Goal: Task Accomplishment & Management: Manage account settings

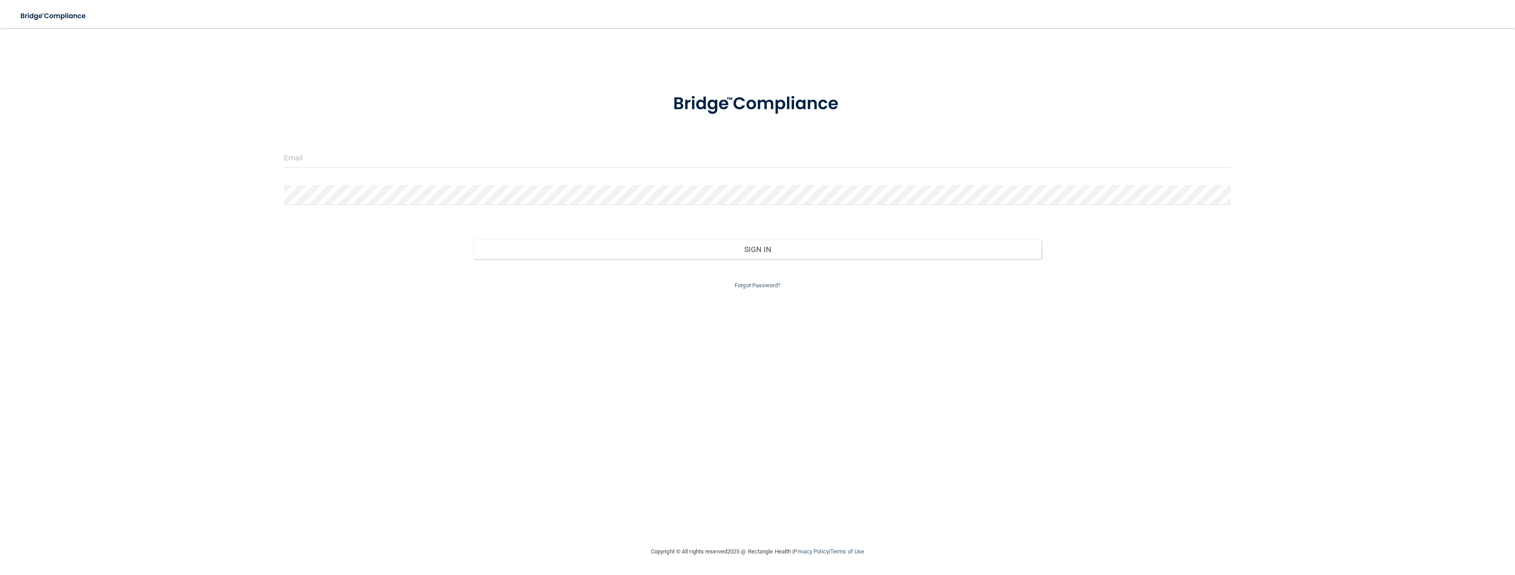
drag, startPoint x: 759, startPoint y: 289, endPoint x: 768, endPoint y: 300, distance: 13.5
click at [759, 289] on div "Forgot Password?" at bounding box center [758, 275] width 960 height 32
click at [769, 285] on link "Forgot Password?" at bounding box center [758, 285] width 46 height 7
click at [561, 186] on input "email" at bounding box center [757, 185] width 493 height 20
paste input "[EMAIL_ADDRESS][DOMAIN_NAME]"
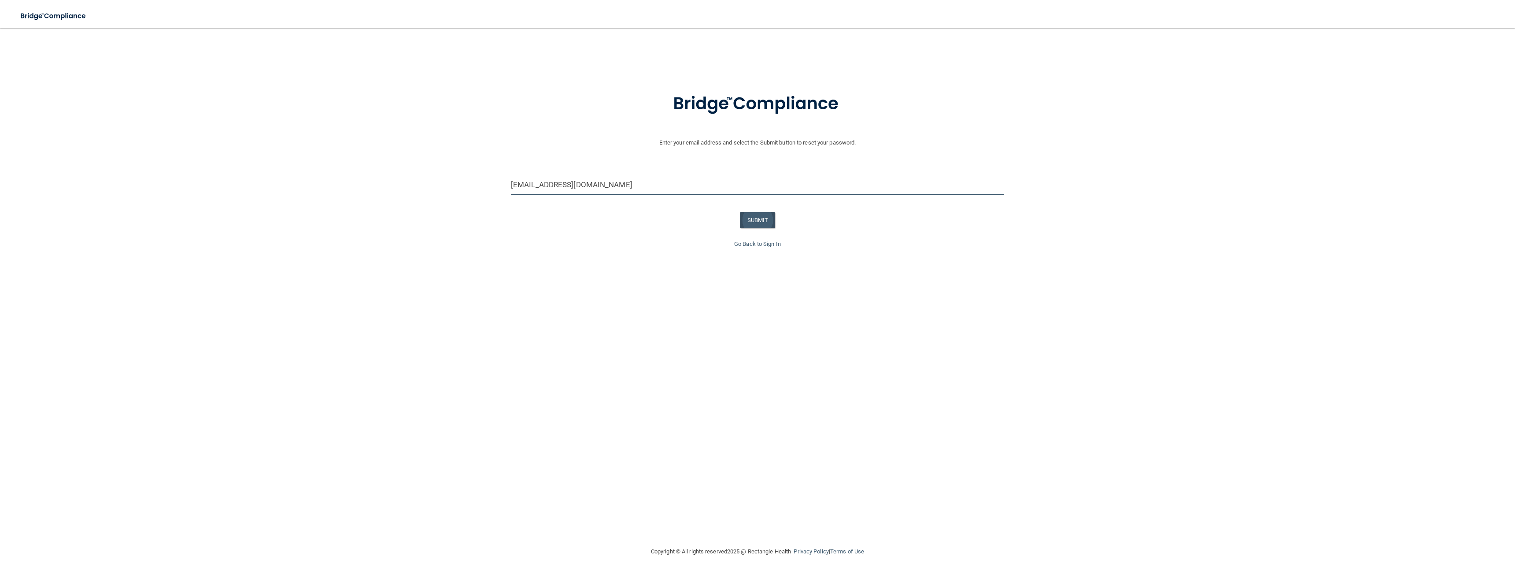
type input "[EMAIL_ADDRESS][DOMAIN_NAME]"
click at [752, 214] on button "SUBMIT" at bounding box center [758, 220] width 36 height 16
click at [773, 245] on link "Go Back to Sign In" at bounding box center [757, 244] width 47 height 7
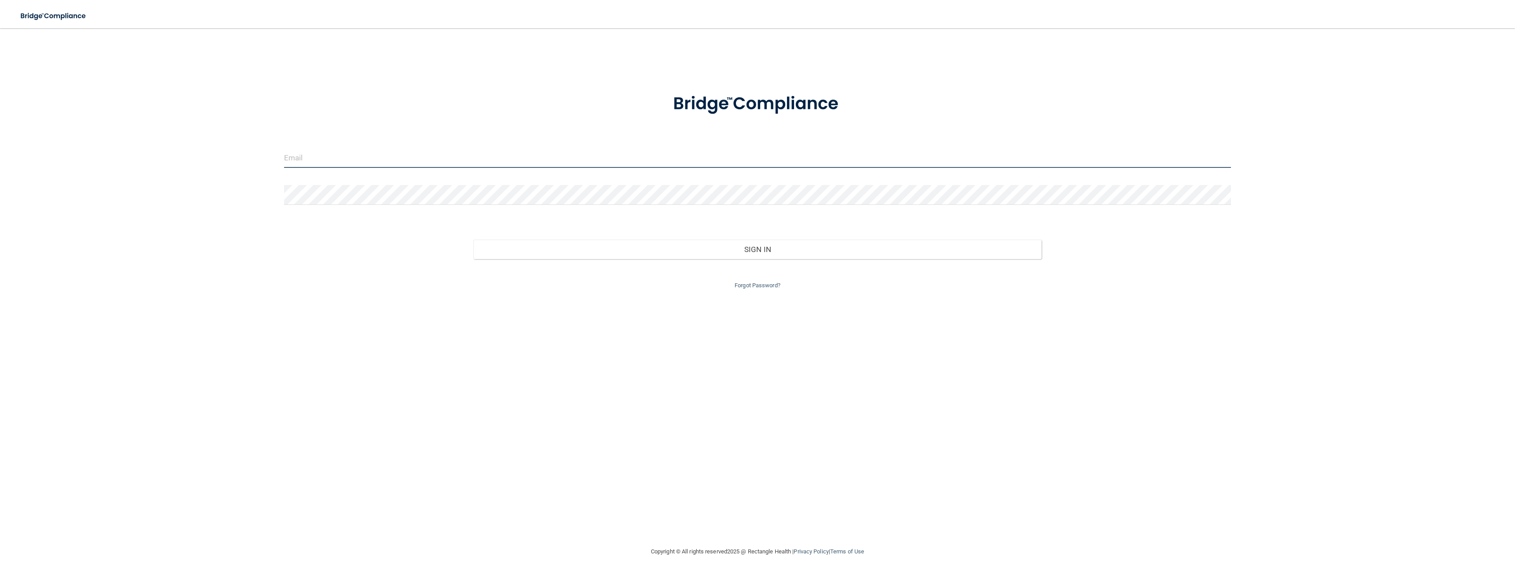
click at [333, 152] on input "email" at bounding box center [757, 158] width 947 height 20
click at [381, 151] on input "email" at bounding box center [757, 158] width 947 height 20
type input "[EMAIL_ADDRESS][DOMAIN_NAME]"
click at [474, 240] on button "Sign In" at bounding box center [758, 249] width 568 height 19
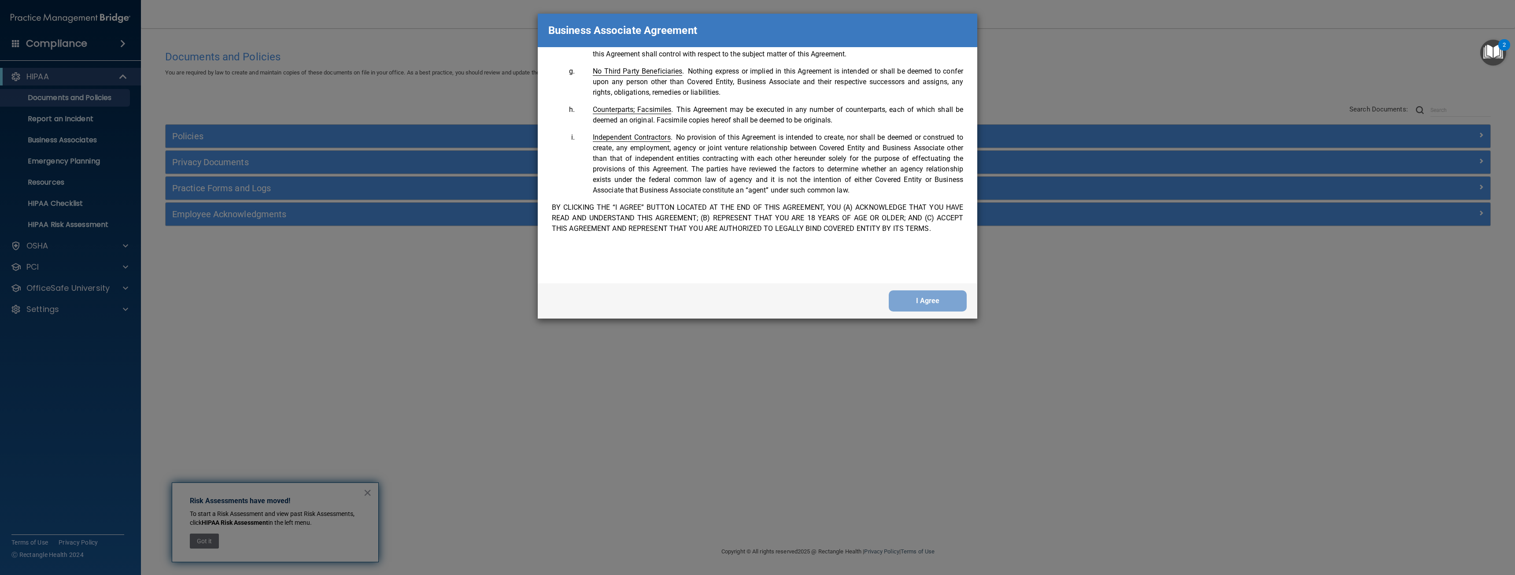
scroll to position [1796, 0]
click at [935, 311] on div "I Agree" at bounding box center [758, 300] width 440 height 35
click at [932, 304] on button "I Agree" at bounding box center [928, 300] width 78 height 21
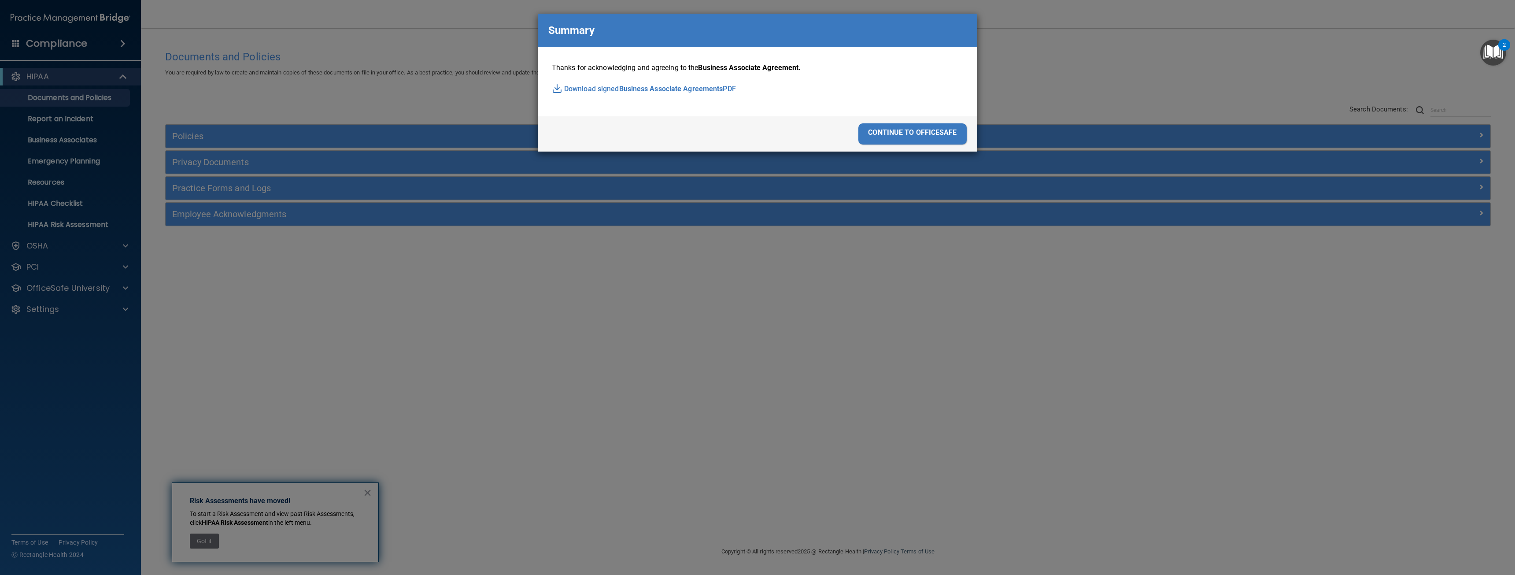
click at [905, 130] on div "continue to officesafe" at bounding box center [913, 133] width 108 height 21
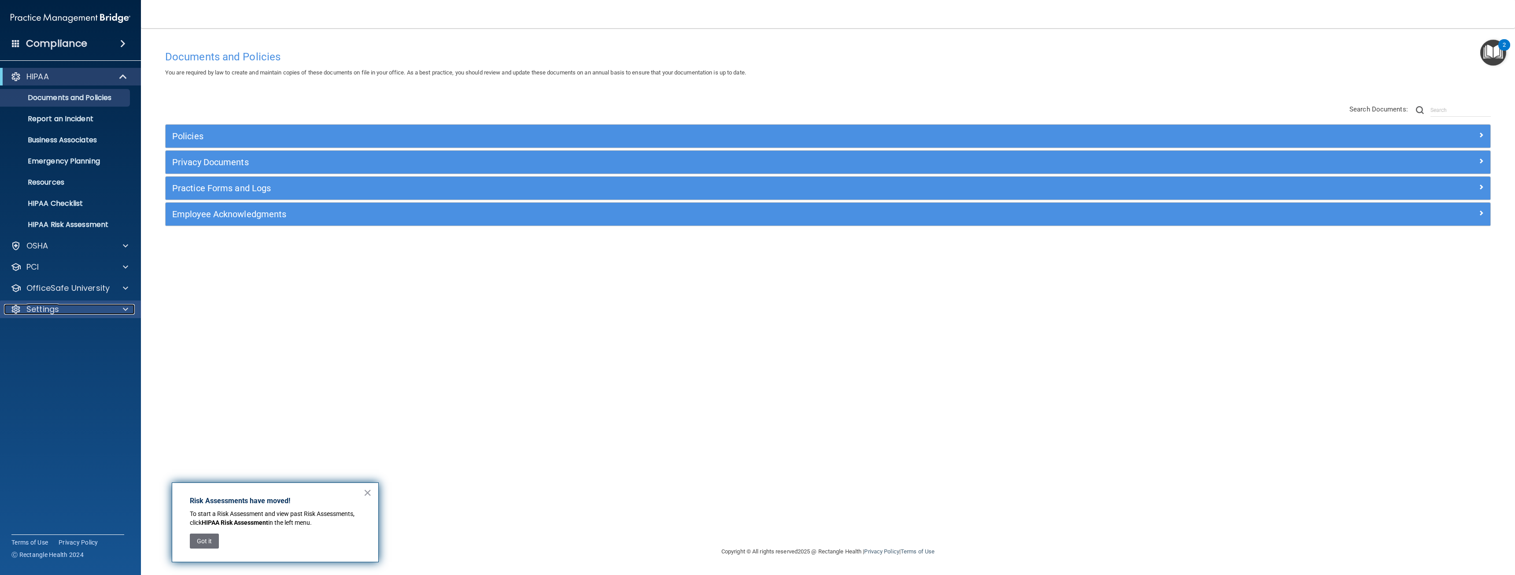
click at [76, 305] on div "Settings" at bounding box center [58, 309] width 109 height 11
click at [77, 333] on p "My Account" at bounding box center [66, 330] width 120 height 9
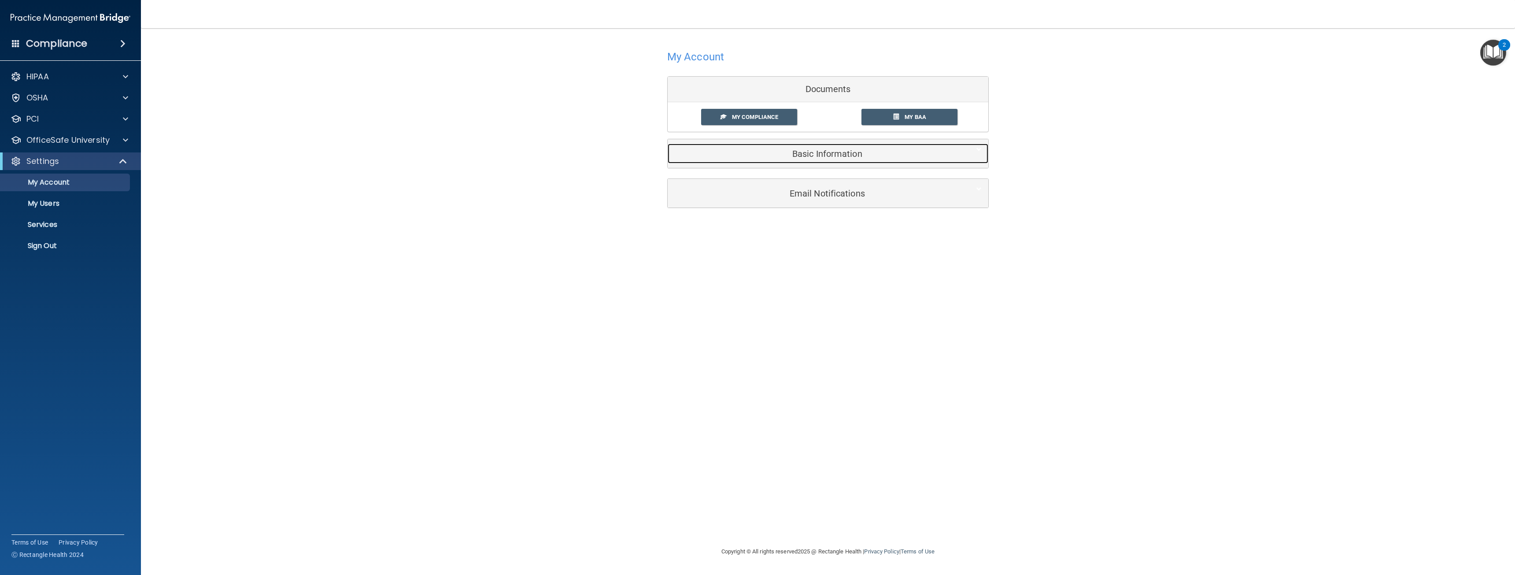
click at [838, 159] on div "Basic Information" at bounding box center [815, 154] width 294 height 20
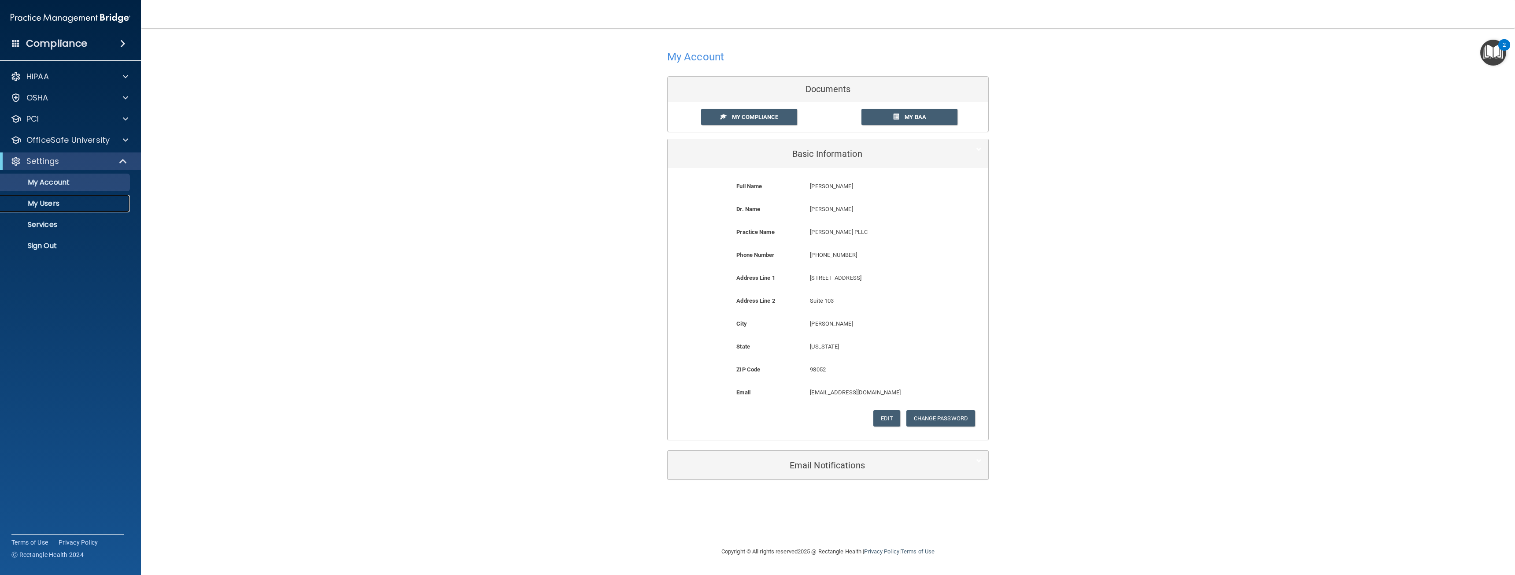
click at [73, 203] on p "My Users" at bounding box center [66, 203] width 120 height 9
select select "20"
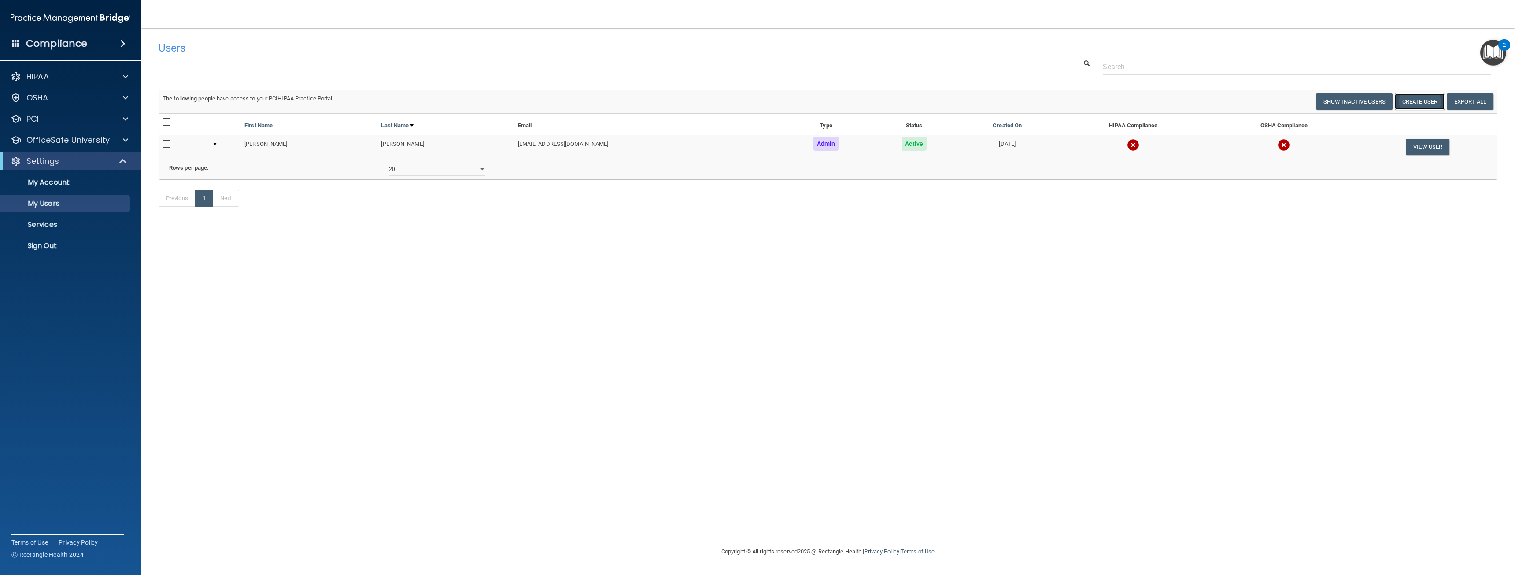
click at [1413, 103] on button "Create User" at bounding box center [1420, 101] width 50 height 16
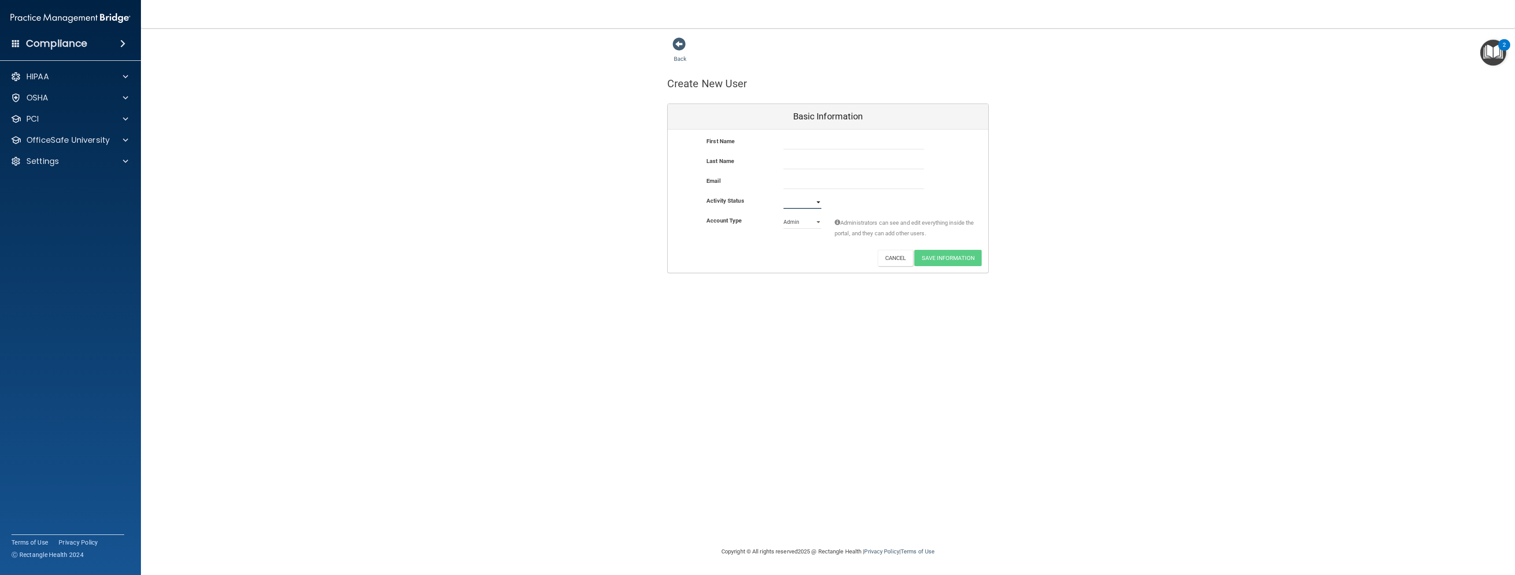
click at [812, 204] on select "Active Inactive" at bounding box center [803, 202] width 38 height 13
click at [878, 196] on div "Activity Status Active Inactive" at bounding box center [828, 202] width 321 height 13
click at [805, 227] on select "Admin Member" at bounding box center [803, 221] width 38 height 13
click at [891, 239] on span "Administrators can see and edit everything inside the portal, and they can add …" at bounding box center [905, 228] width 141 height 21
click at [887, 263] on button "Cancel" at bounding box center [896, 258] width 36 height 16
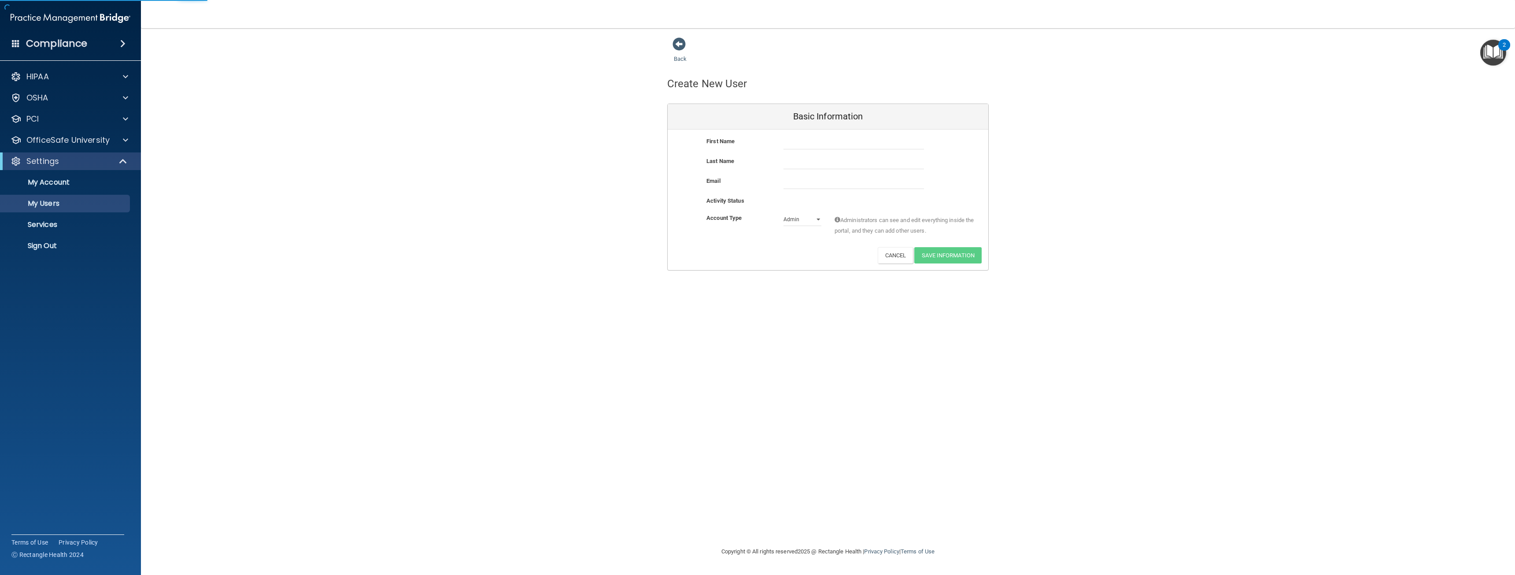
select select "20"
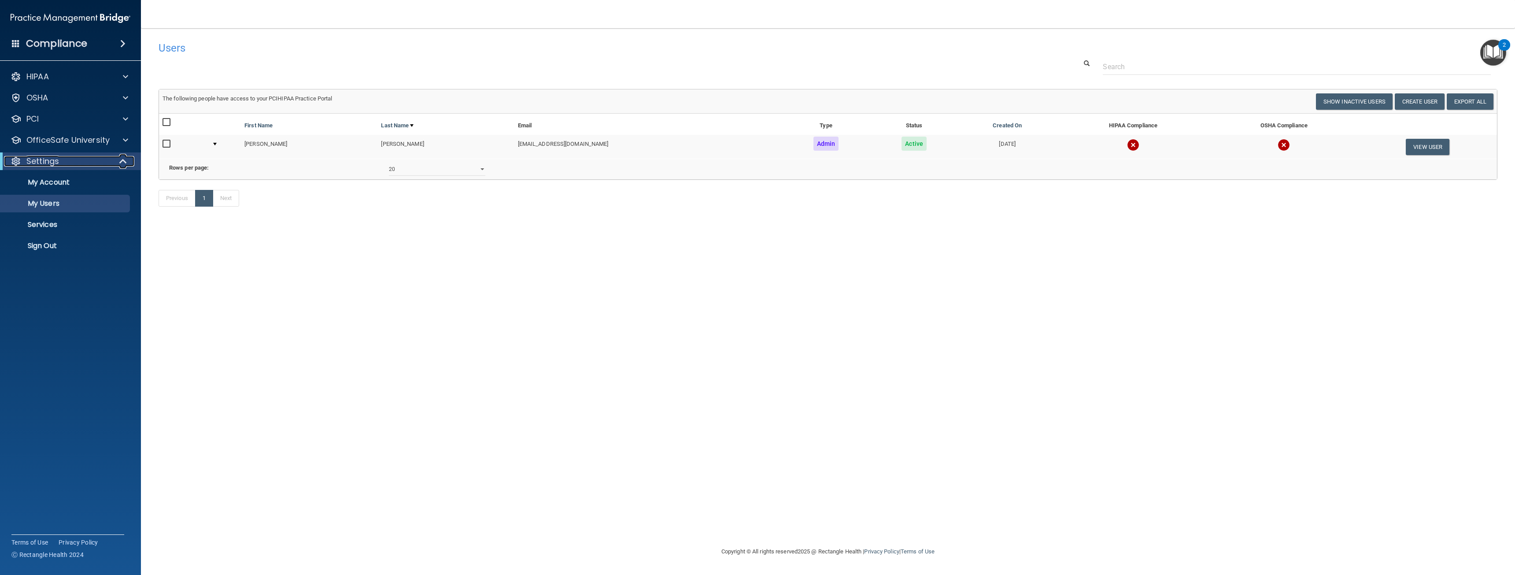
click at [86, 157] on div "Settings" at bounding box center [58, 161] width 109 height 11
click at [98, 137] on p "OfficeSafe University" at bounding box center [67, 140] width 83 height 11
click at [86, 163] on div "HIPAA Training" at bounding box center [66, 161] width 120 height 9
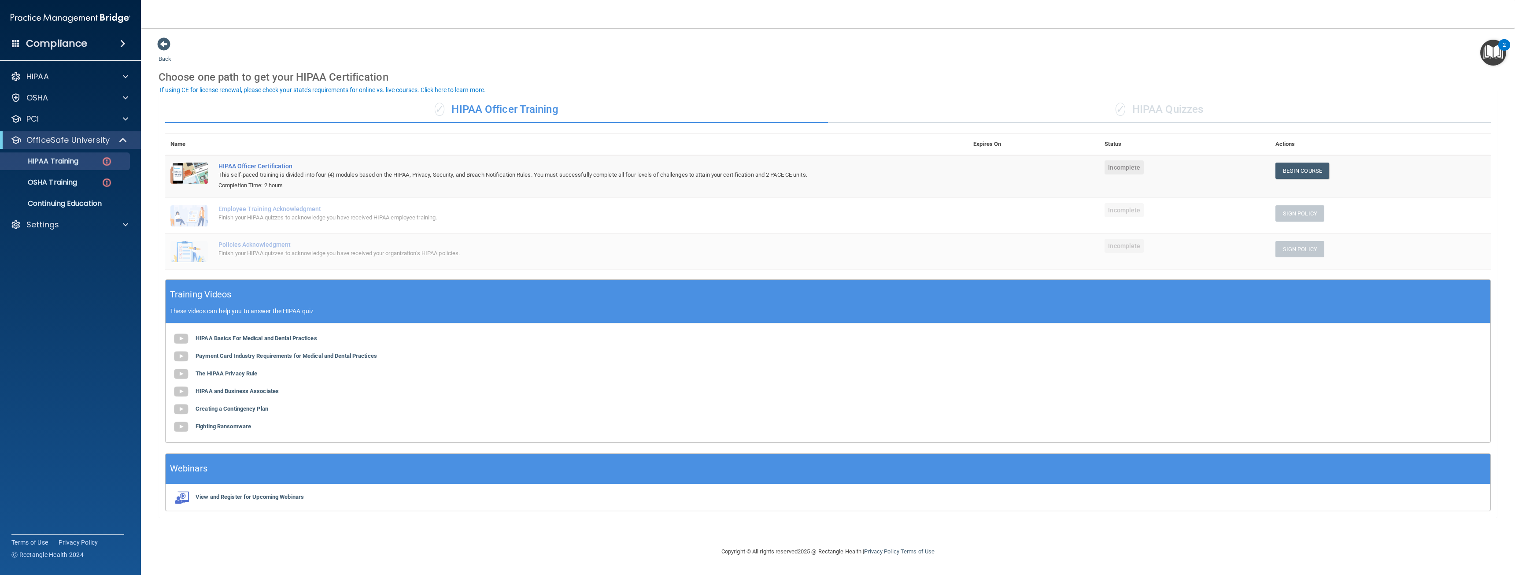
click at [1179, 113] on div "✓ HIPAA Quizzes" at bounding box center [1159, 109] width 663 height 26
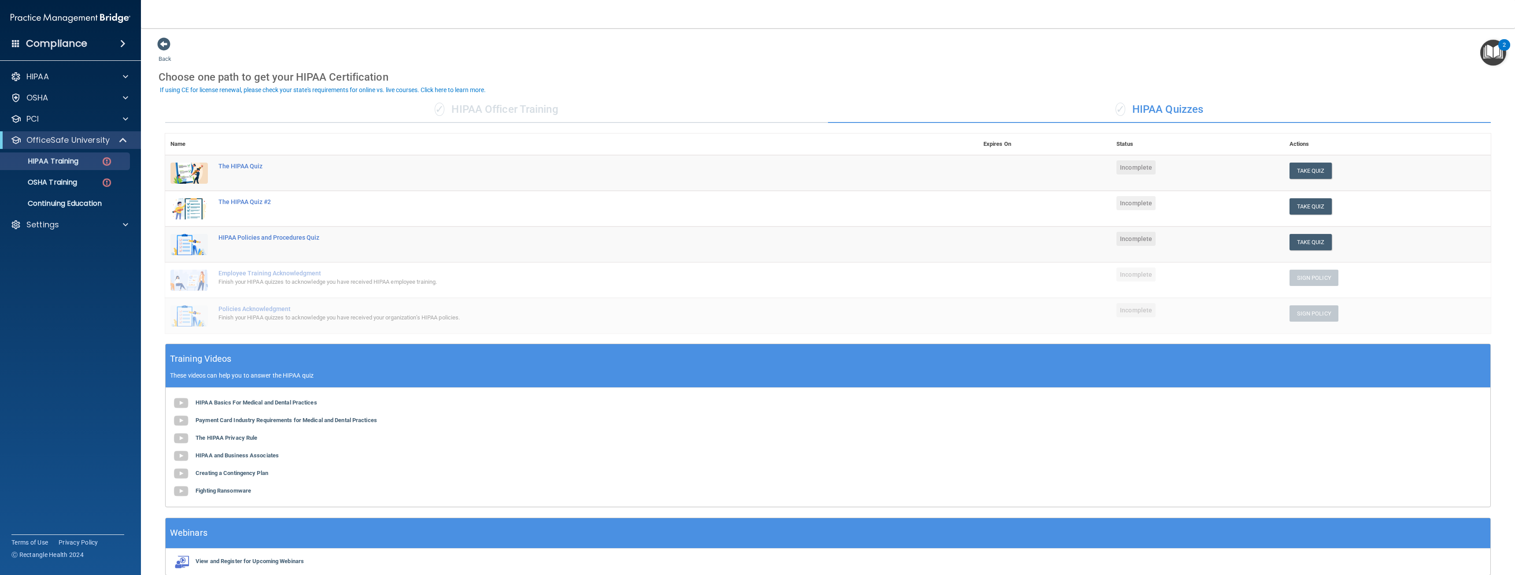
click at [1168, 113] on div "✓ HIPAA Quizzes" at bounding box center [1159, 109] width 663 height 26
click at [80, 183] on div "OSHA Training" at bounding box center [66, 182] width 120 height 9
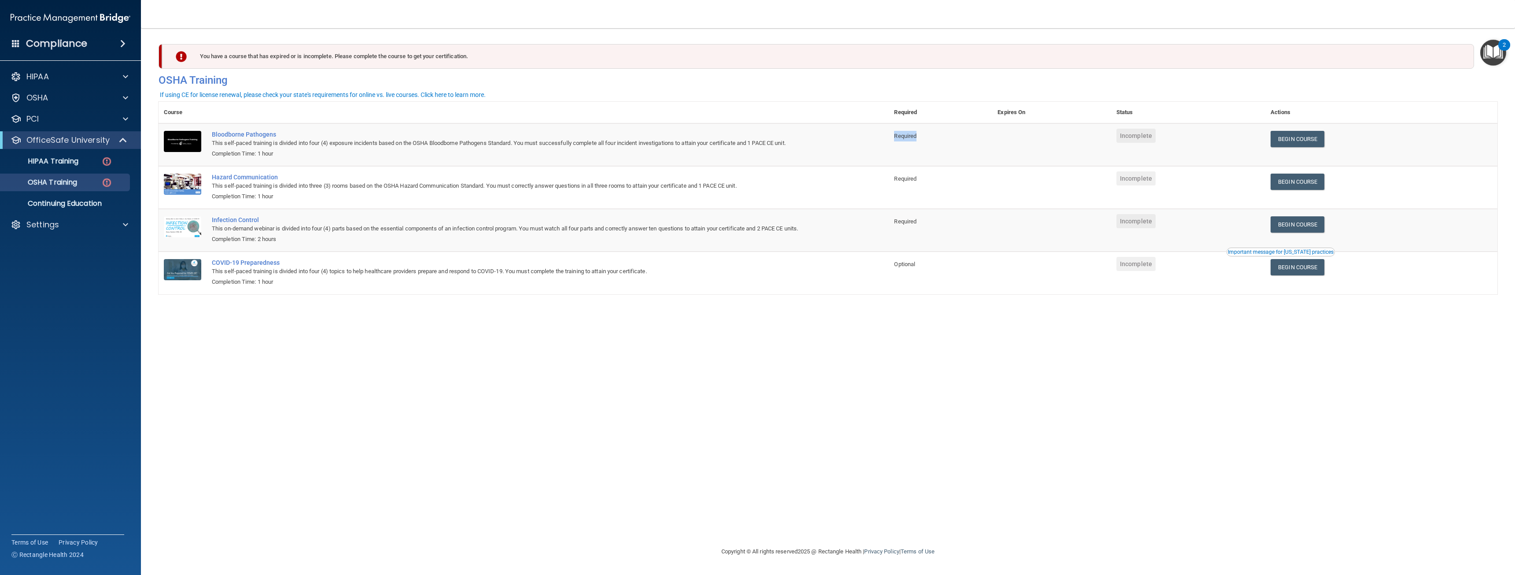
drag, startPoint x: 910, startPoint y: 137, endPoint x: 951, endPoint y: 134, distance: 41.1
click at [951, 134] on td "Required" at bounding box center [941, 144] width 104 height 43
click at [913, 178] on span "Required" at bounding box center [905, 178] width 22 height 7
click at [915, 229] on td "Required" at bounding box center [941, 230] width 104 height 43
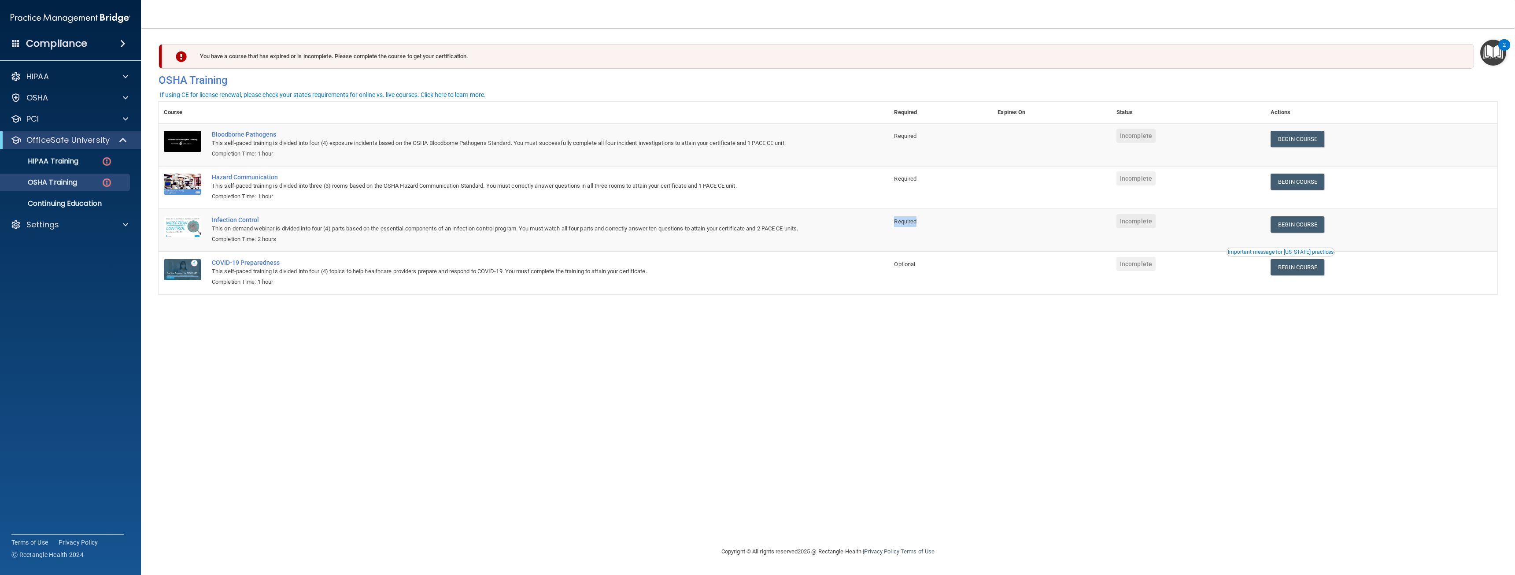
click at [915, 229] on td "Required" at bounding box center [941, 230] width 104 height 43
click at [875, 320] on div "You have a course that has expired or is incomplete. Please complete the course…" at bounding box center [828, 287] width 1339 height 500
click at [89, 208] on p "Continuing Education" at bounding box center [66, 203] width 120 height 9
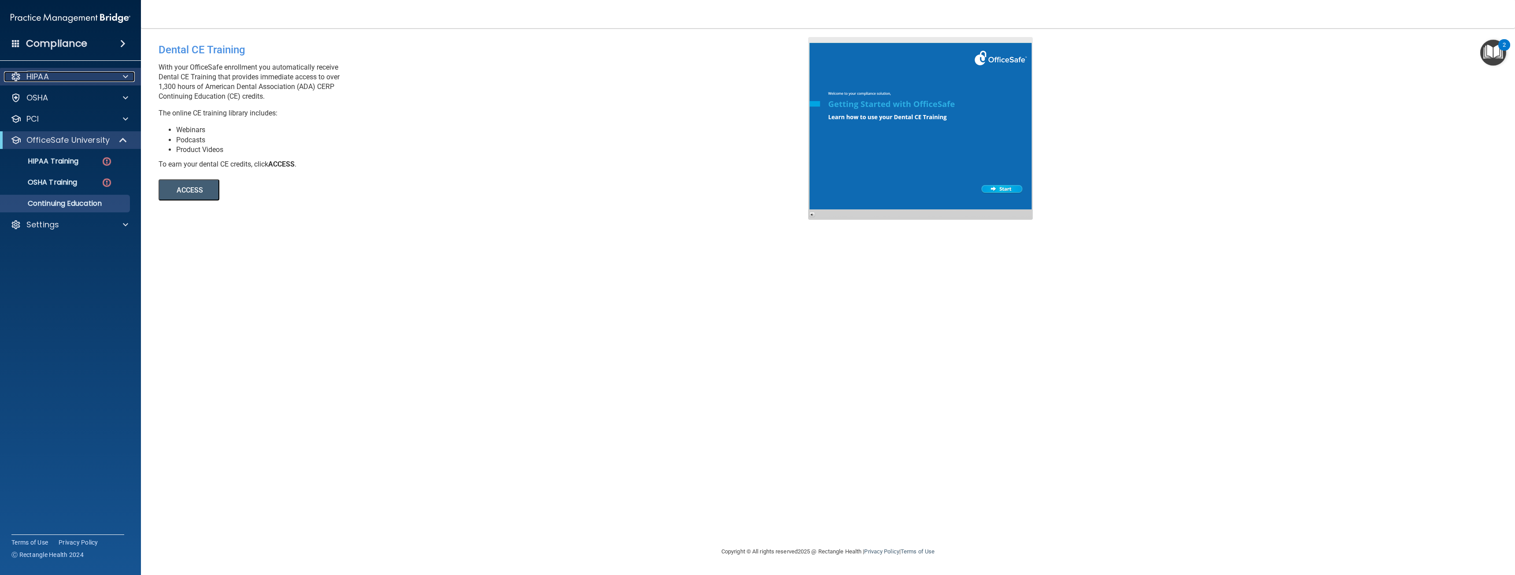
click at [79, 72] on div "HIPAA" at bounding box center [58, 76] width 109 height 11
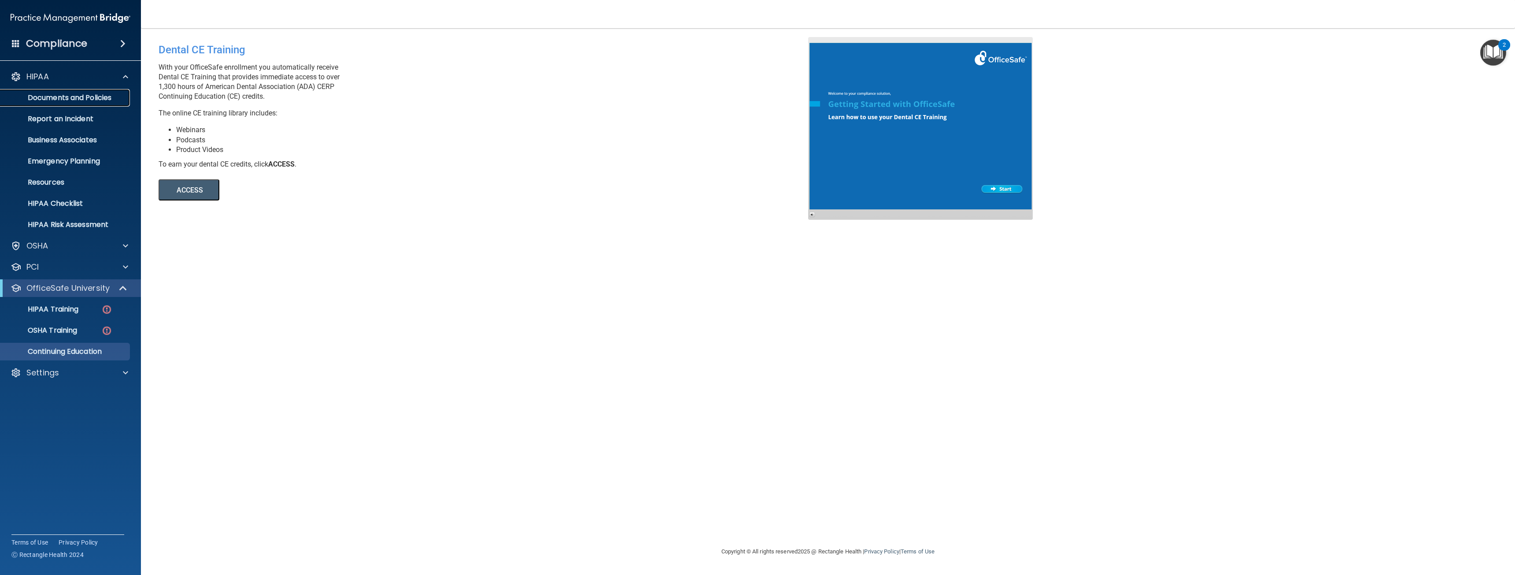
click at [90, 95] on p "Documents and Policies" at bounding box center [66, 97] width 120 height 9
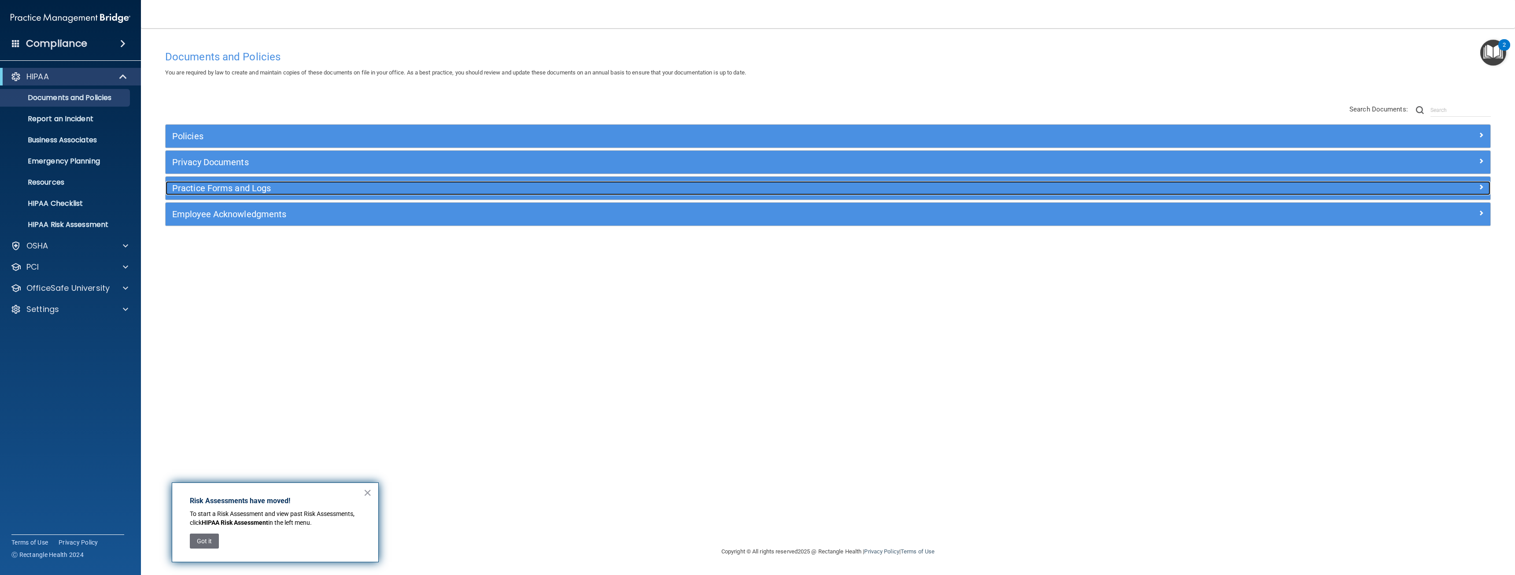
click at [296, 192] on h5 "Practice Forms and Logs" at bounding box center [662, 188] width 981 height 10
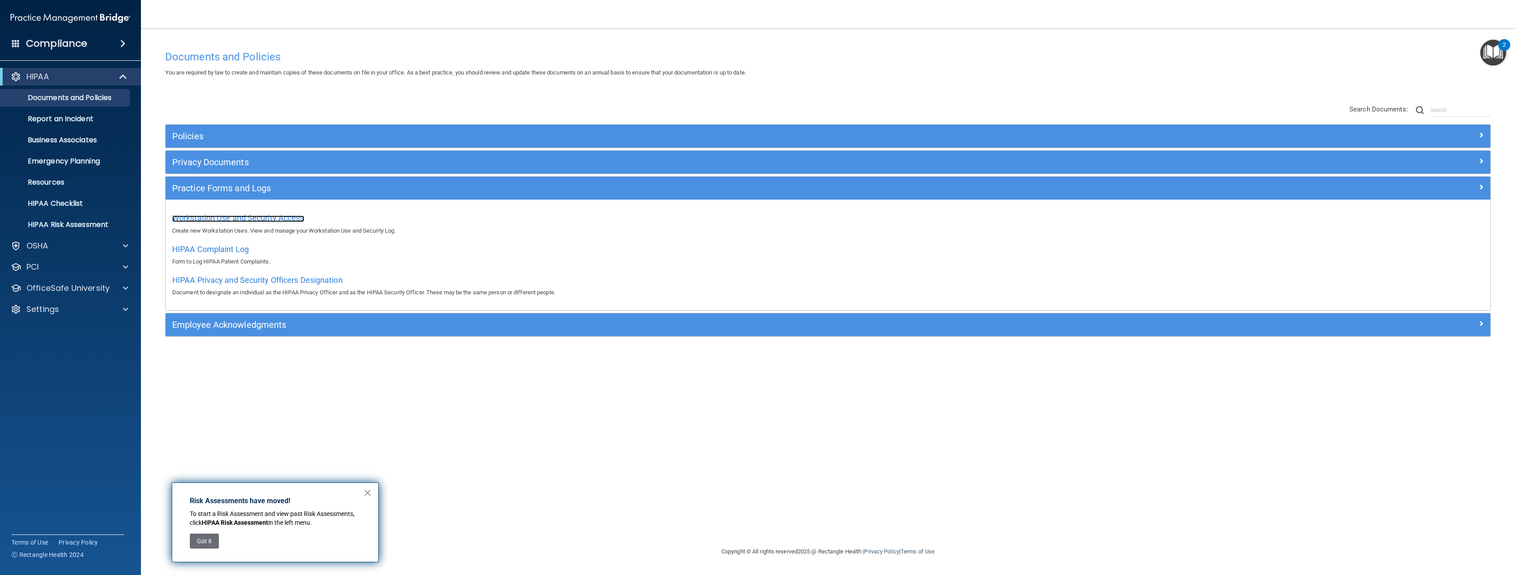
click at [277, 219] on span "Workstation Use and Security Access" at bounding box center [238, 217] width 132 height 9
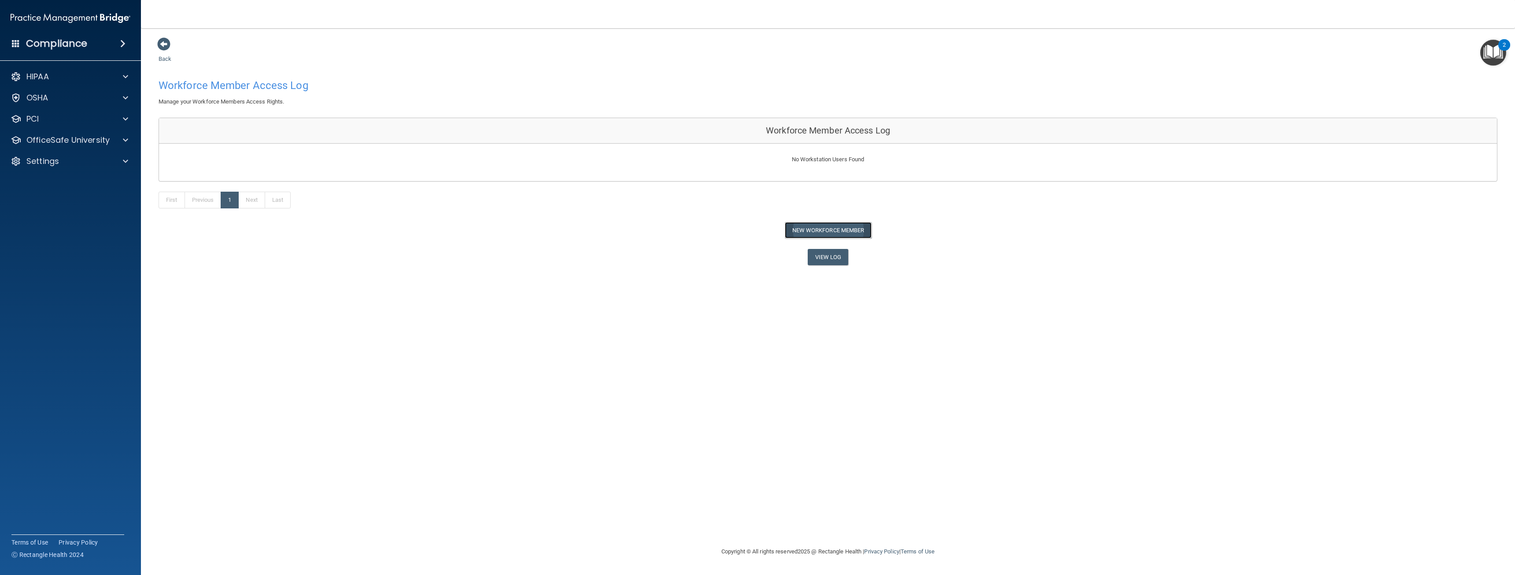
click at [835, 228] on button "New Workforce Member" at bounding box center [828, 230] width 87 height 16
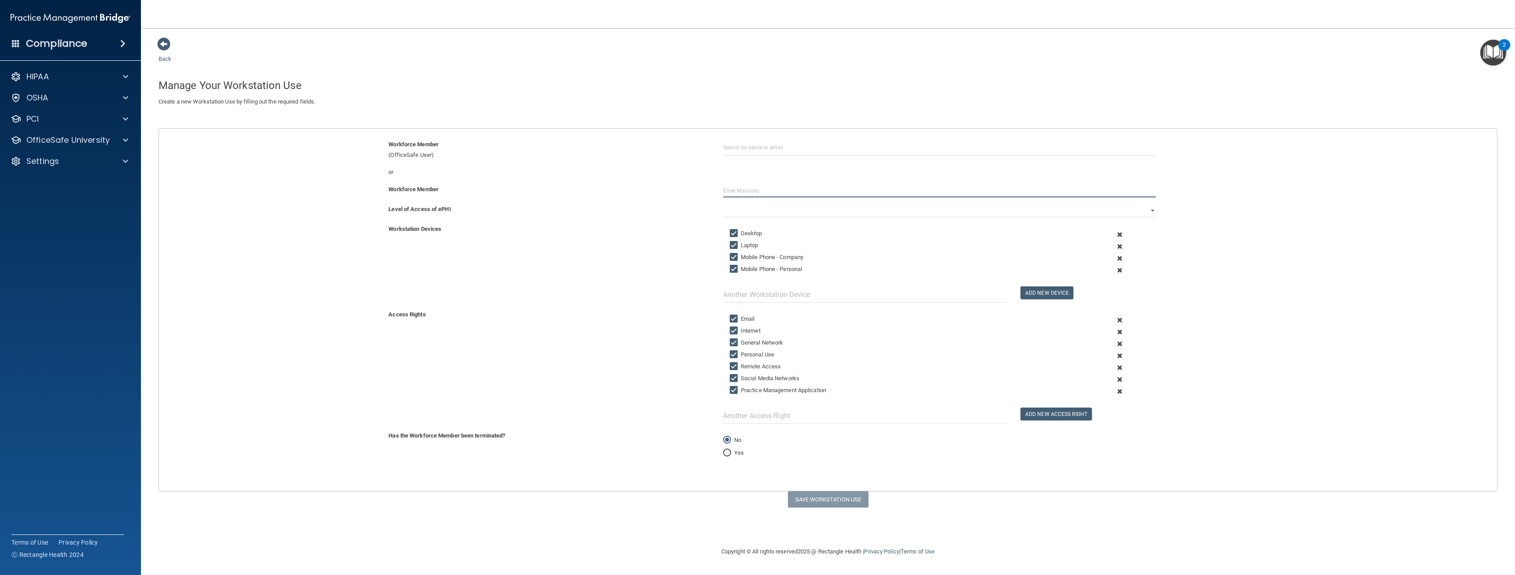
click at [746, 189] on input "text" at bounding box center [939, 190] width 433 height 13
click at [718, 191] on div at bounding box center [940, 190] width 446 height 13
click at [730, 192] on input "text" at bounding box center [939, 190] width 433 height 13
type input "Maria Isela Farfan-Bustos"
click at [760, 205] on select "Full Limited None" at bounding box center [939, 210] width 433 height 13
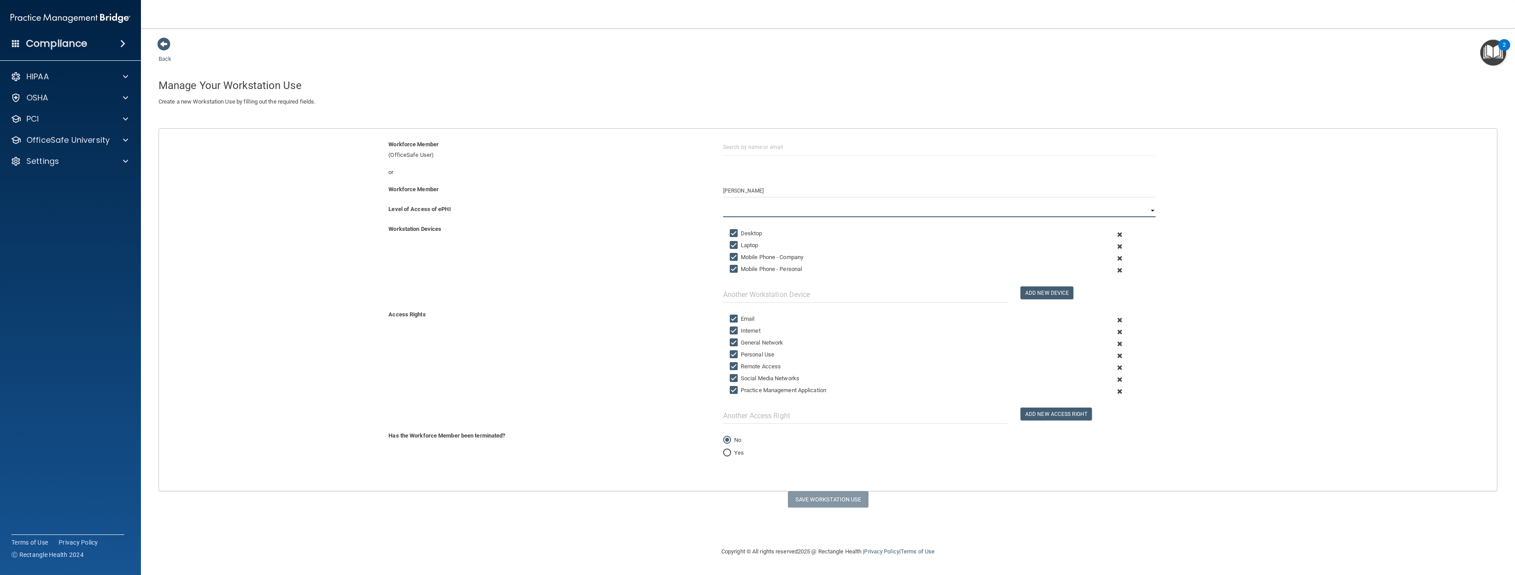
select select "0"
click at [723, 204] on select "Full Limited None" at bounding box center [939, 210] width 433 height 13
click at [745, 290] on input "text" at bounding box center [865, 294] width 284 height 16
click at [732, 247] on input "Laptop" at bounding box center [735, 245] width 10 height 7
click at [736, 246] on input "Laptop" at bounding box center [735, 245] width 10 height 7
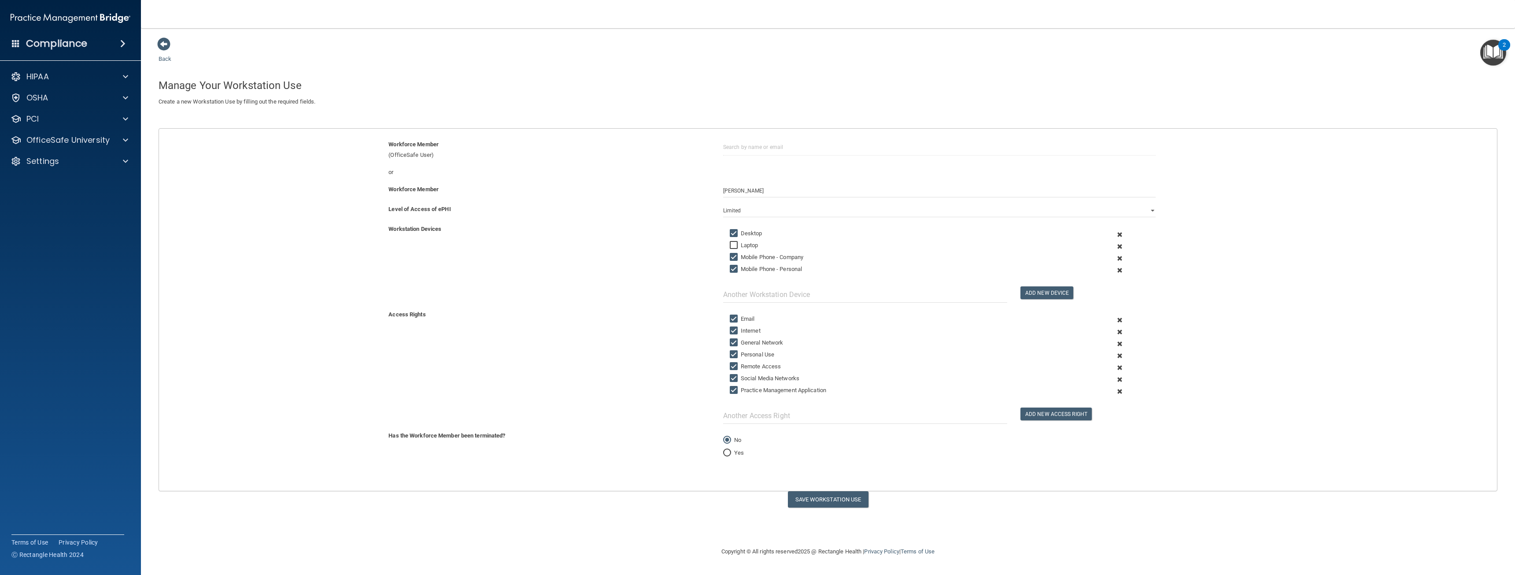
checkbox input "true"
click at [826, 298] on input "text" at bounding box center [865, 294] width 284 height 16
click at [875, 287] on input "text" at bounding box center [865, 294] width 284 height 16
type input "I"
type input "Samsung Tablet"
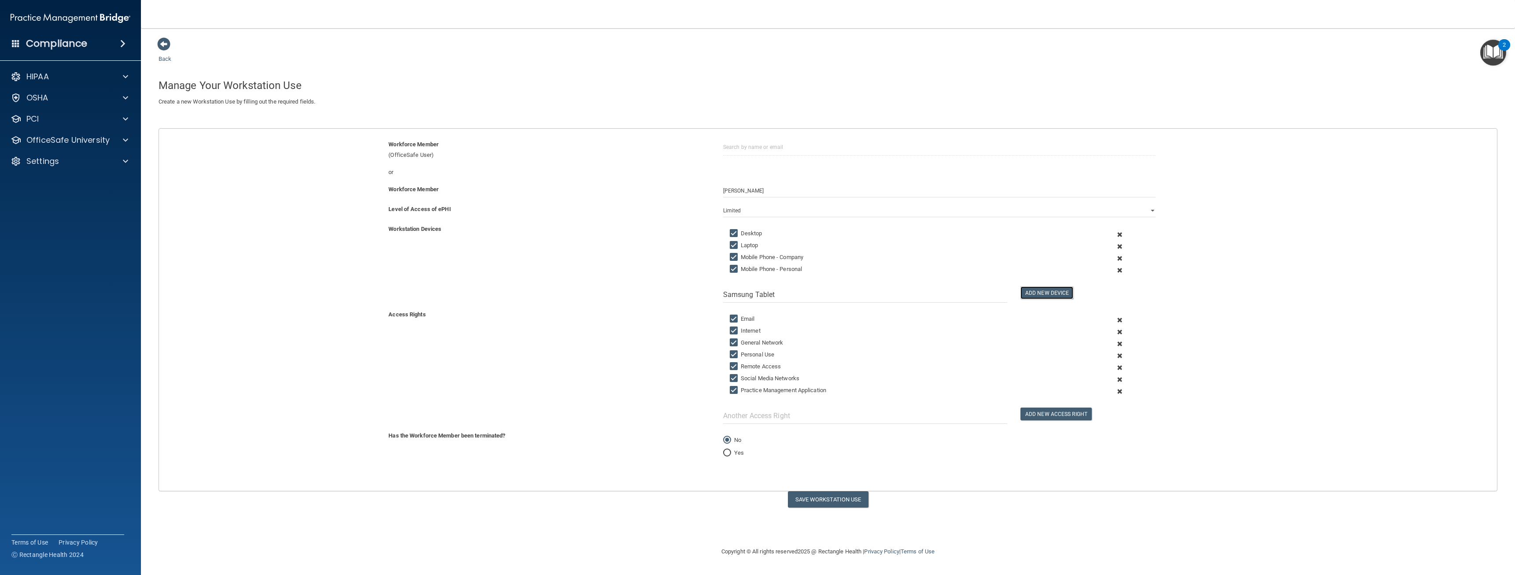
click at [1064, 294] on button "Add New Device" at bounding box center [1047, 292] width 53 height 13
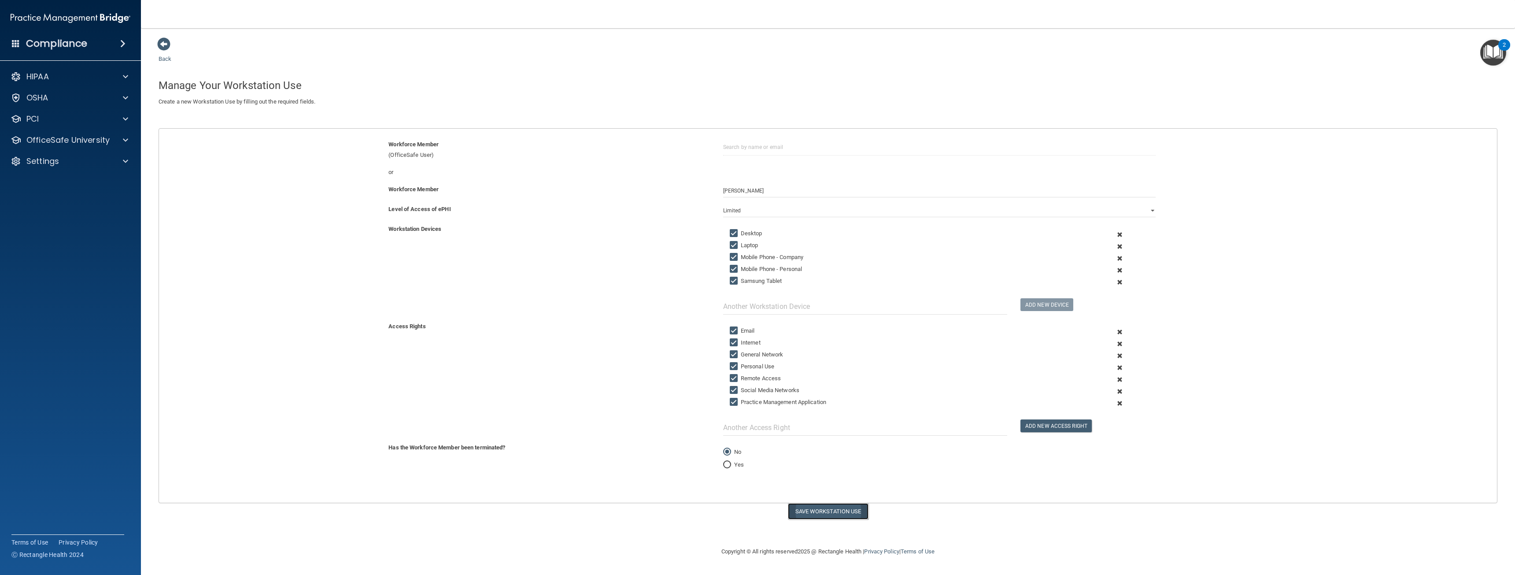
click at [841, 512] on button "Save Workstation Use" at bounding box center [828, 511] width 81 height 16
select select "? string:Full ?"
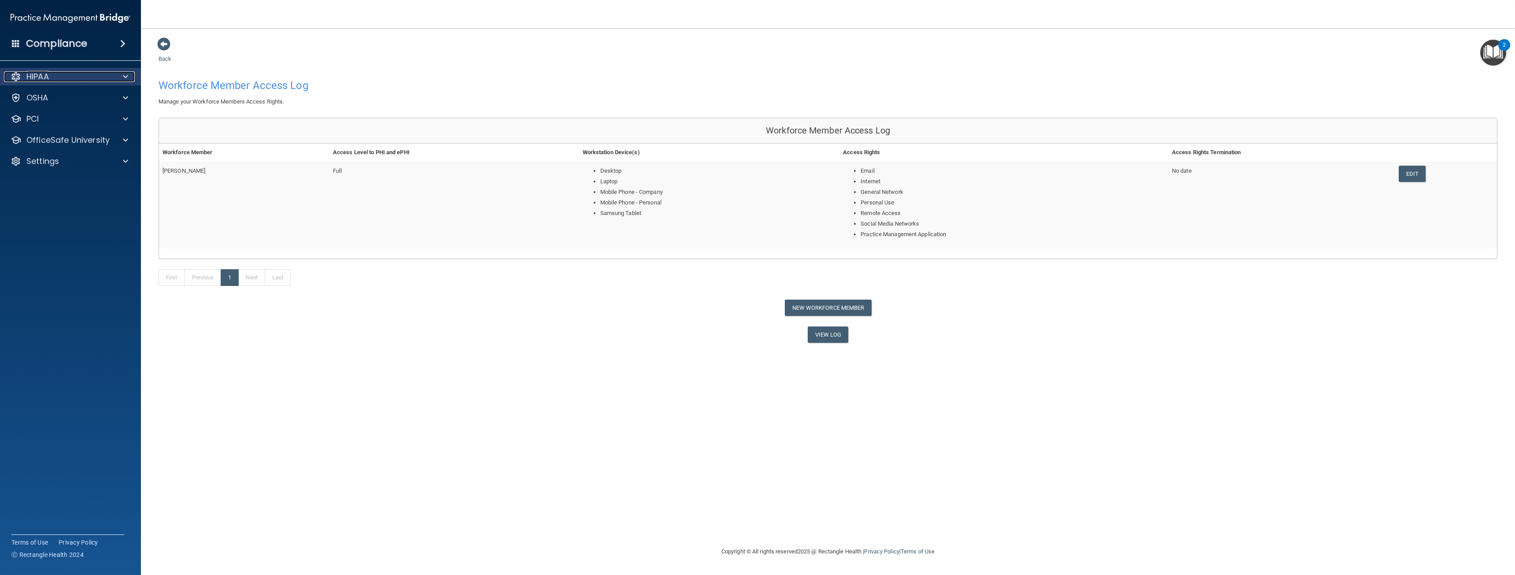
click at [71, 73] on div "HIPAA" at bounding box center [58, 76] width 109 height 11
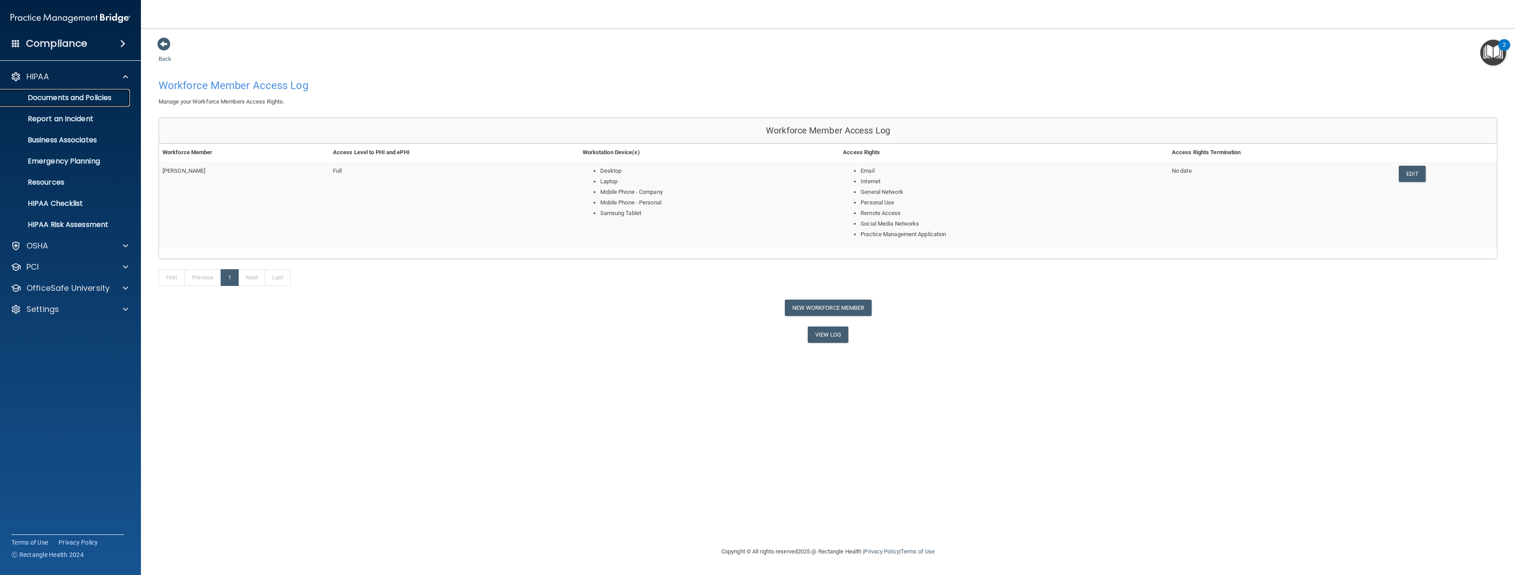
click at [111, 98] on p "Documents and Policies" at bounding box center [66, 97] width 120 height 9
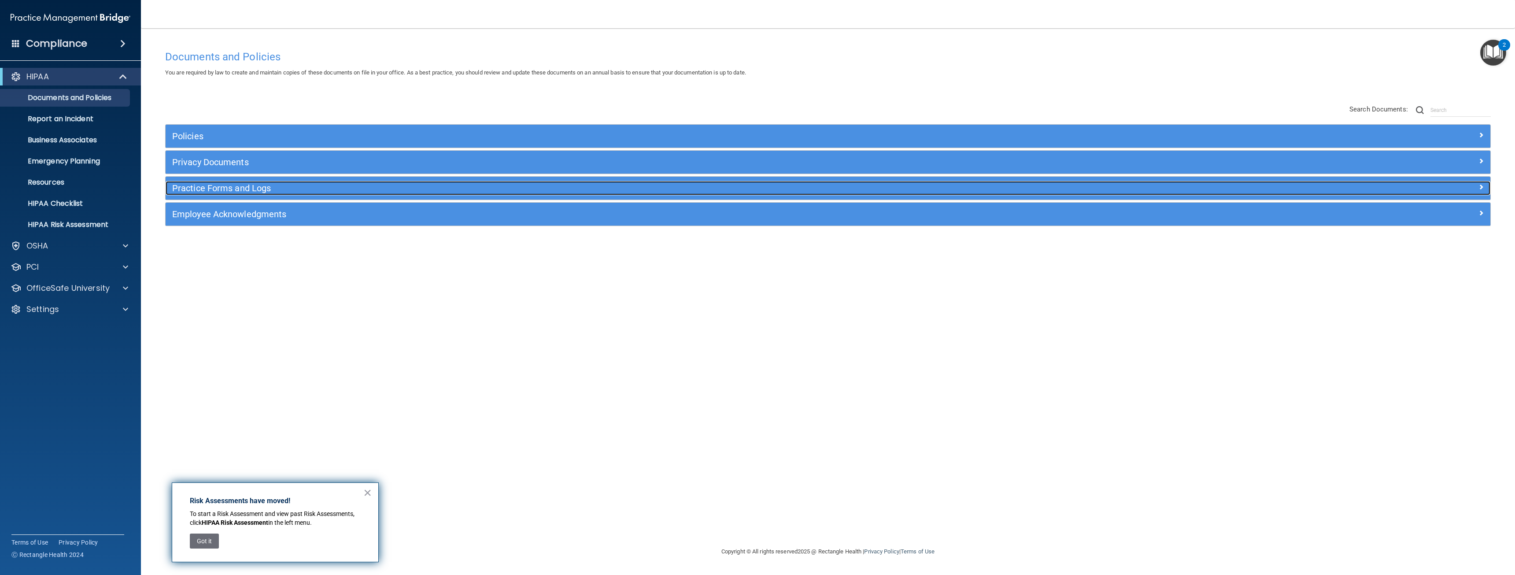
click at [301, 187] on h5 "Practice Forms and Logs" at bounding box center [662, 188] width 981 height 10
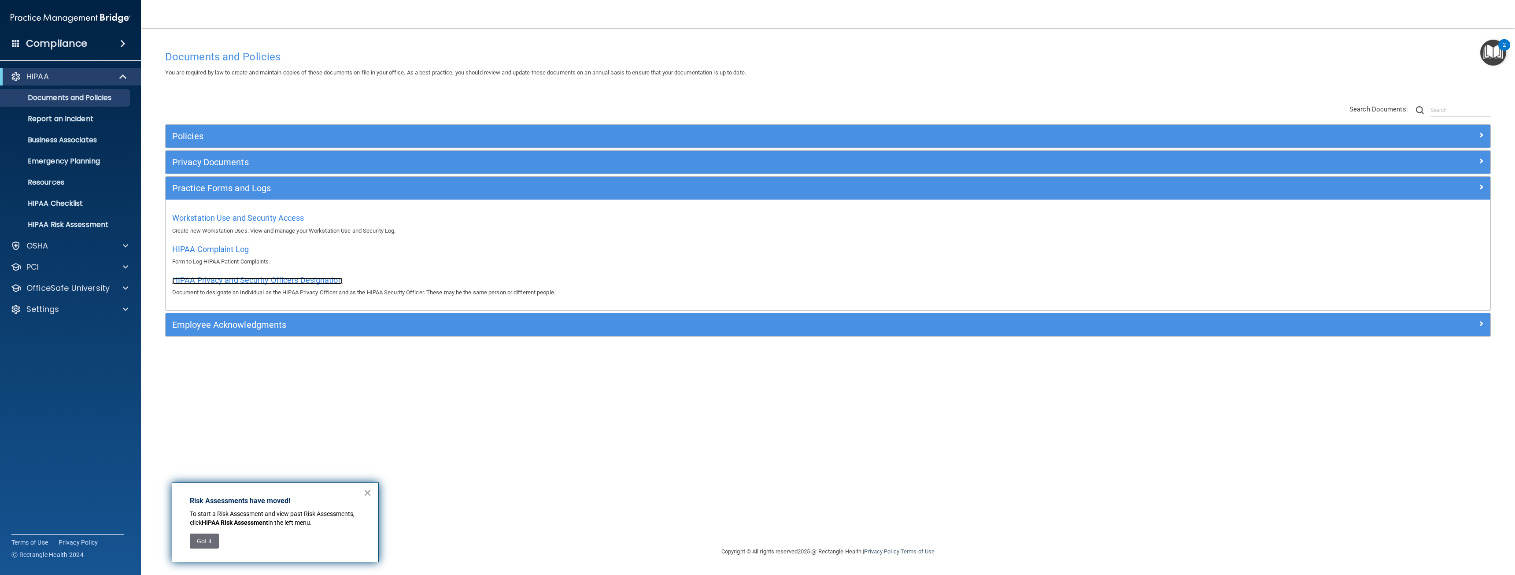
click at [311, 280] on span "HIPAA Privacy and Security Officers Designation" at bounding box center [257, 279] width 170 height 9
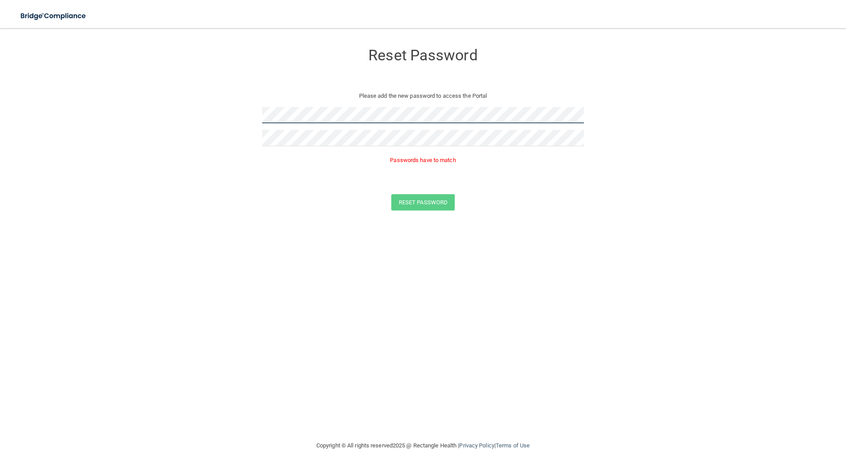
click at [199, 116] on form "Reset Password Please add the new password to access the Portal Passwords have …" at bounding box center [423, 129] width 811 height 184
click at [200, 156] on form "Reset Password Please add the new password to access the Portal Passwords have …" at bounding box center [423, 129] width 811 height 184
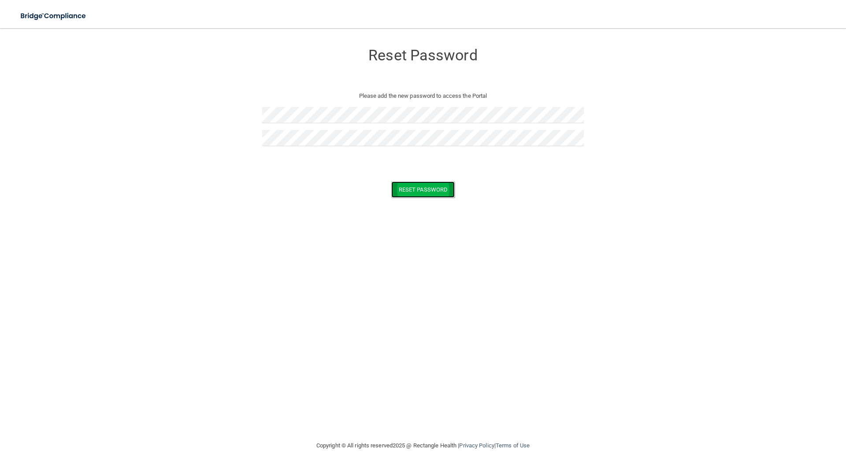
click at [425, 187] on button "Reset Password" at bounding box center [422, 189] width 63 height 16
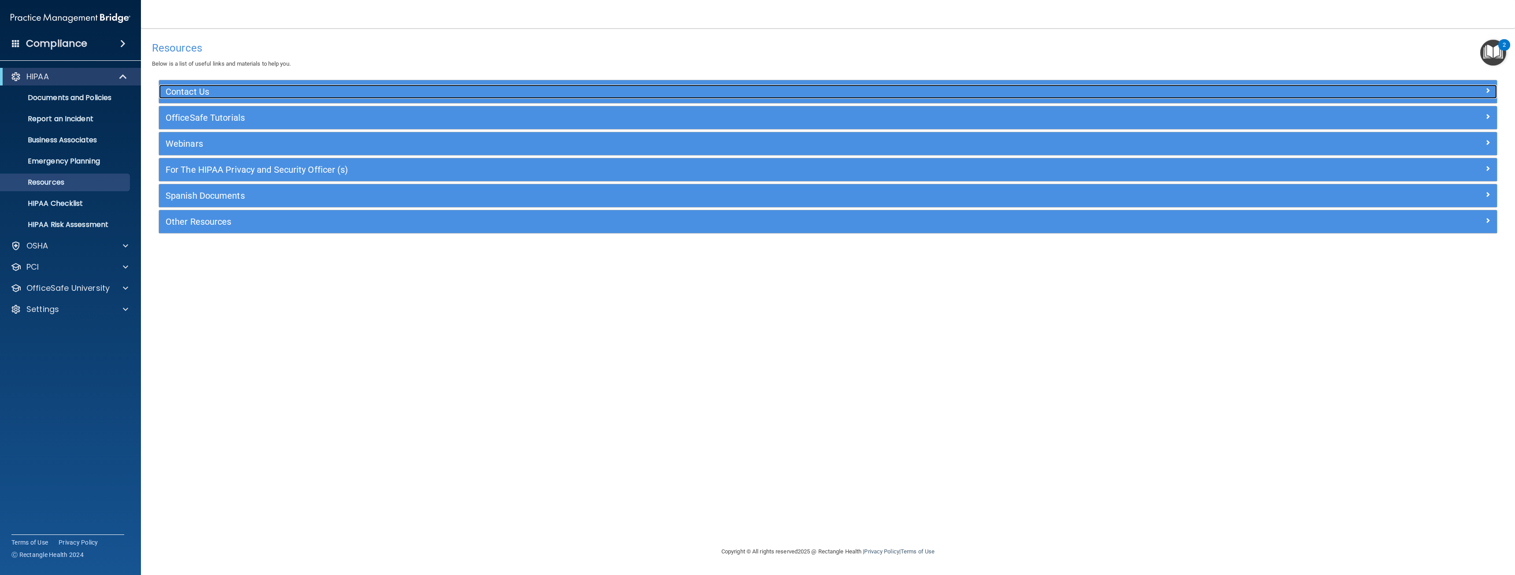
click at [259, 92] on h5 "Contact Us" at bounding box center [661, 92] width 991 height 10
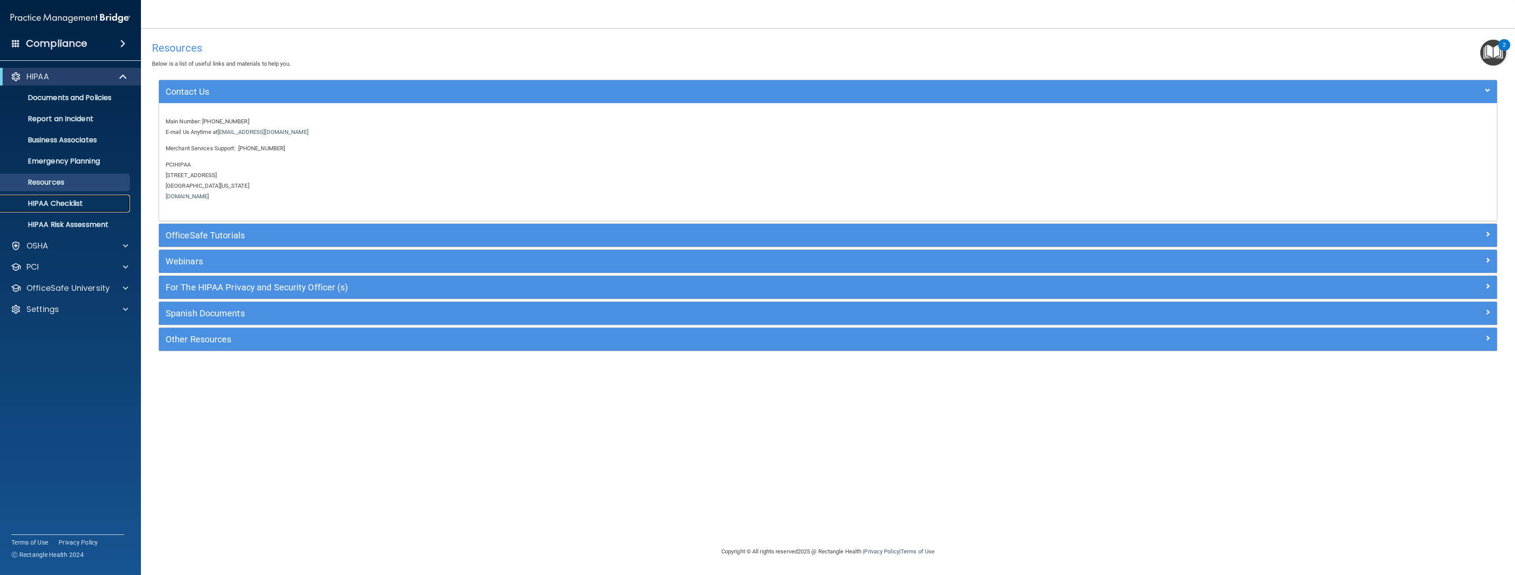
click at [91, 202] on p "HIPAA Checklist" at bounding box center [66, 203] width 120 height 9
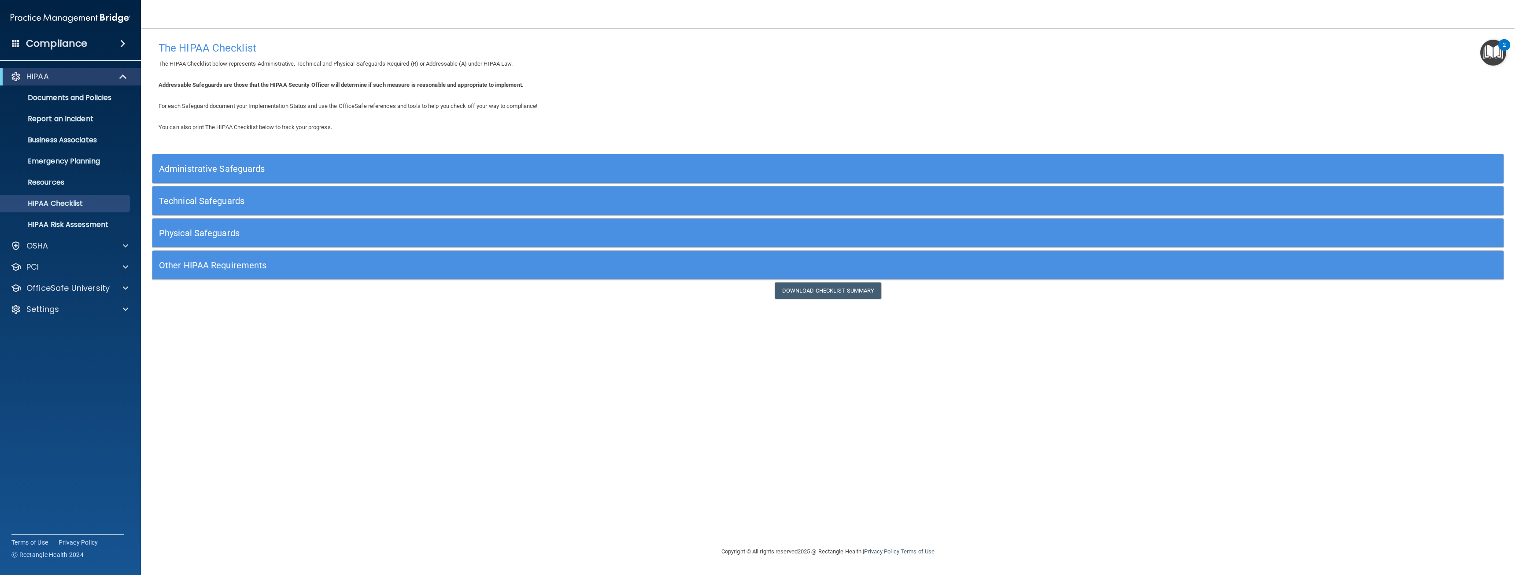
click at [517, 172] on h5 "Administrative Safeguards" at bounding box center [659, 169] width 1000 height 10
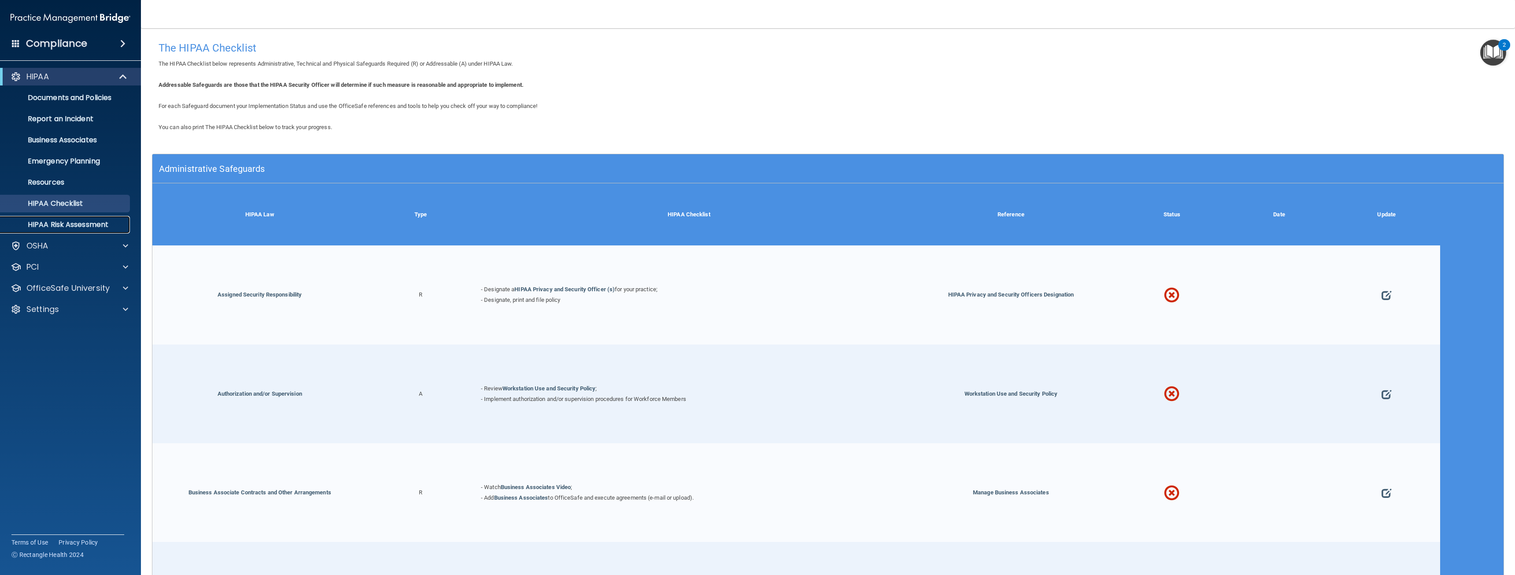
click at [96, 223] on p "HIPAA Risk Assessment" at bounding box center [66, 224] width 120 height 9
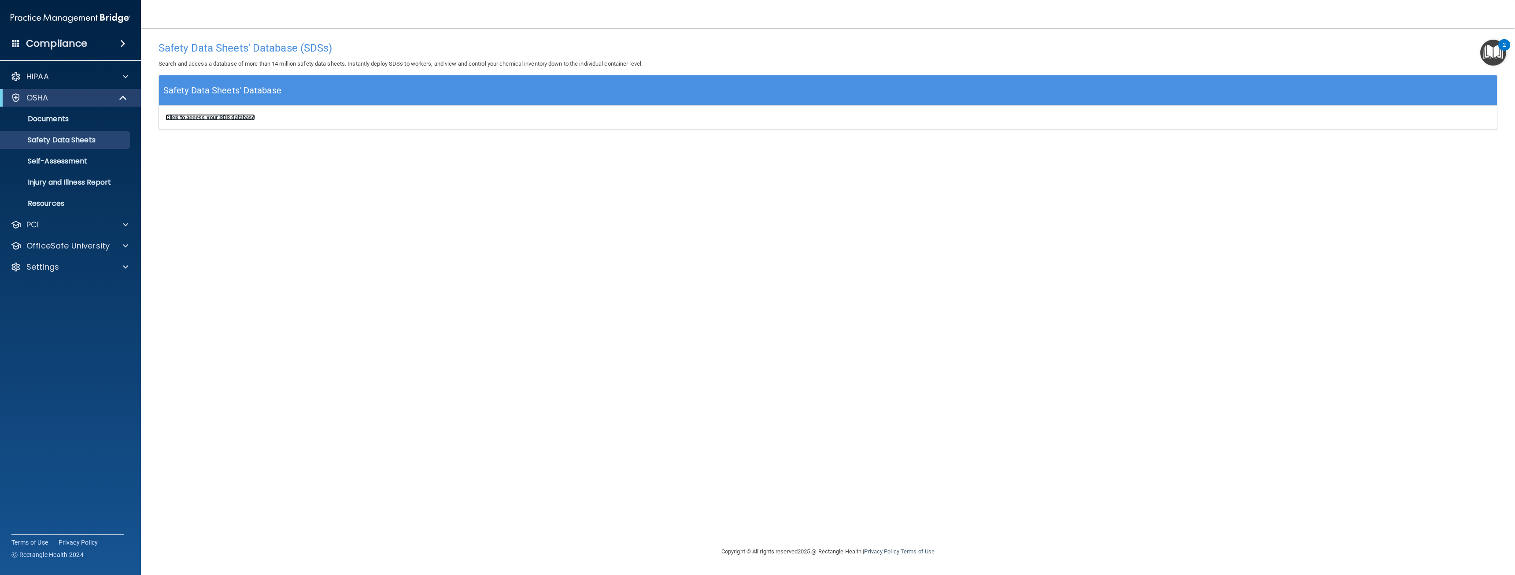
click at [231, 121] on b "Click to access your SDS database" at bounding box center [210, 117] width 89 height 7
click at [93, 164] on p "Self-Assessment" at bounding box center [66, 161] width 120 height 9
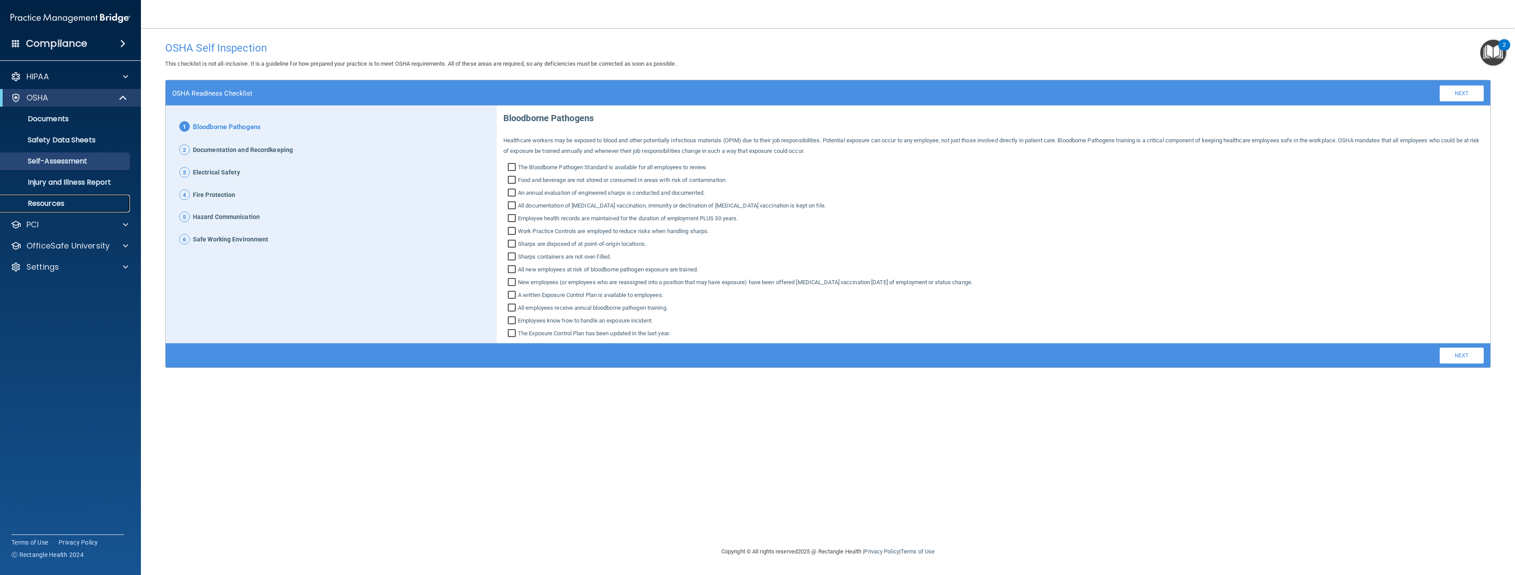
click at [78, 200] on p "Resources" at bounding box center [66, 203] width 120 height 9
click at [1493, 59] on img "Open Resource Center, 2 new notifications" at bounding box center [1494, 53] width 26 height 26
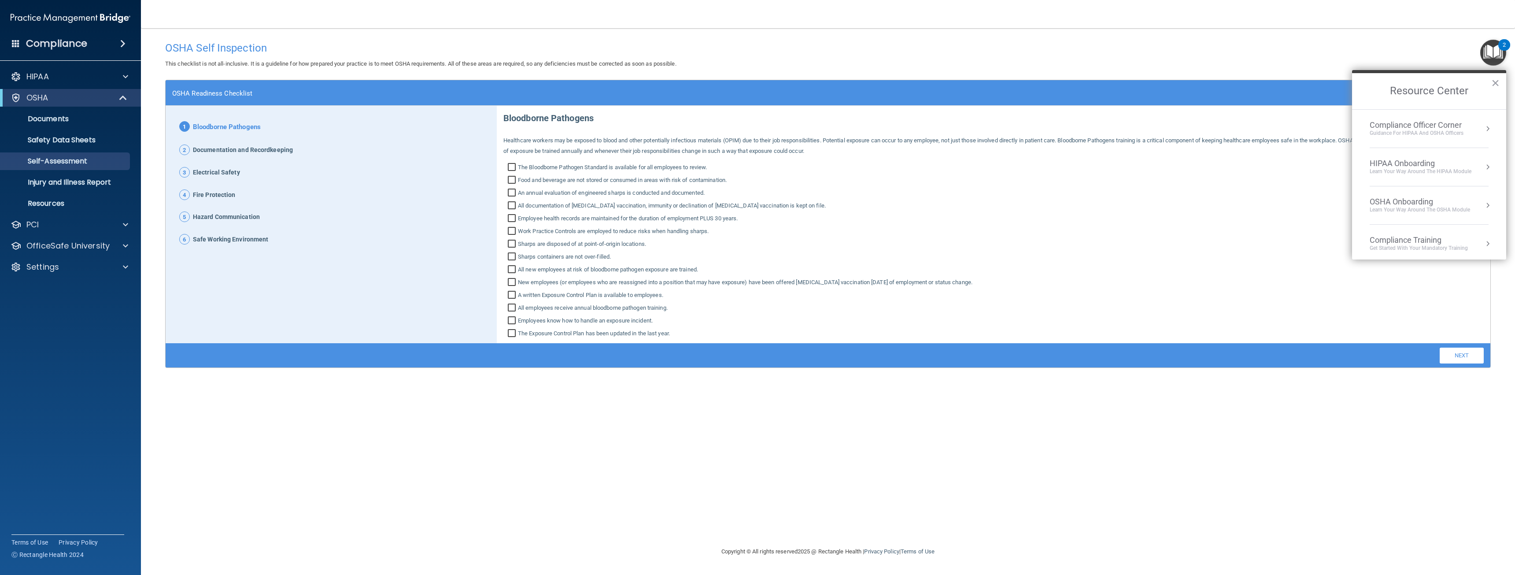
click at [1445, 134] on div "Guidance for HIPAA and OSHA Officers" at bounding box center [1417, 133] width 94 height 7
click at [84, 18] on img at bounding box center [71, 18] width 120 height 18
click at [80, 30] on div "Compliance" at bounding box center [70, 26] width 123 height 53
click at [43, 16] on img at bounding box center [71, 18] width 120 height 18
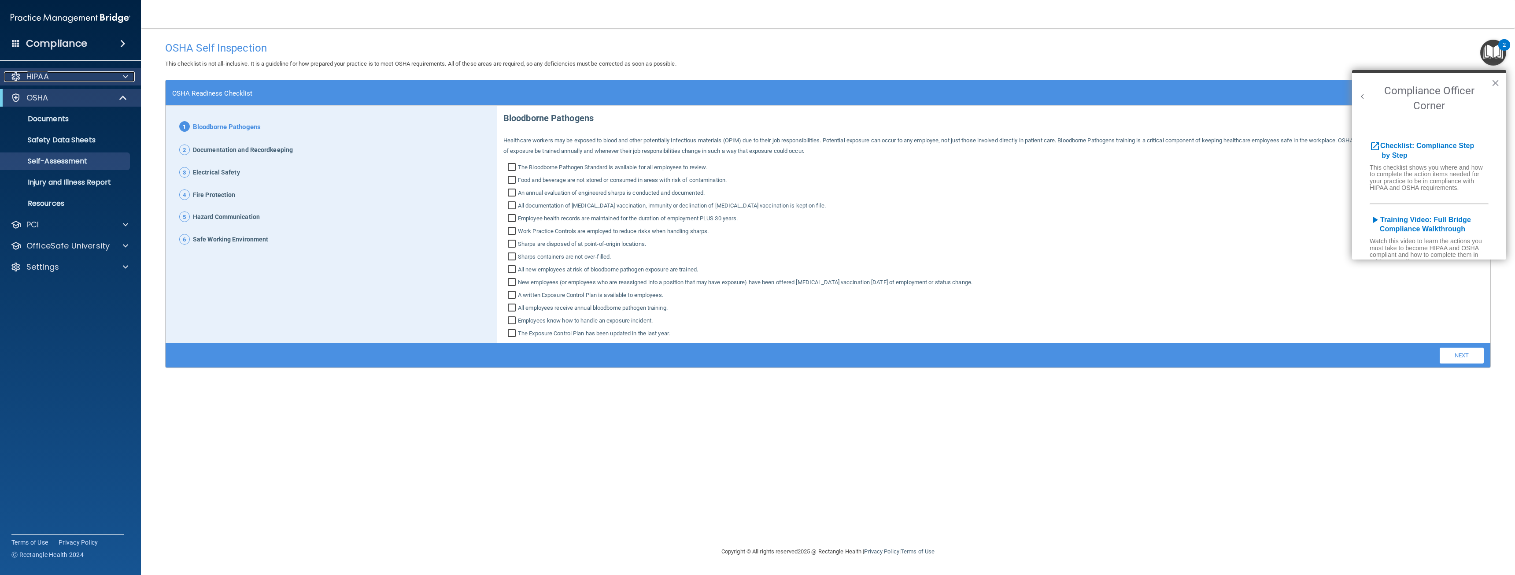
click at [37, 75] on p "HIPAA" at bounding box center [37, 76] width 22 height 11
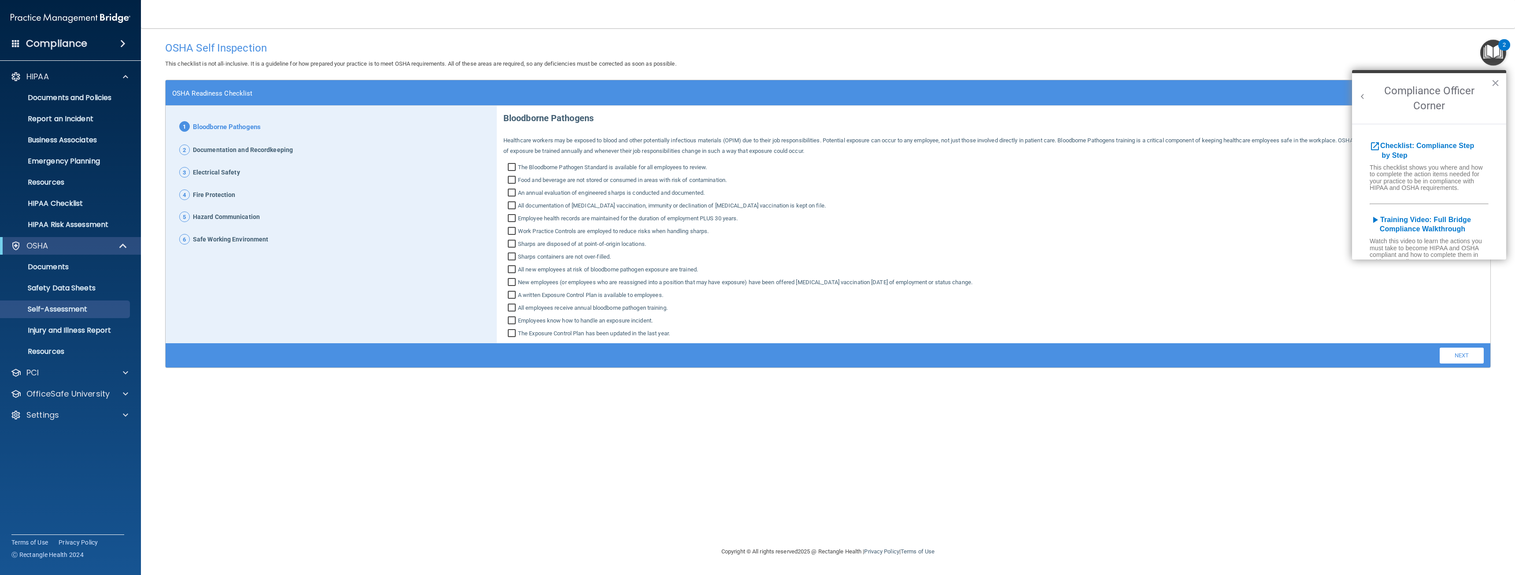
click at [72, 19] on img at bounding box center [71, 18] width 120 height 18
click at [22, 41] on div "Compliance" at bounding box center [70, 43] width 141 height 19
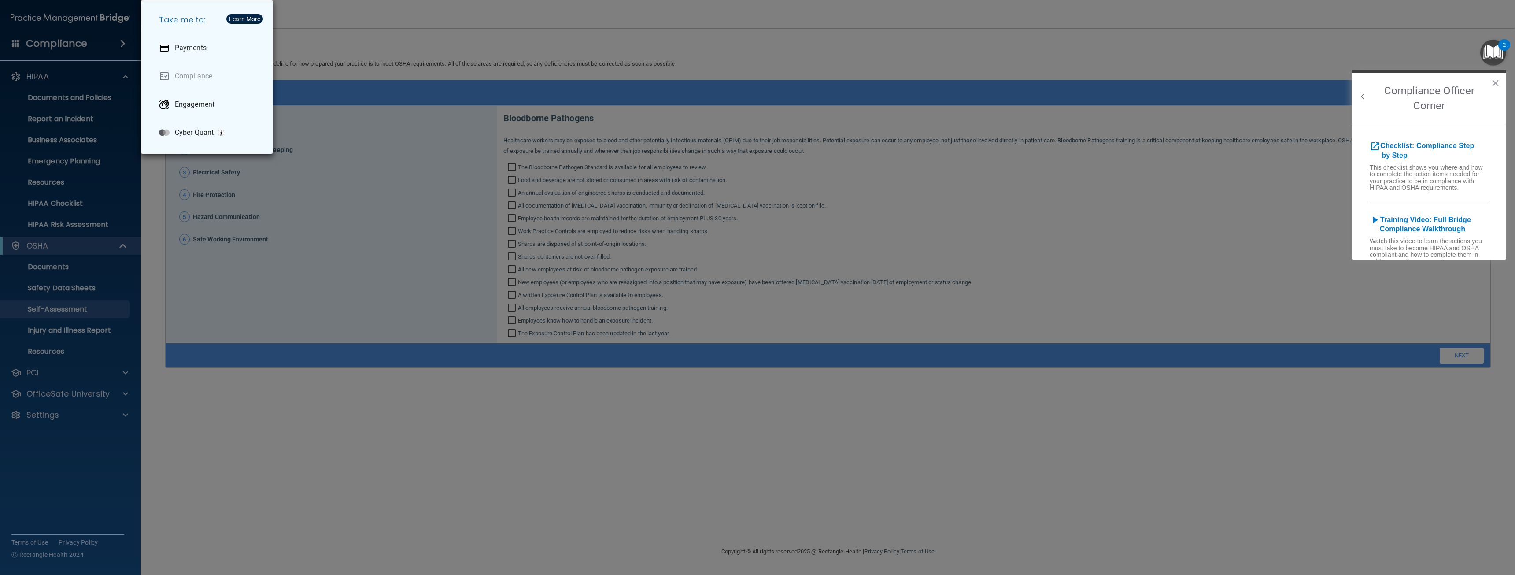
click at [325, 465] on div "Take me to: Payments Compliance Engagement Cyber Quant" at bounding box center [757, 287] width 1515 height 575
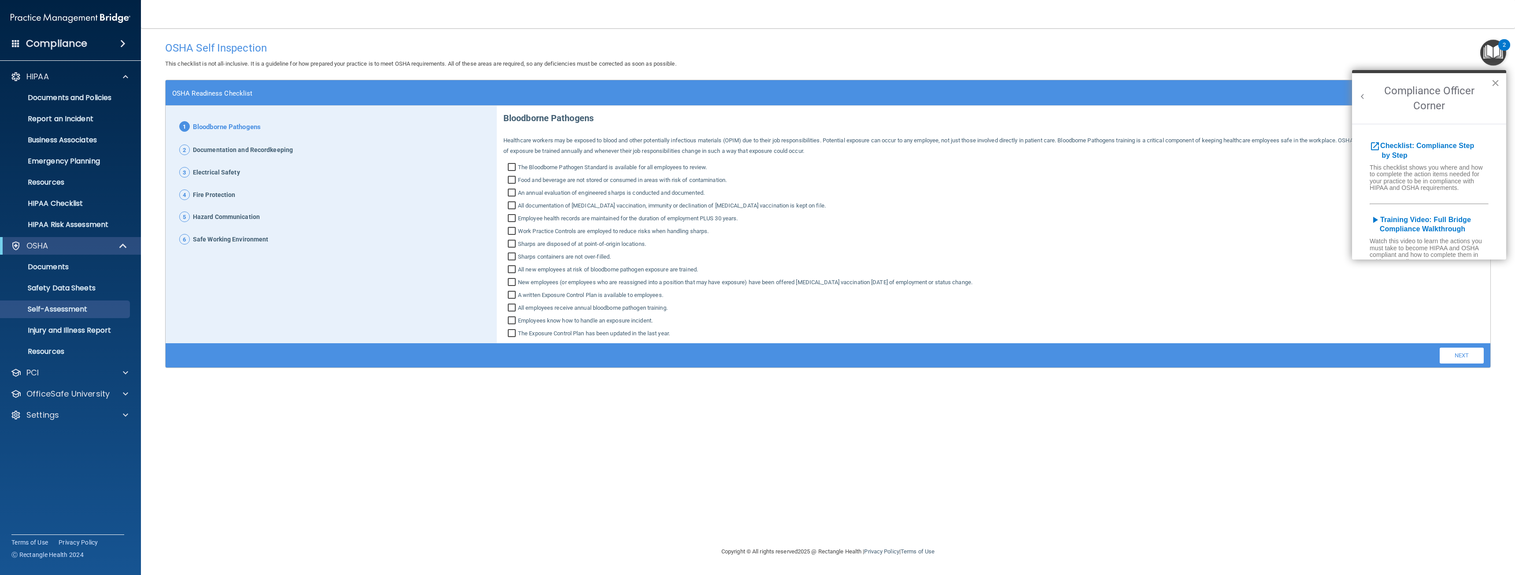
click at [1494, 85] on button "×" at bounding box center [1496, 83] width 8 height 14
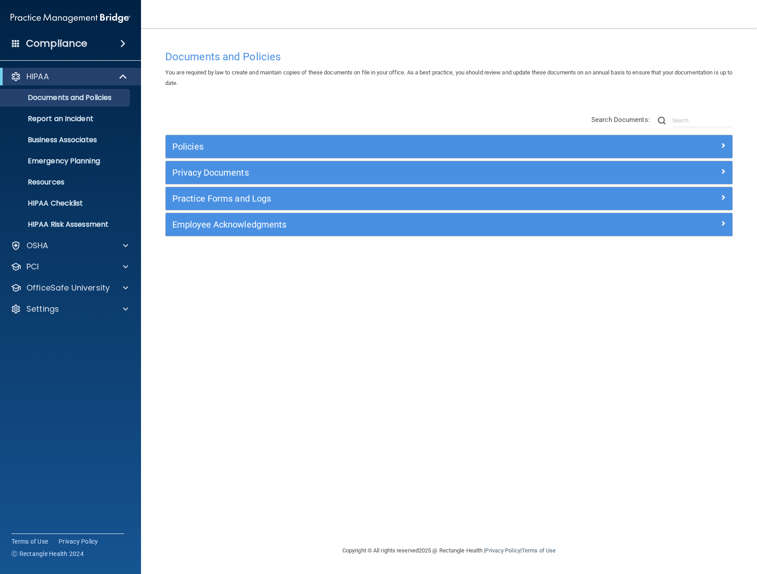
click at [45, 41] on h4 "Compliance" at bounding box center [56, 43] width 61 height 12
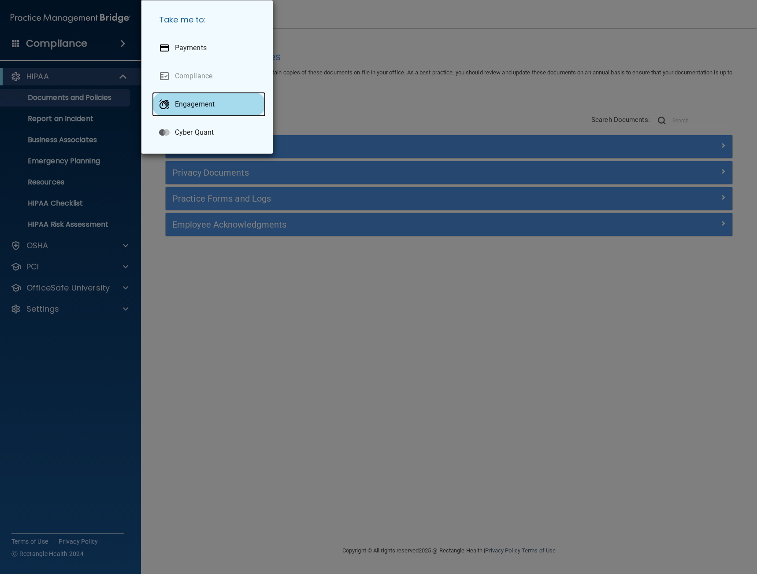
click at [208, 100] on p "Engagement" at bounding box center [195, 104] width 40 height 9
click at [74, 41] on div "Take me to: Payments Compliance Engagement Cyber Quant" at bounding box center [378, 287] width 757 height 574
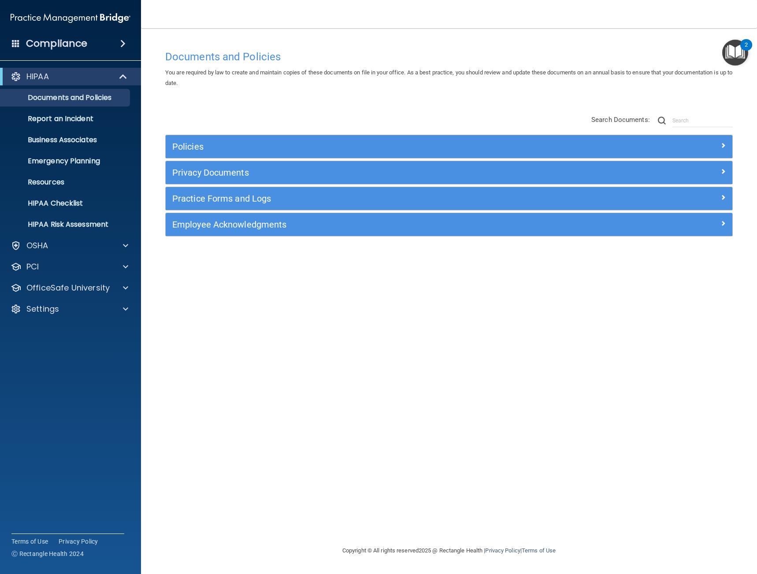
click at [74, 41] on h4 "Compliance" at bounding box center [56, 43] width 61 height 12
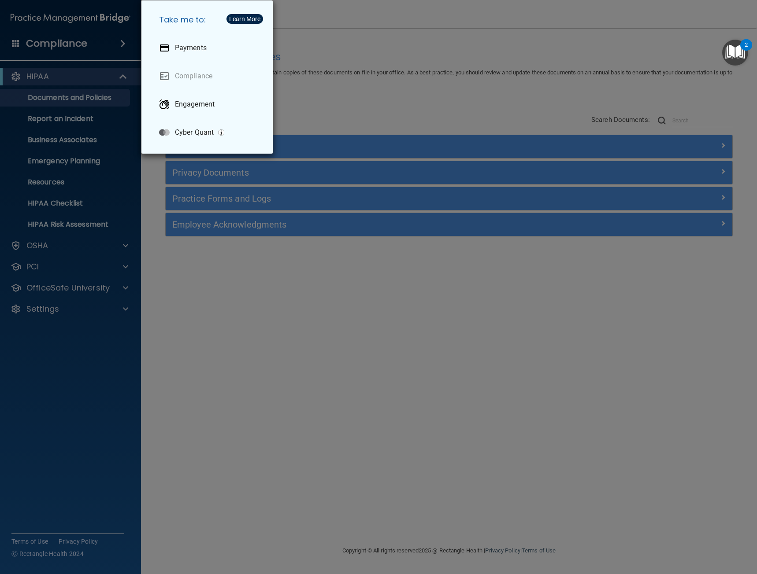
click at [227, 408] on div "Take me to: Payments Compliance Engagement Cyber Quant" at bounding box center [378, 287] width 757 height 574
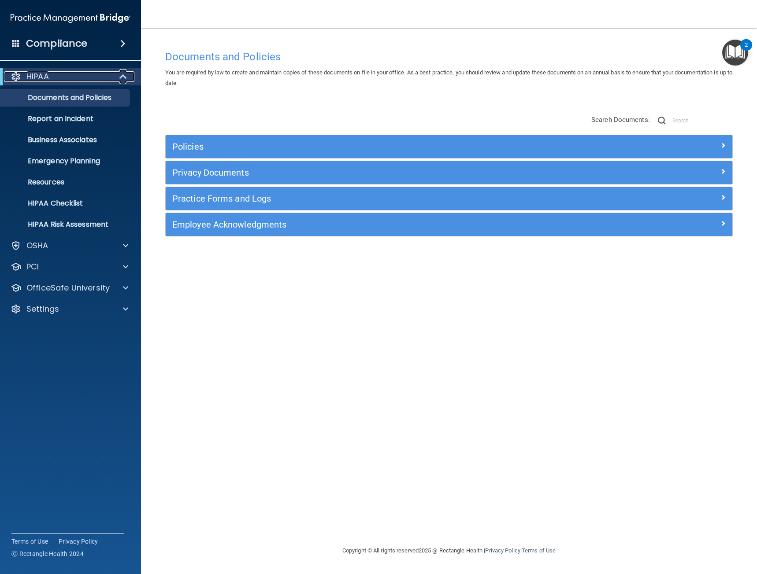
click at [51, 73] on div "HIPAA" at bounding box center [58, 76] width 109 height 11
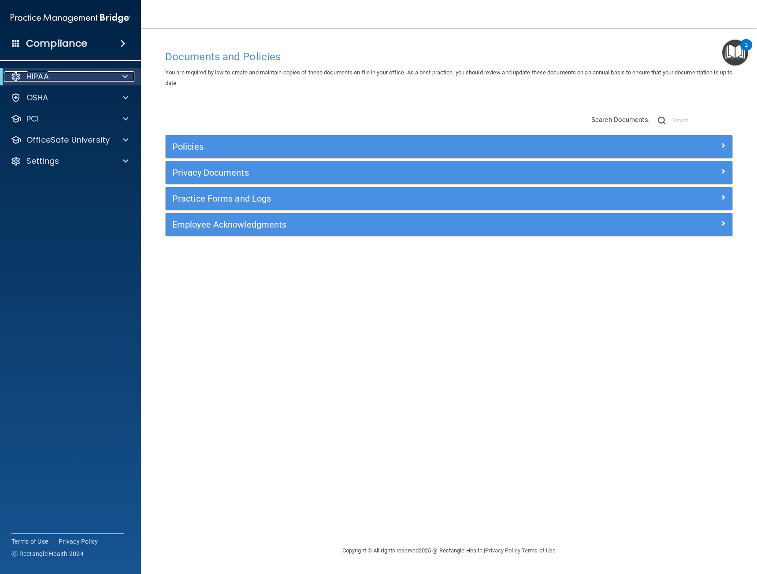
click at [51, 73] on div "HIPAA" at bounding box center [58, 76] width 109 height 11
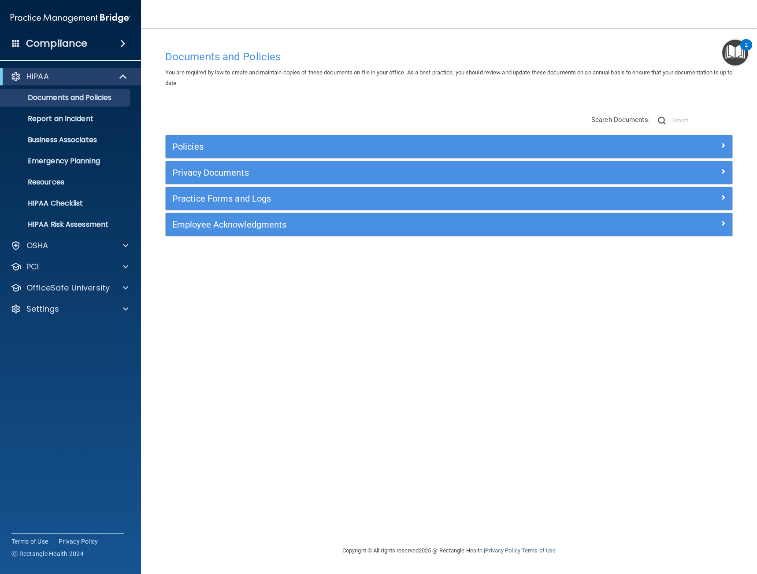
click at [300, 16] on nav "Toggle navigation [PERSON_NAME] [EMAIL_ADDRESS][DOMAIN_NAME] Manage My Enterpri…" at bounding box center [449, 14] width 616 height 28
click at [19, 43] on span at bounding box center [16, 43] width 8 height 8
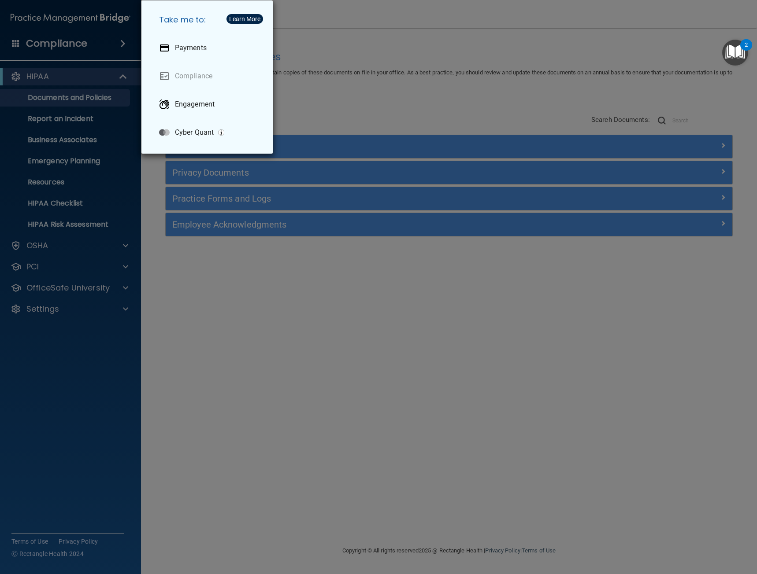
click at [244, 343] on div "Take me to: Payments Compliance Engagement Cyber Quant" at bounding box center [378, 287] width 757 height 574
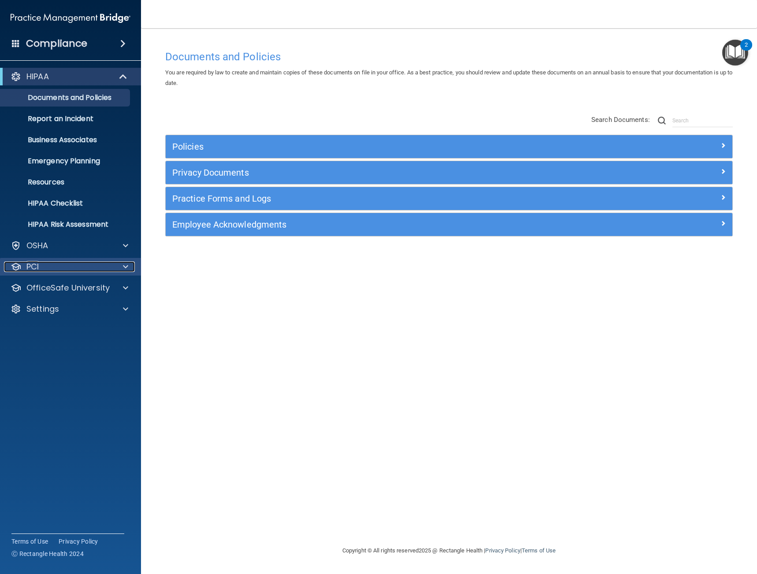
click at [127, 270] on span at bounding box center [125, 267] width 5 height 11
click at [58, 92] on link "Documents and Policies" at bounding box center [60, 98] width 139 height 18
click at [29, 20] on img at bounding box center [71, 18] width 120 height 18
click at [27, 45] on h4 "Compliance" at bounding box center [56, 43] width 61 height 12
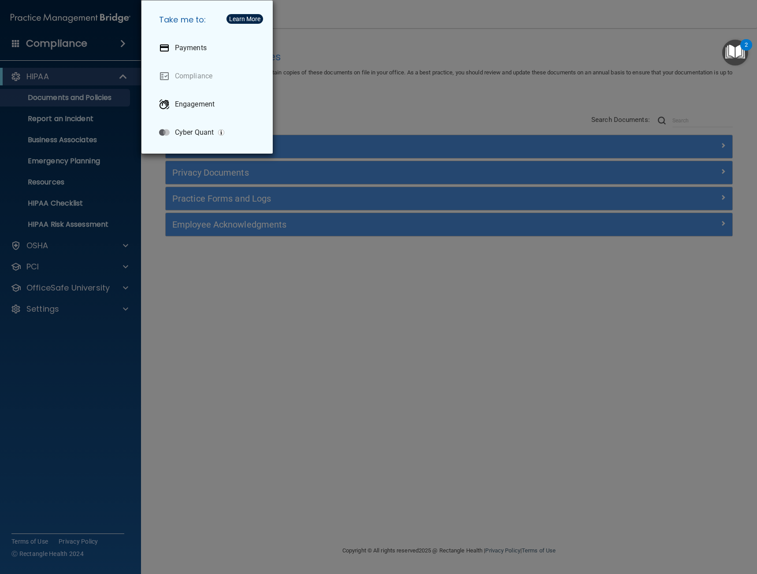
click at [14, 44] on div "Take me to: Payments Compliance Engagement Cyber Quant" at bounding box center [378, 287] width 757 height 574
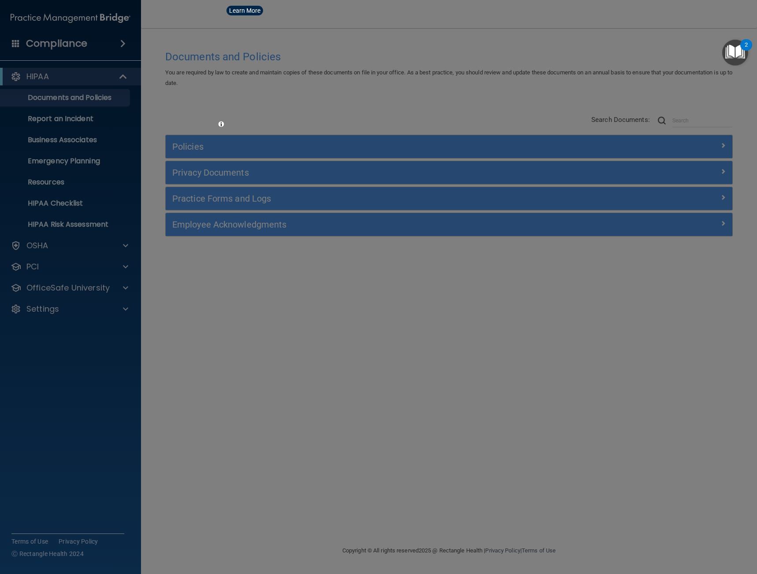
click at [19, 44] on div at bounding box center [378, 287] width 757 height 574
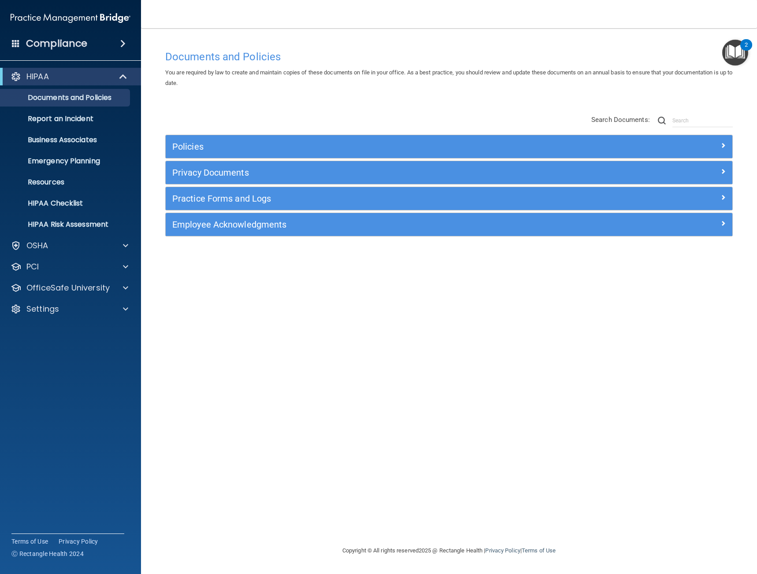
click at [19, 44] on span at bounding box center [16, 43] width 8 height 8
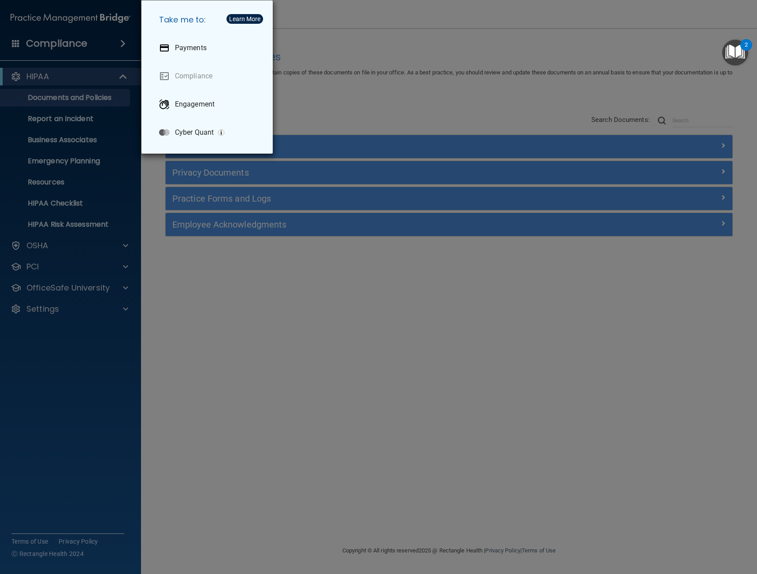
click at [128, 49] on div "Take me to: Payments Compliance Engagement Cyber Quant" at bounding box center [378, 287] width 757 height 574
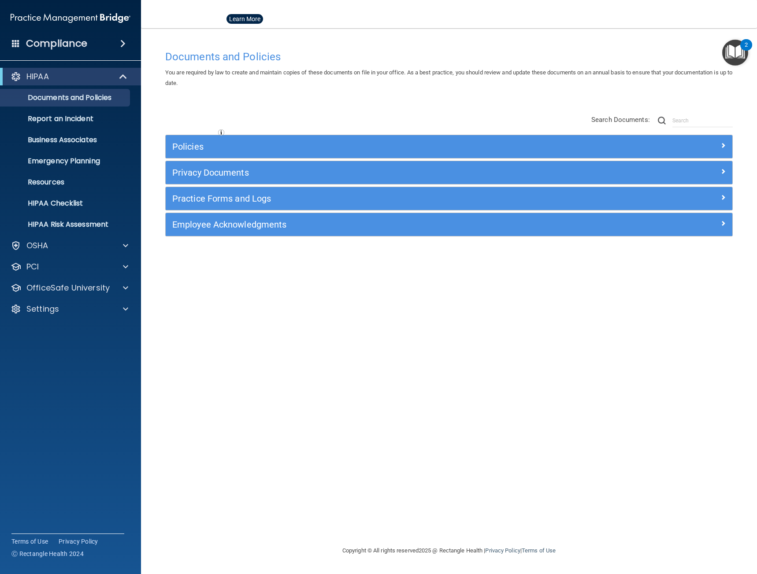
click at [128, 49] on div "Compliance" at bounding box center [70, 43] width 141 height 19
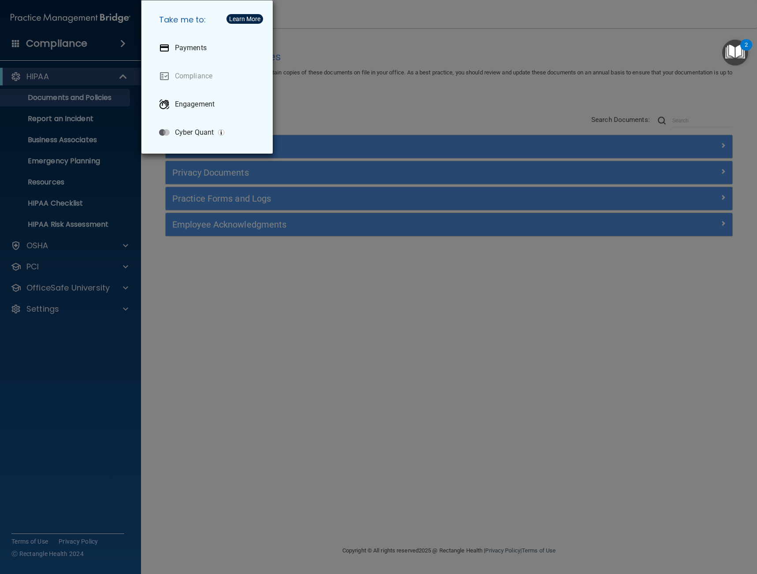
click at [242, 341] on div "Take me to: Payments Compliance Engagement Cyber Quant" at bounding box center [378, 287] width 757 height 574
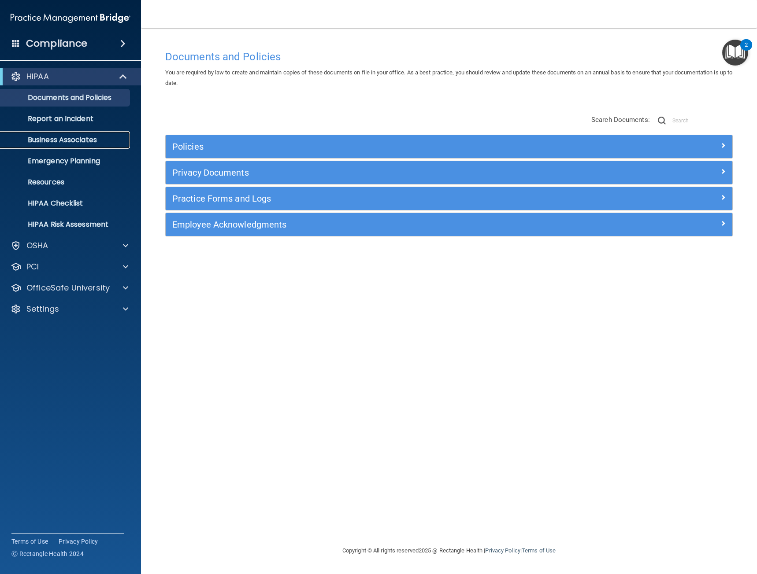
click at [83, 137] on p "Business Associates" at bounding box center [66, 140] width 120 height 9
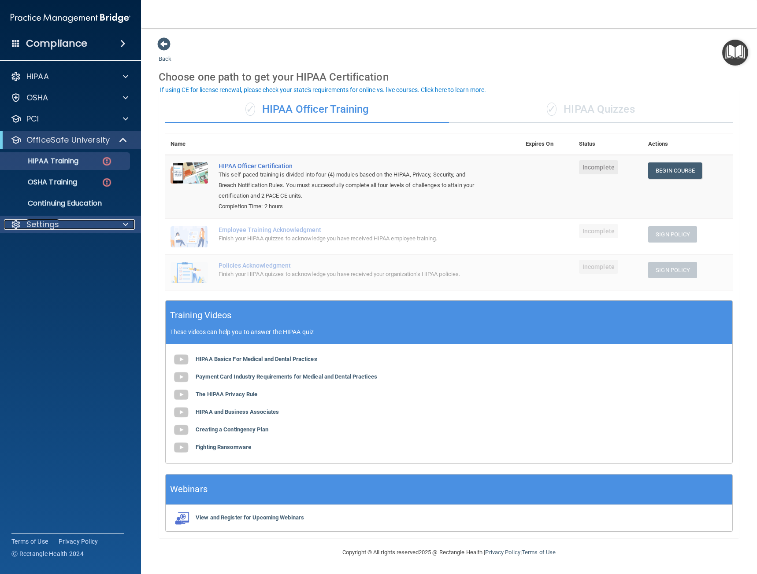
click at [99, 228] on div "Settings" at bounding box center [58, 224] width 109 height 11
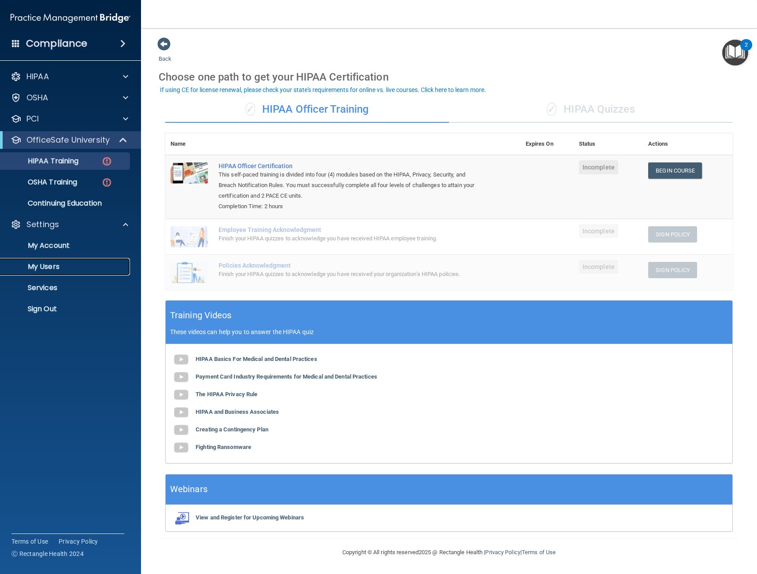
click at [64, 262] on link "My Users" at bounding box center [60, 267] width 139 height 18
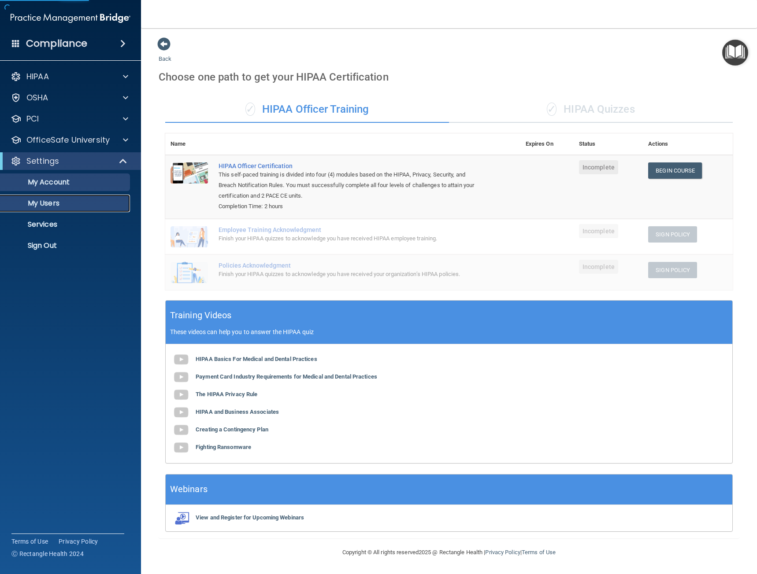
select select "20"
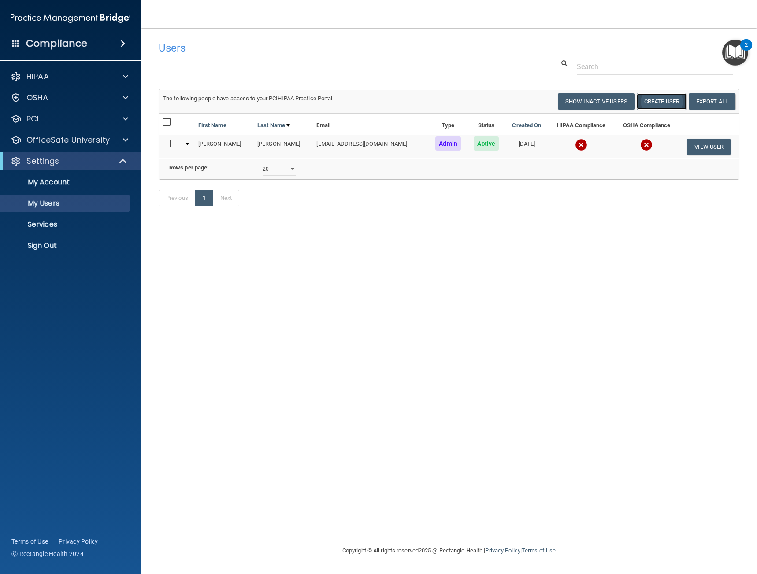
click at [660, 104] on button "Create User" at bounding box center [662, 101] width 50 height 16
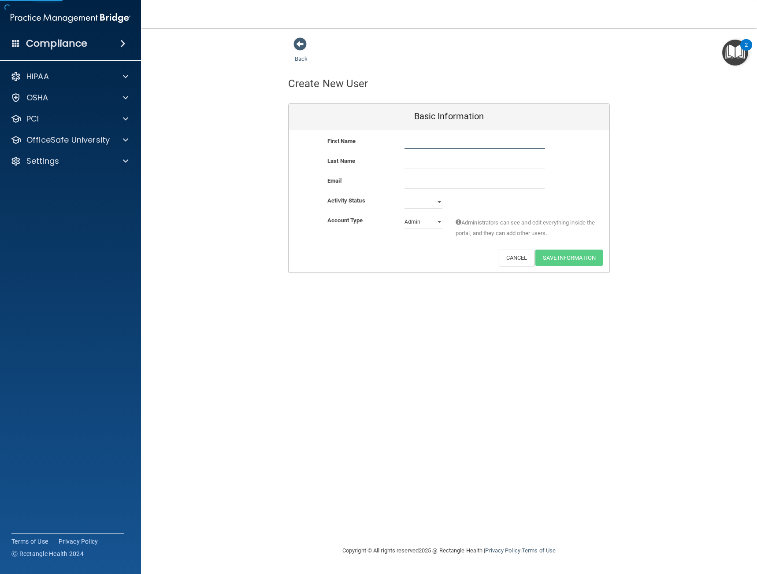
click at [412, 141] on input "text" at bounding box center [474, 142] width 141 height 13
type input "[PERSON_NAME]"
click at [411, 181] on input "email" at bounding box center [474, 182] width 141 height 13
paste input "[PERSON_NAME][EMAIL_ADDRESS][DOMAIN_NAME]"
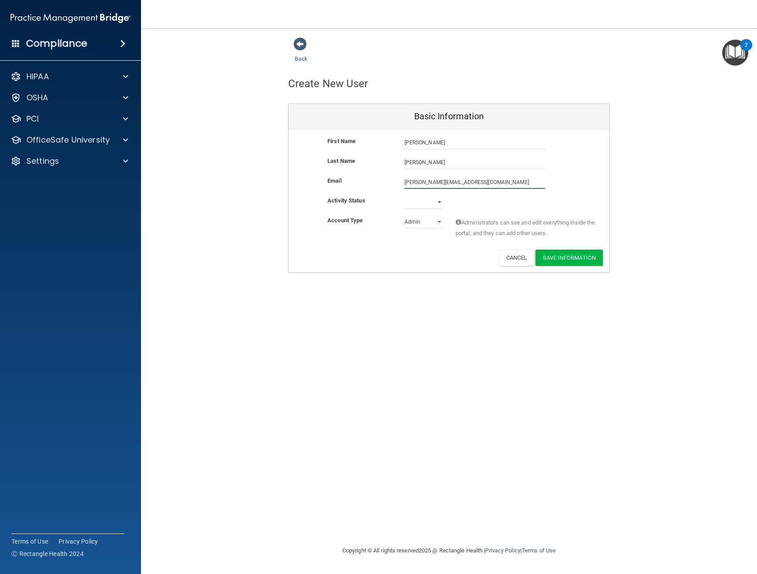
type input "[PERSON_NAME][EMAIL_ADDRESS][DOMAIN_NAME]"
click at [382, 198] on div "Activity Status" at bounding box center [359, 201] width 77 height 11
click at [417, 204] on select "Active Inactive" at bounding box center [423, 202] width 38 height 13
select select "active"
click at [404, 196] on select "Active Inactive" at bounding box center [423, 202] width 38 height 13
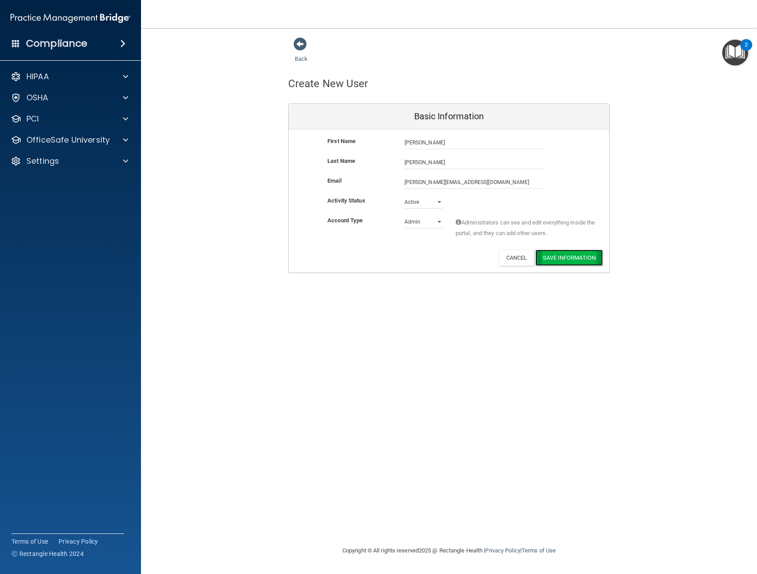
click at [573, 256] on button "Save Information" at bounding box center [568, 258] width 67 height 16
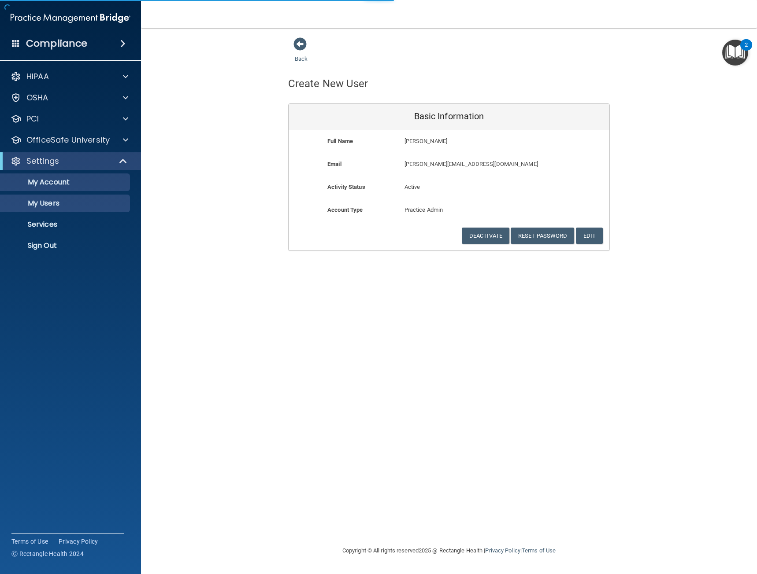
select select "20"
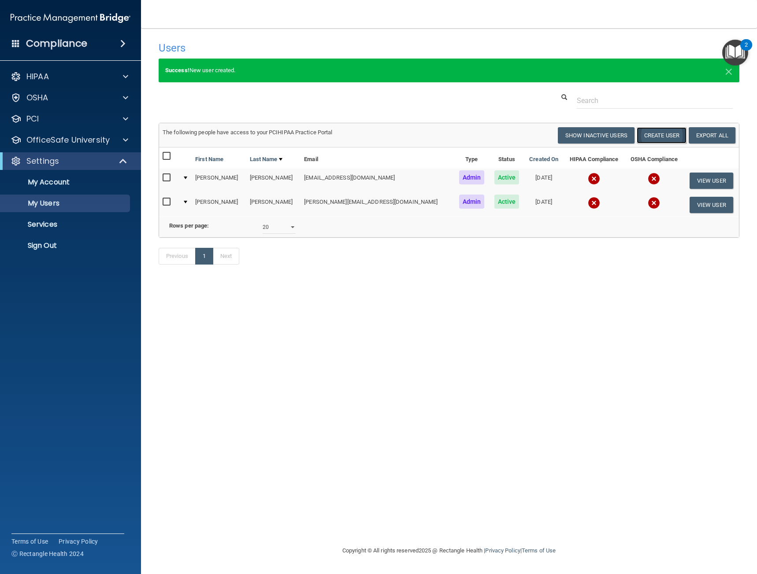
click at [670, 136] on button "Create User" at bounding box center [662, 135] width 50 height 16
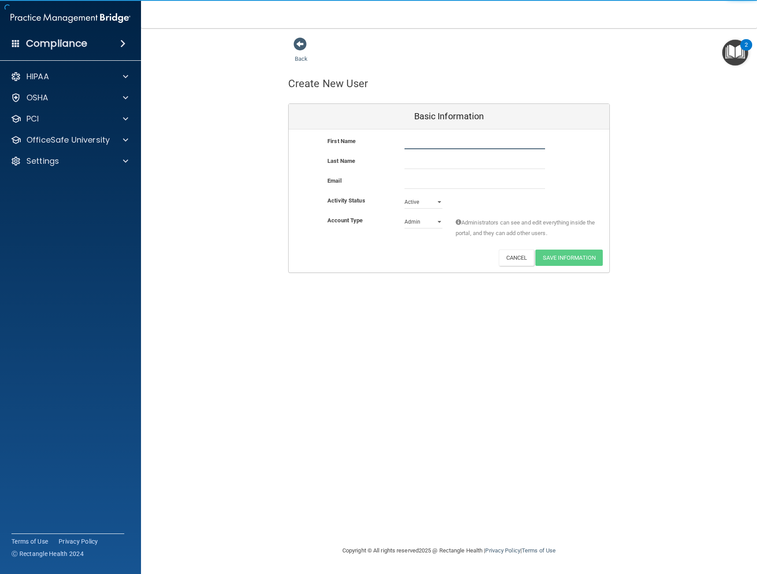
click at [409, 144] on input "text" at bounding box center [474, 142] width 141 height 13
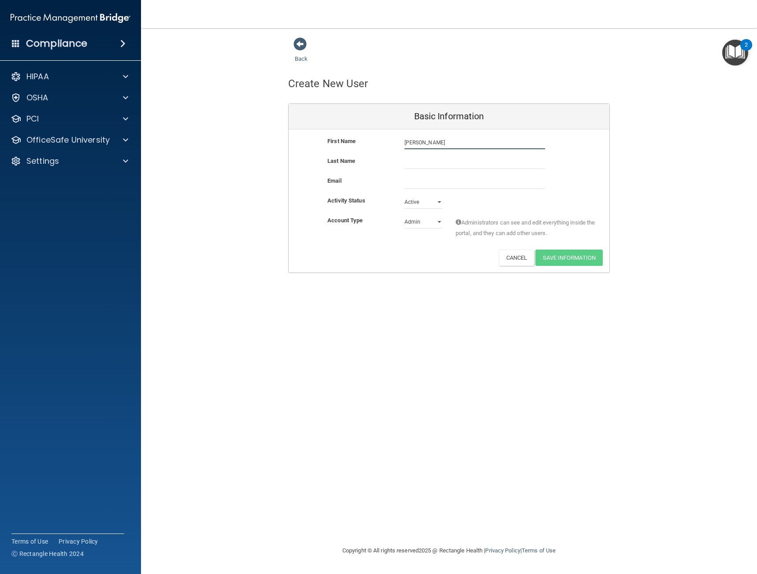
type input "[PERSON_NAME]"
type input "E"
type input "[PERSON_NAME]"
click at [411, 185] on input "email" at bounding box center [474, 182] width 141 height 13
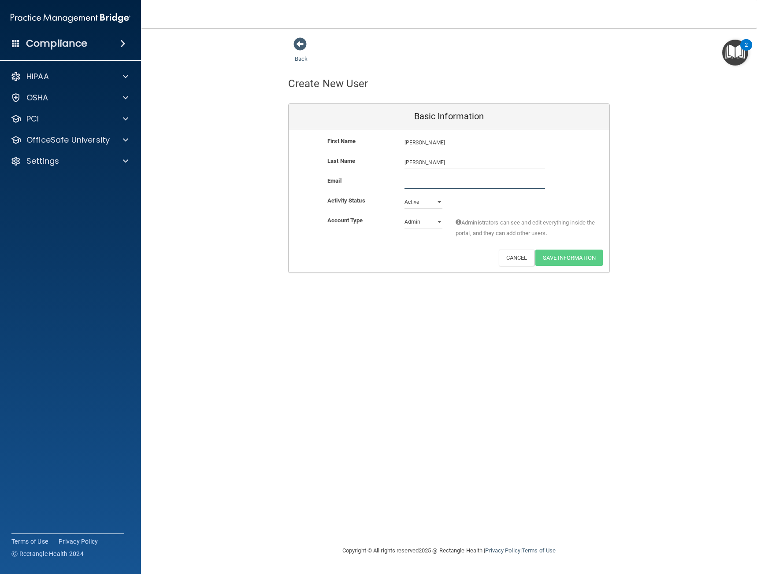
paste input "[PERSON_NAME][EMAIL_ADDRESS][DOMAIN_NAME]"
drag, startPoint x: 349, startPoint y: 198, endPoint x: 375, endPoint y: 206, distance: 27.3
click at [350, 199] on b "Activity Status" at bounding box center [346, 200] width 38 height 7
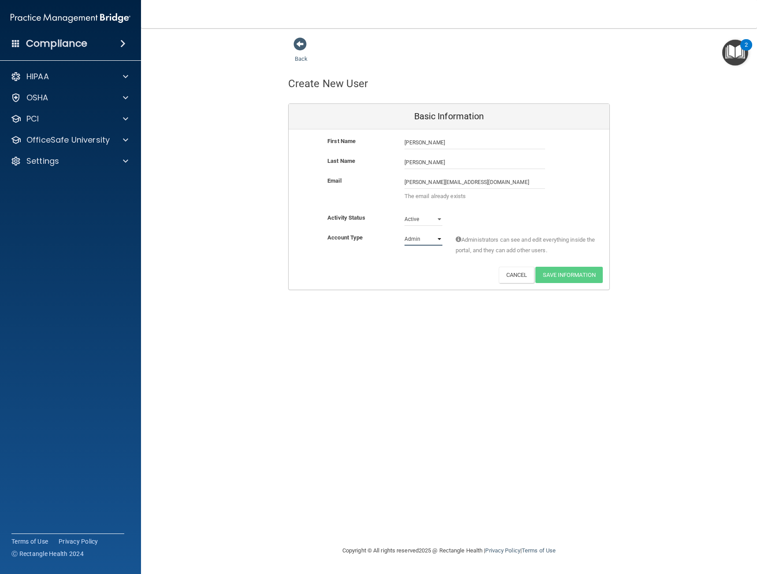
click at [419, 240] on select "Admin Member" at bounding box center [423, 239] width 38 height 13
click at [420, 240] on select "Admin Member" at bounding box center [423, 239] width 38 height 13
drag, startPoint x: 474, startPoint y: 183, endPoint x: 378, endPoint y: 194, distance: 96.7
click at [378, 194] on div "Email jolson@nwcom.care jolson@nwcom.care The email already exists" at bounding box center [449, 191] width 321 height 30
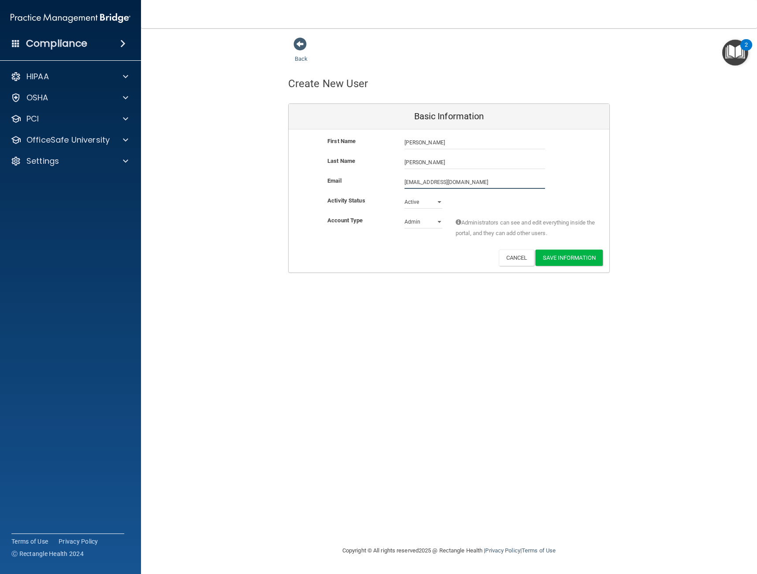
click at [426, 185] on input "jwong@ncom.care" at bounding box center [474, 182] width 141 height 13
type input "jwong@nwcom.care"
click at [578, 259] on button "Save Information" at bounding box center [568, 258] width 67 height 16
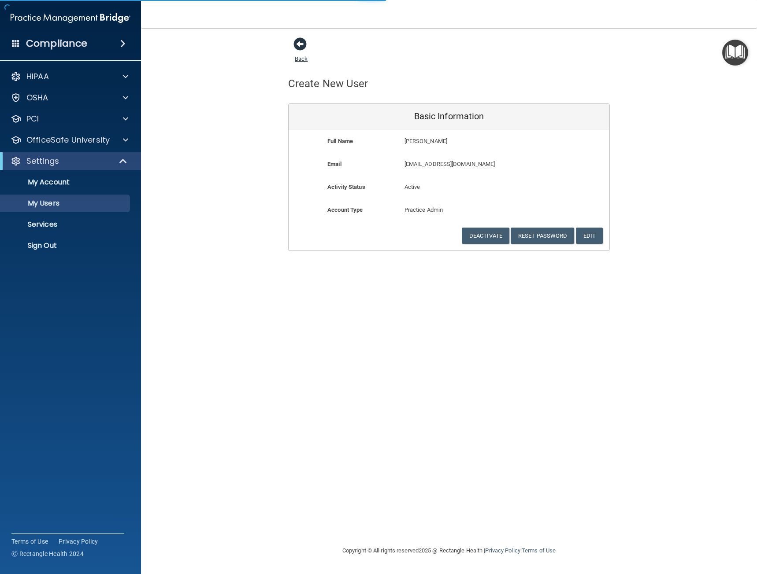
select select "20"
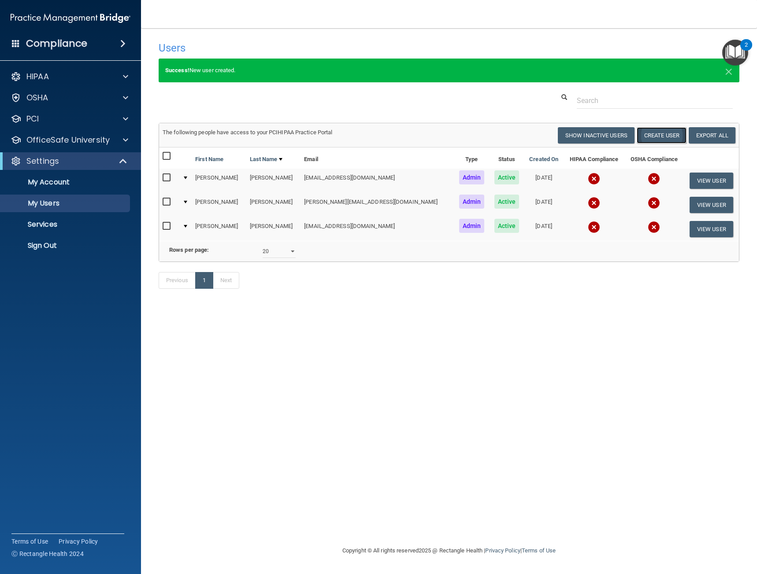
click at [673, 137] on button "Create User" at bounding box center [662, 135] width 50 height 16
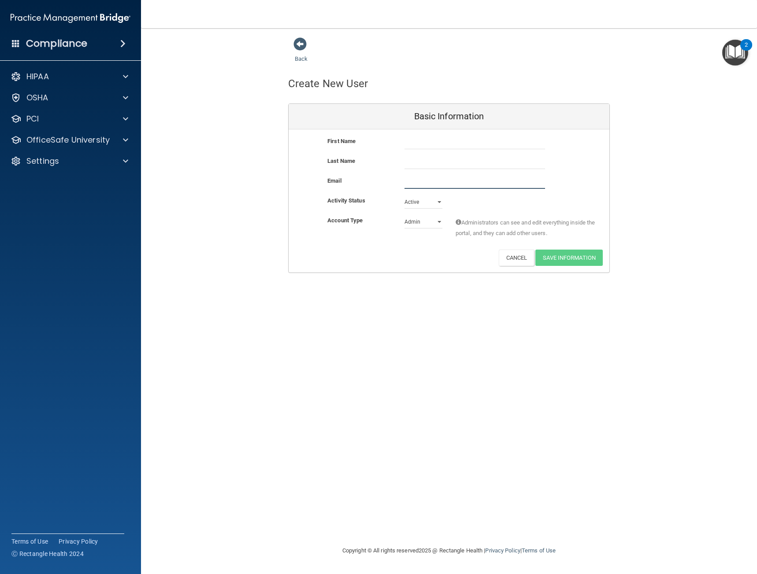
click at [411, 180] on input "email" at bounding box center [474, 182] width 141 height 13
paste input "clee@nwcom.care"
type input "clee@nwcom.care"
click at [420, 142] on input "text" at bounding box center [474, 142] width 141 height 13
type input "Tina"
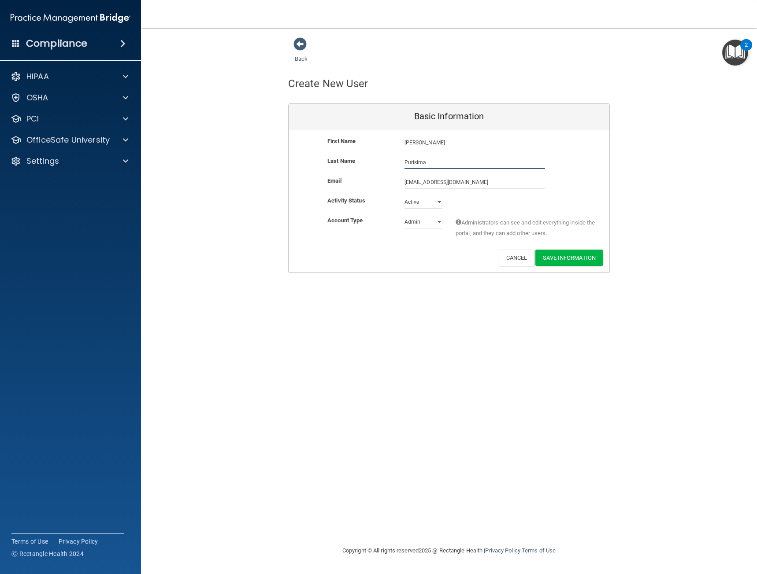
type input "Purisima"
click at [387, 183] on span at bounding box center [384, 181] width 15 height 11
click at [440, 224] on select "Admin Member" at bounding box center [423, 221] width 38 height 13
select select "practice_member"
click at [404, 215] on select "Admin Member" at bounding box center [423, 221] width 38 height 13
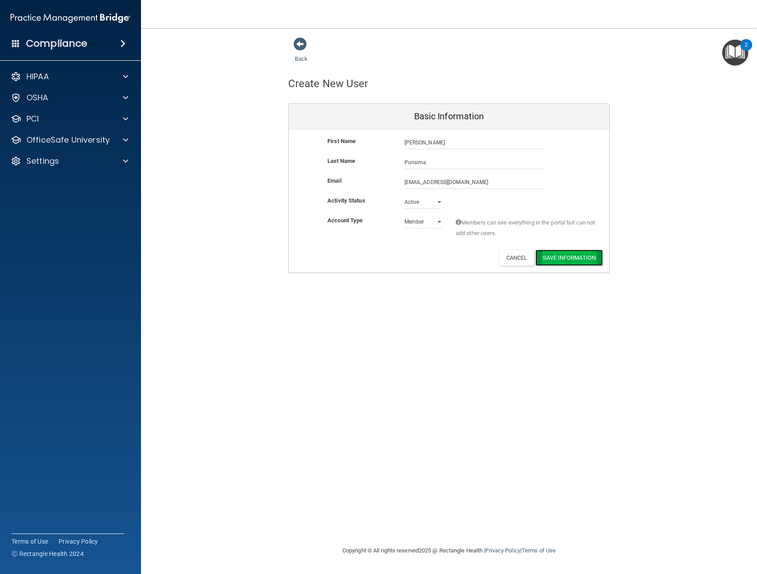
click at [560, 259] on button "Save Information" at bounding box center [568, 258] width 67 height 16
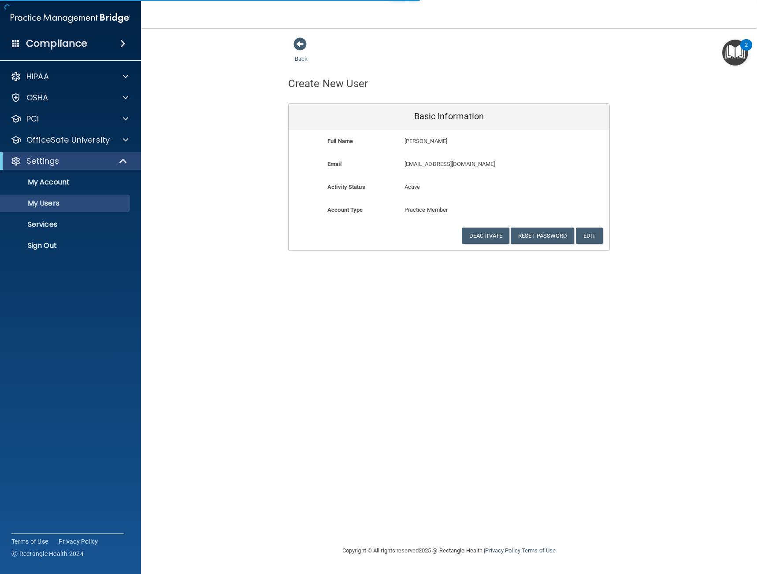
select select "20"
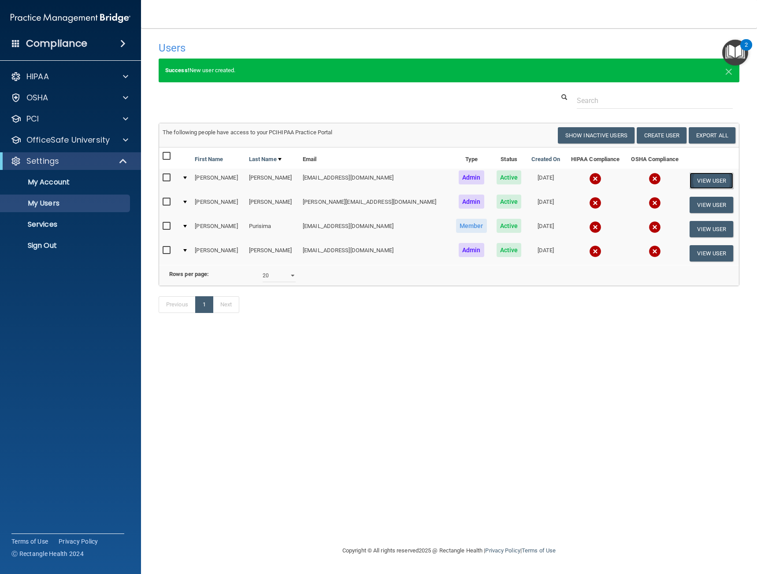
click at [708, 180] on button "View User" at bounding box center [711, 181] width 44 height 16
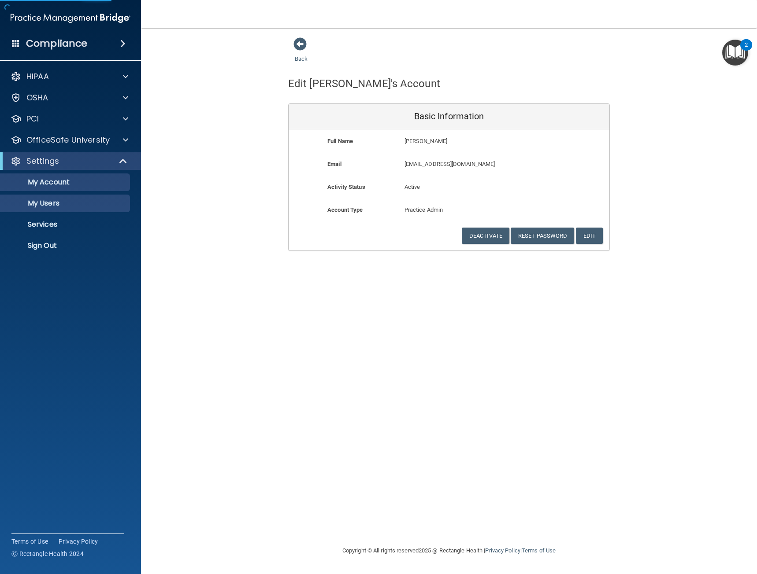
select select "20"
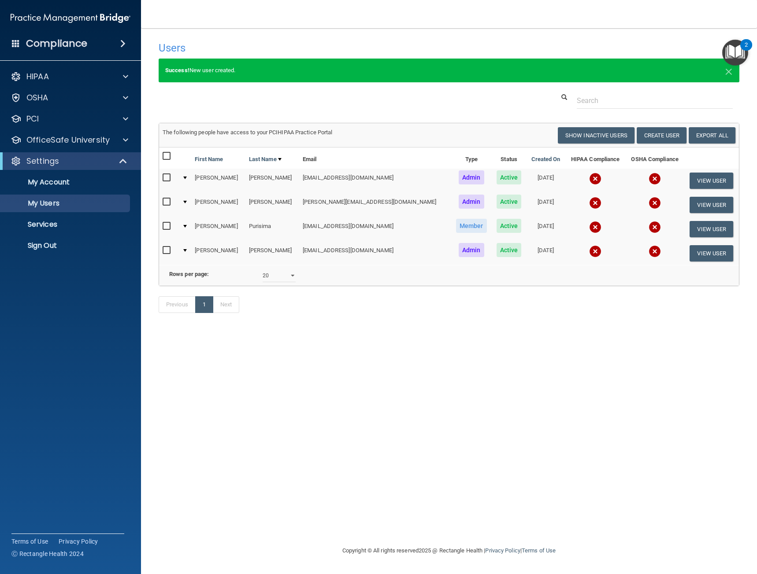
click at [589, 176] on img at bounding box center [595, 179] width 12 height 12
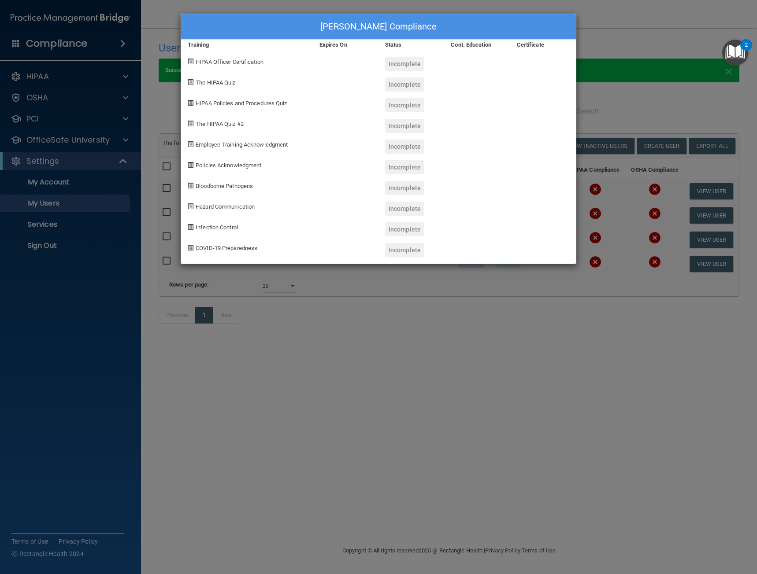
click at [399, 63] on div "Incomplete" at bounding box center [404, 64] width 39 height 14
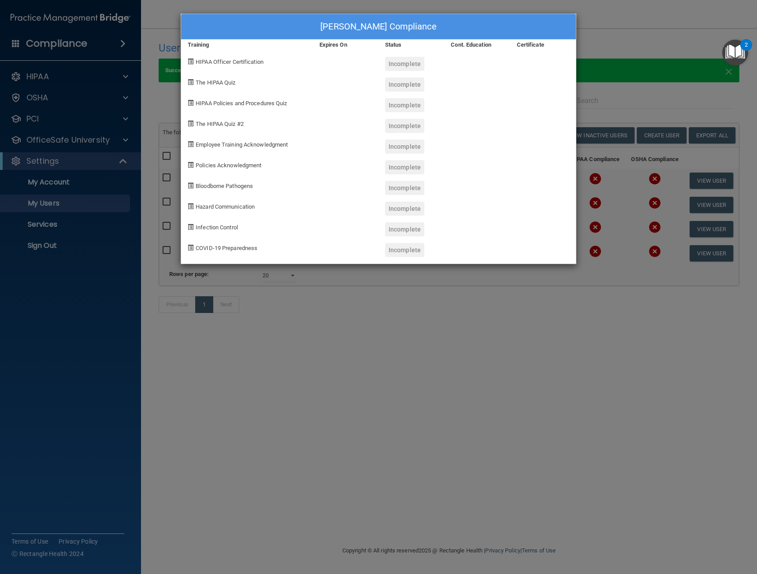
click at [186, 63] on div "HIPAA Officer Certification" at bounding box center [247, 60] width 132 height 21
click at [194, 59] on div "HIPAA Officer Certification" at bounding box center [247, 60] width 132 height 21
click at [419, 62] on div "Incomplete" at bounding box center [404, 64] width 39 height 14
click at [419, 90] on div "Incomplete" at bounding box center [404, 85] width 39 height 14
click at [476, 382] on div "[PERSON_NAME] Compliance Training Expires On Status Cont. Education Certificate…" at bounding box center [378, 287] width 757 height 574
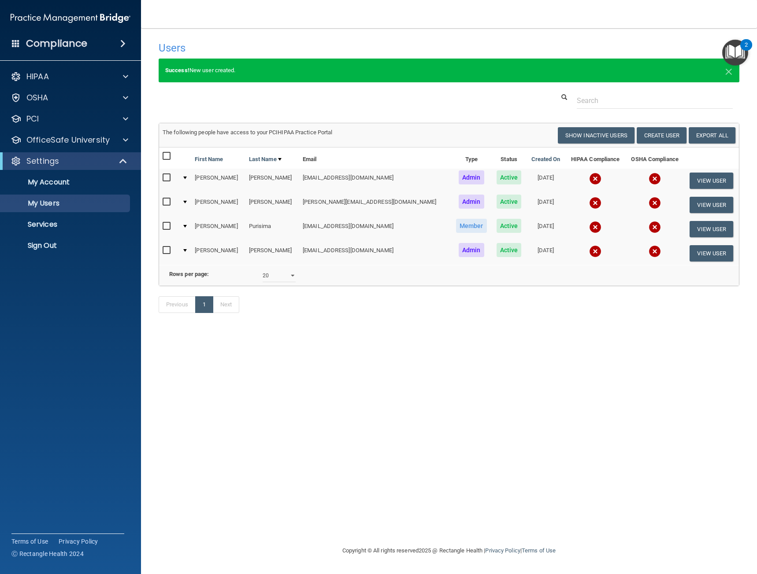
click at [164, 178] on input "checkbox" at bounding box center [168, 177] width 10 height 7
checkbox input "true"
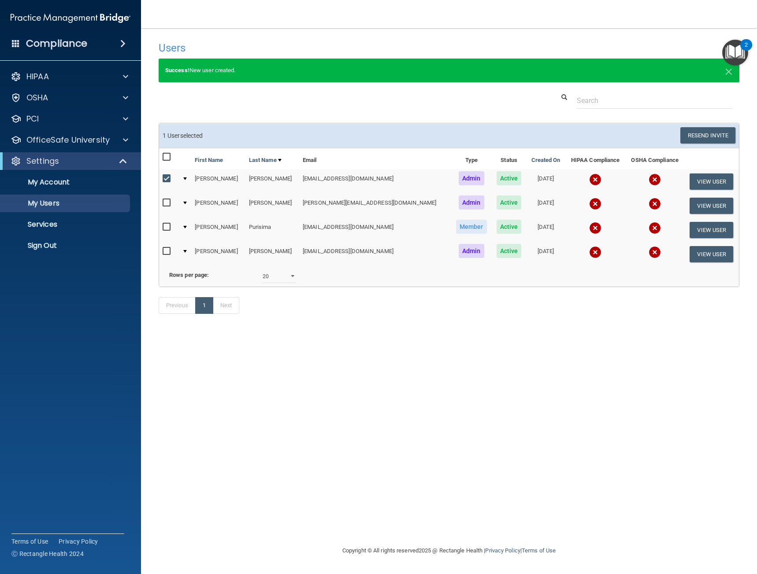
click at [187, 179] on div at bounding box center [185, 179] width 4 height 3
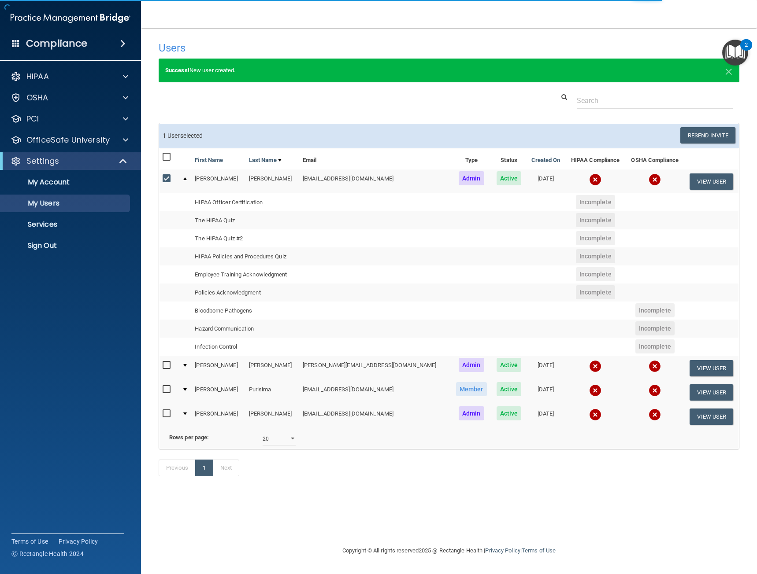
click at [576, 198] on span "Incomplete" at bounding box center [595, 202] width 39 height 14
click at [227, 197] on td "HIPAA Officer Certification" at bounding box center [245, 202] width 108 height 18
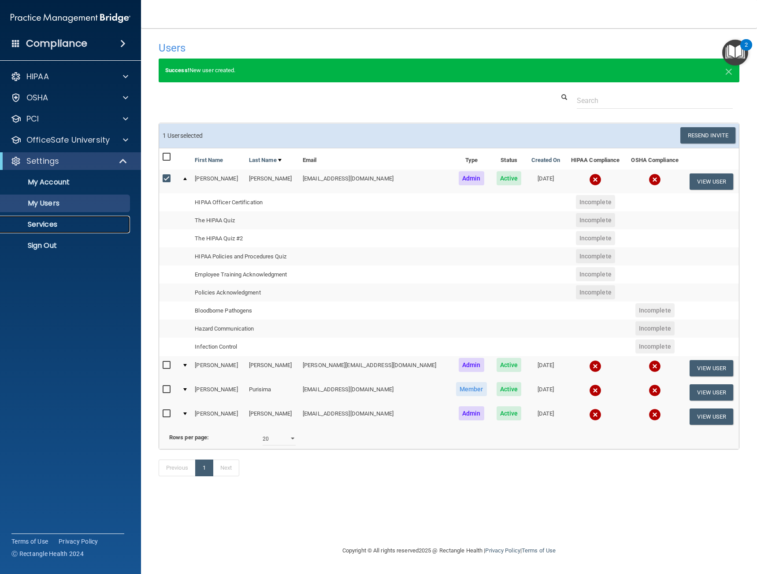
click at [45, 221] on p "Services" at bounding box center [66, 224] width 120 height 9
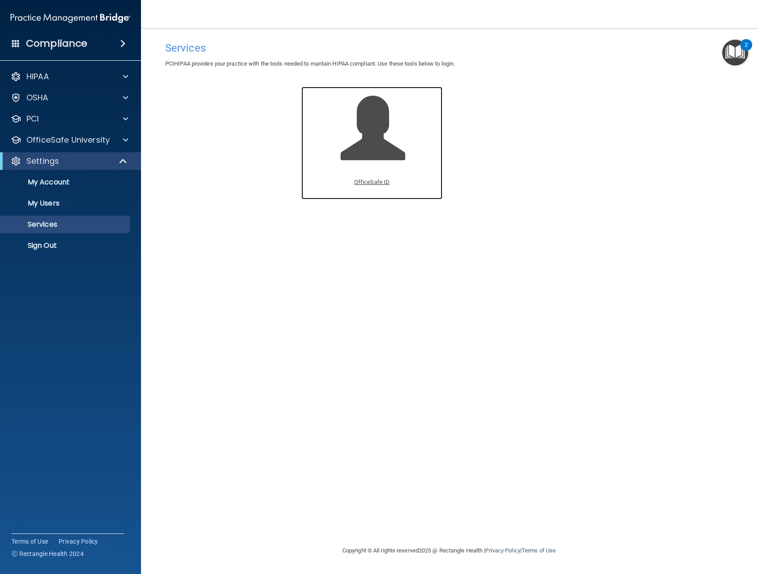
click at [374, 181] on p "OfficeSafe ID" at bounding box center [371, 182] width 35 height 11
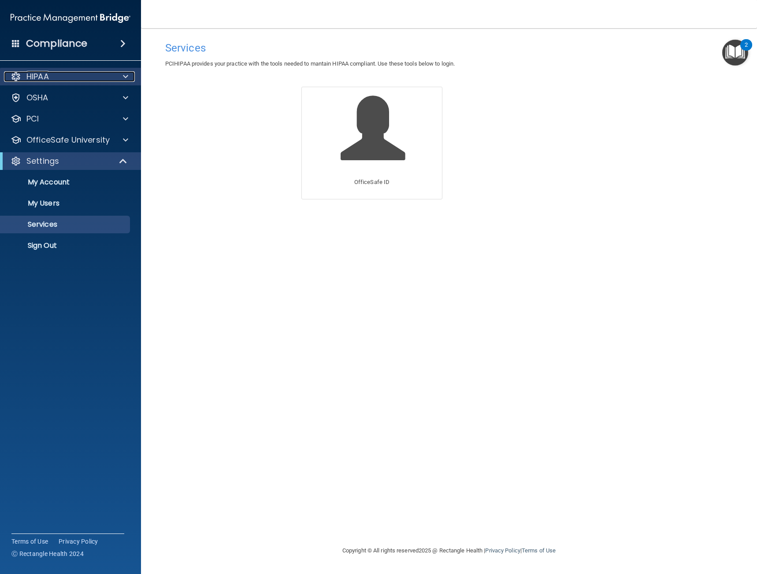
click at [43, 71] on p "HIPAA" at bounding box center [37, 76] width 22 height 11
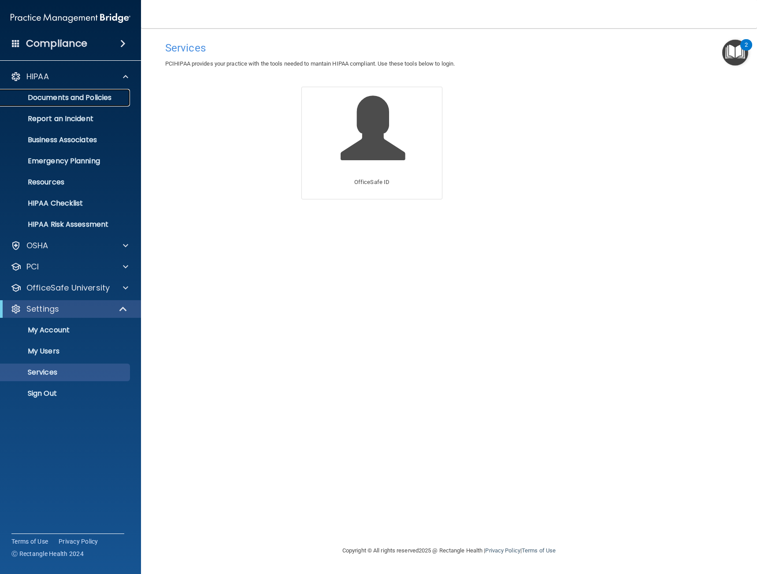
click at [62, 93] on p "Documents and Policies" at bounding box center [66, 97] width 120 height 9
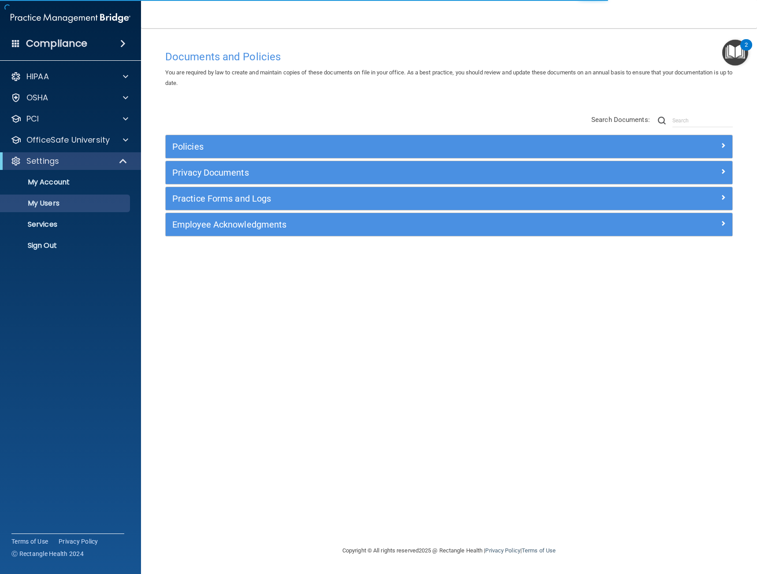
select select "20"
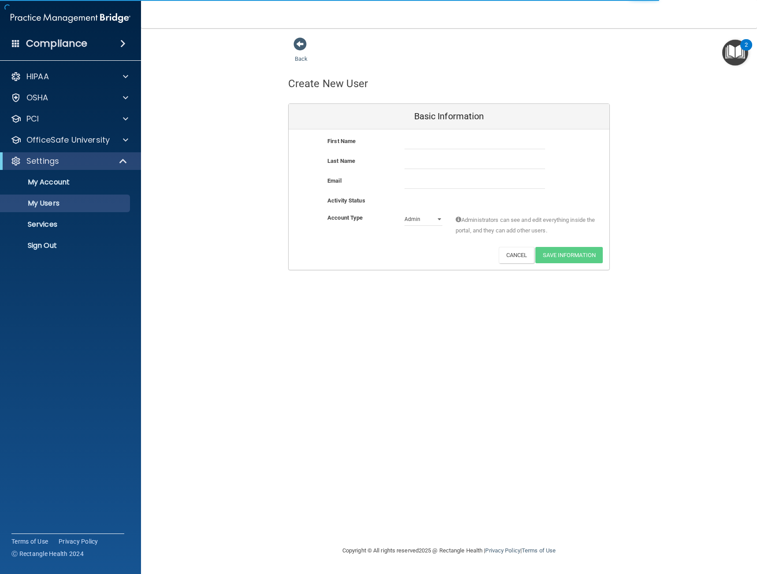
select select "20"
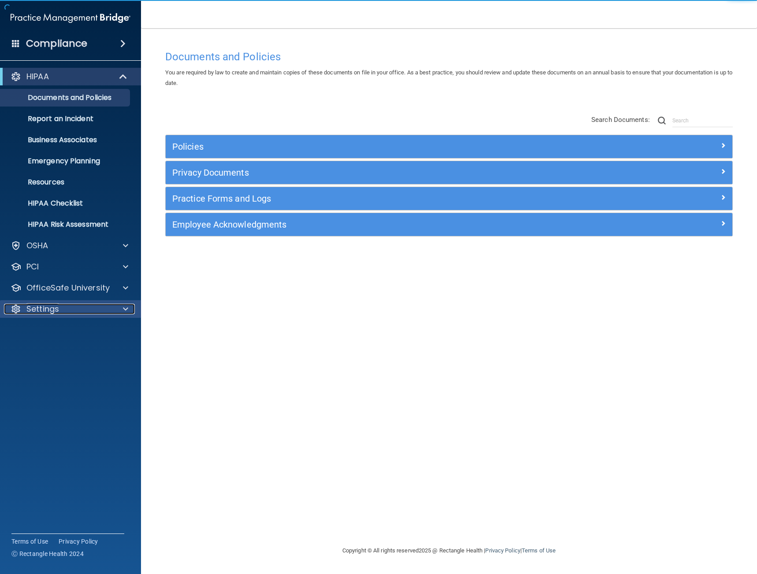
click at [107, 306] on div "Settings" at bounding box center [58, 309] width 109 height 11
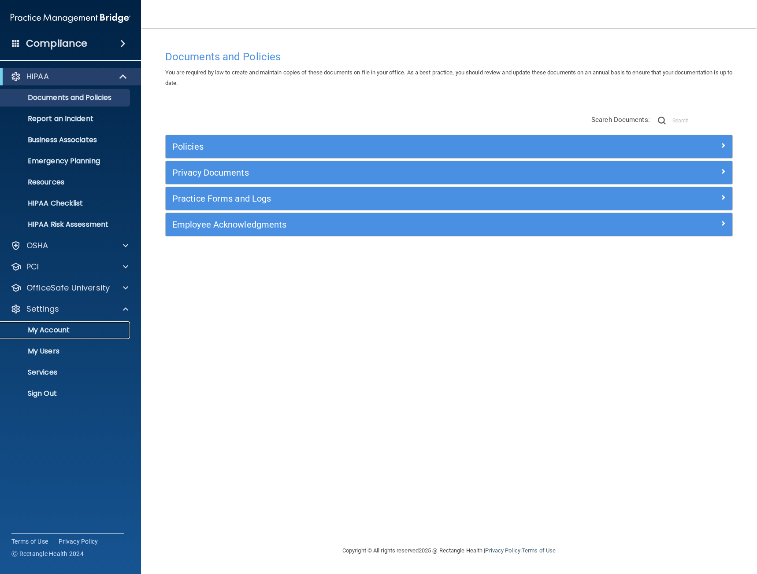
click at [55, 335] on link "My Account" at bounding box center [60, 331] width 139 height 18
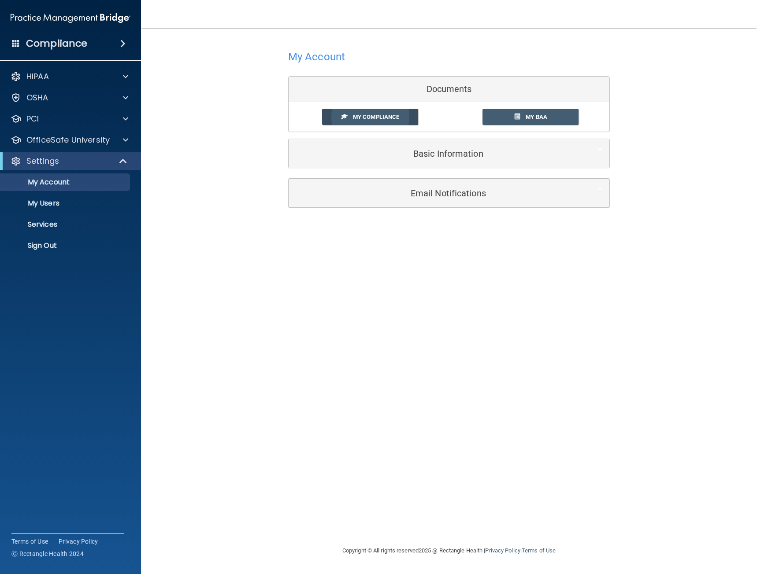
click at [385, 120] on span "My Compliance" at bounding box center [376, 117] width 46 height 7
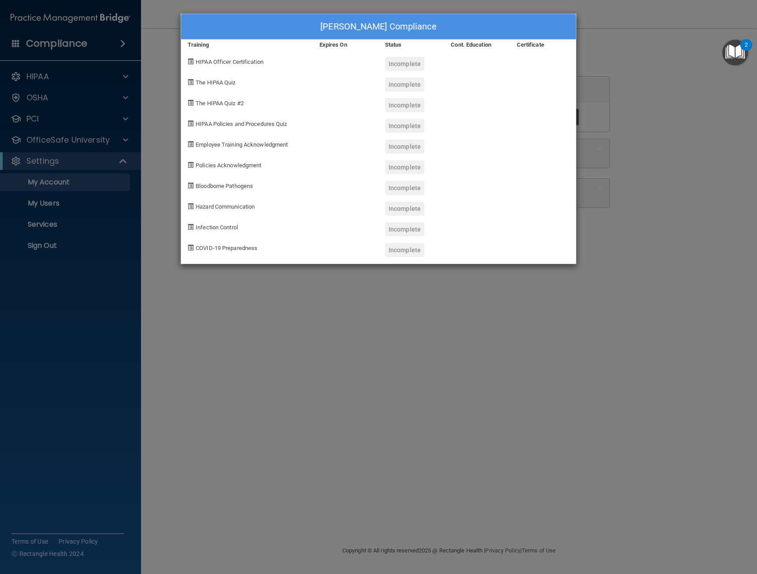
click at [321, 310] on div "Isela Farfan's Compliance Training Expires On Status Cont. Education Certificat…" at bounding box center [378, 287] width 757 height 574
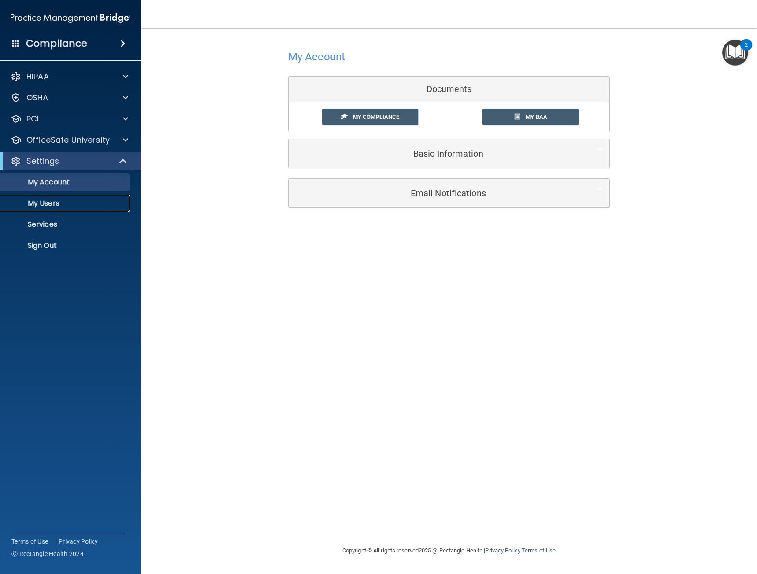
click at [57, 205] on p "My Users" at bounding box center [66, 203] width 120 height 9
select select "20"
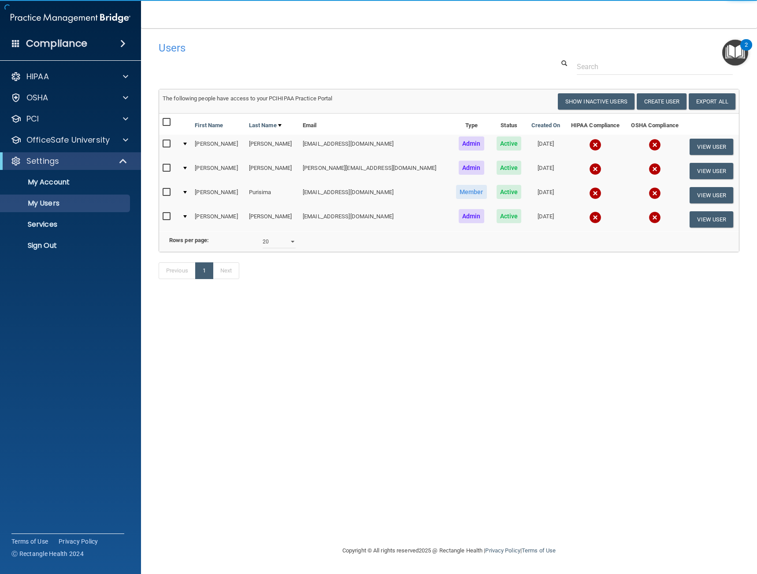
click at [164, 167] on input "checkbox" at bounding box center [168, 168] width 10 height 7
checkbox input "true"
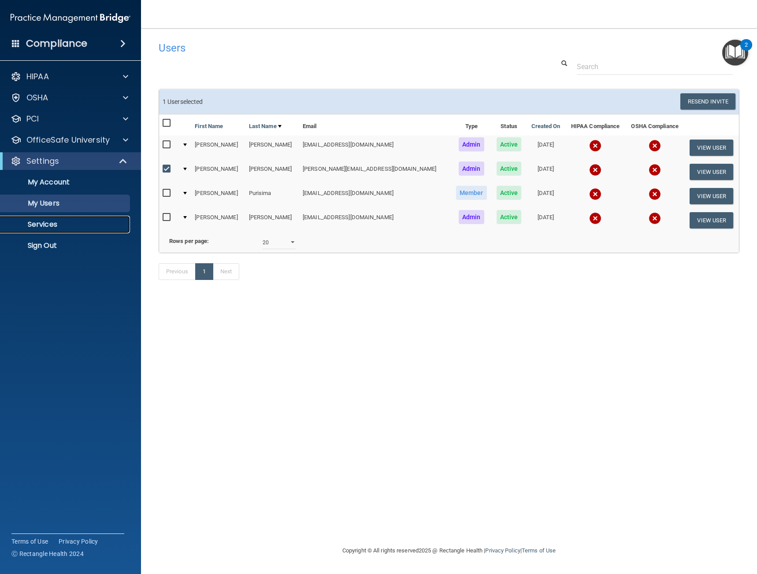
click at [53, 225] on p "Services" at bounding box center [66, 224] width 120 height 9
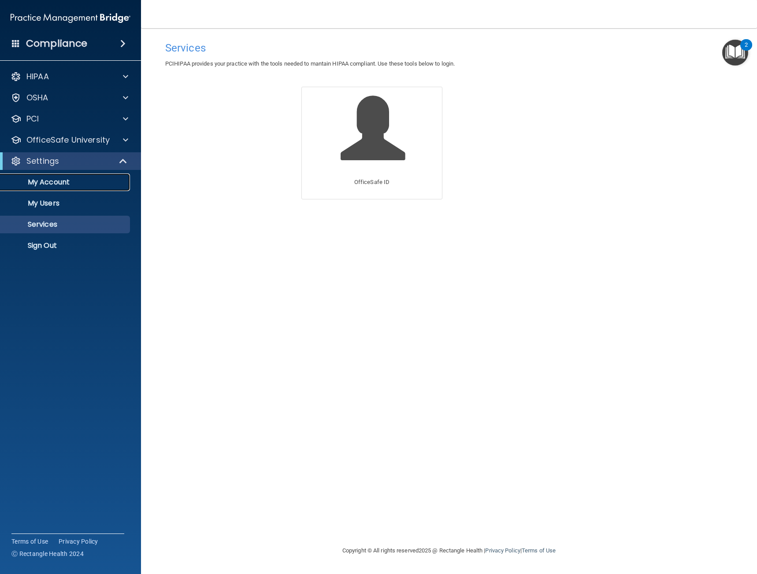
click at [42, 179] on p "My Account" at bounding box center [66, 182] width 120 height 9
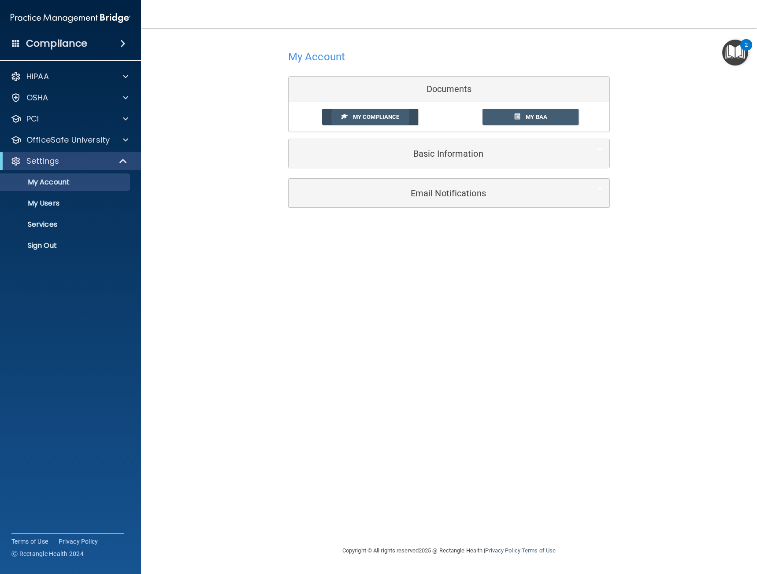
click at [405, 115] on link "My Compliance" at bounding box center [370, 117] width 96 height 16
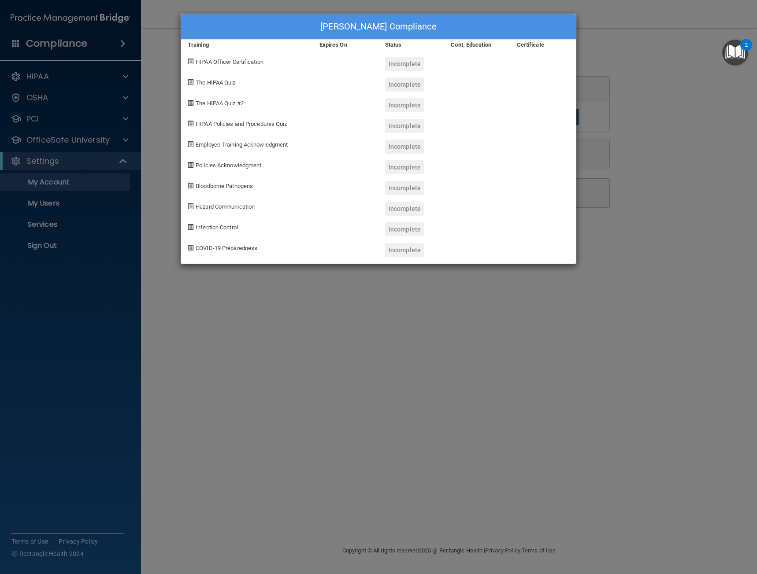
click at [648, 243] on div "Isela Farfan's Compliance Training Expires On Status Cont. Education Certificat…" at bounding box center [378, 287] width 757 height 574
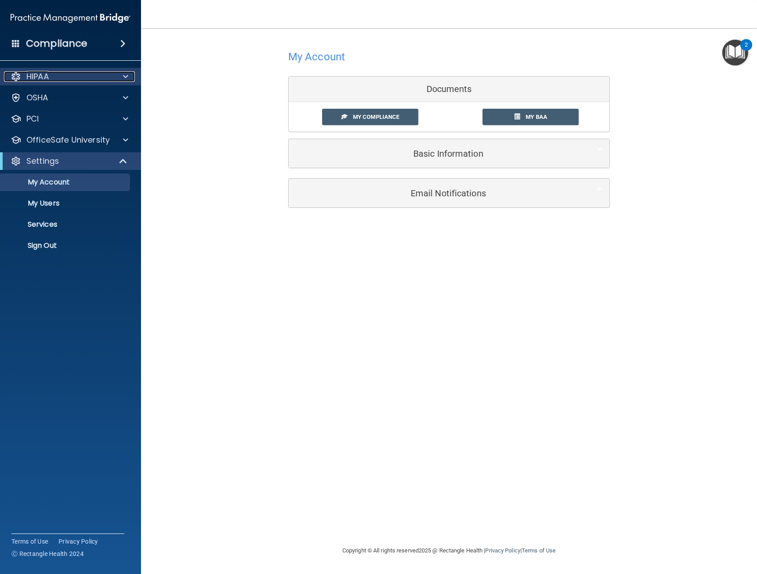
click at [132, 76] on div at bounding box center [124, 76] width 22 height 11
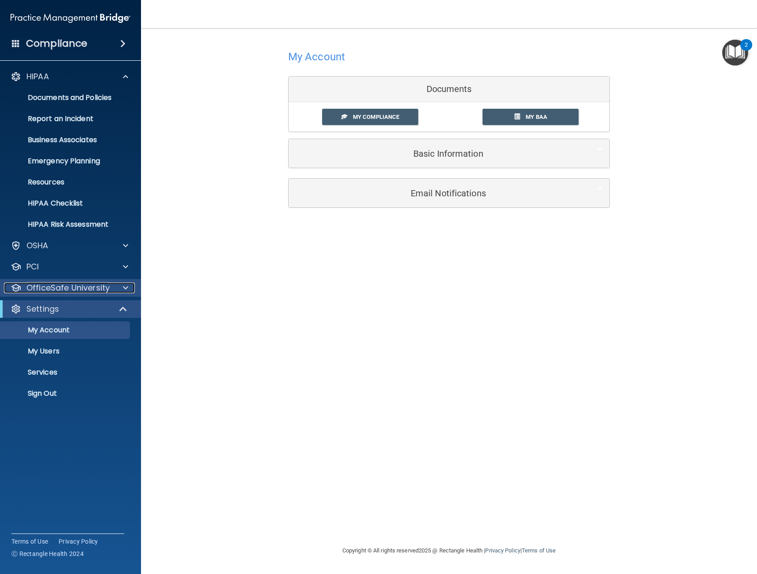
click at [123, 289] on span at bounding box center [125, 288] width 5 height 11
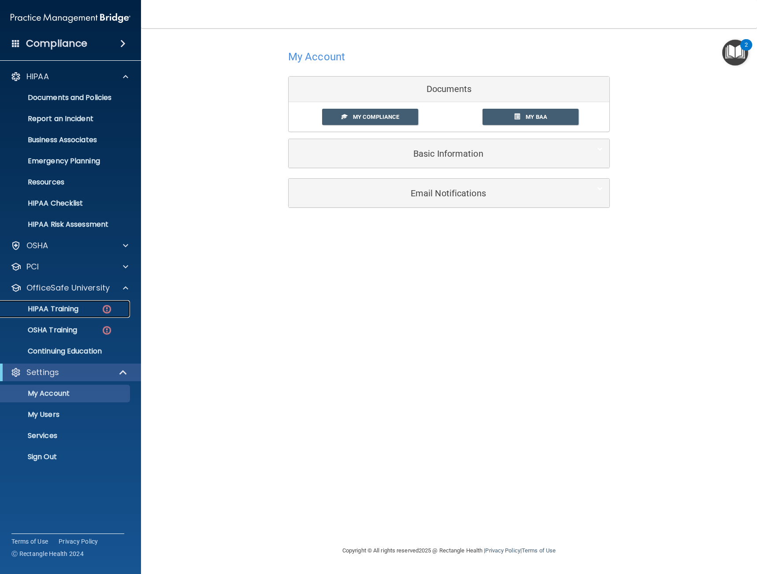
click at [92, 315] on link "HIPAA Training" at bounding box center [60, 309] width 139 height 18
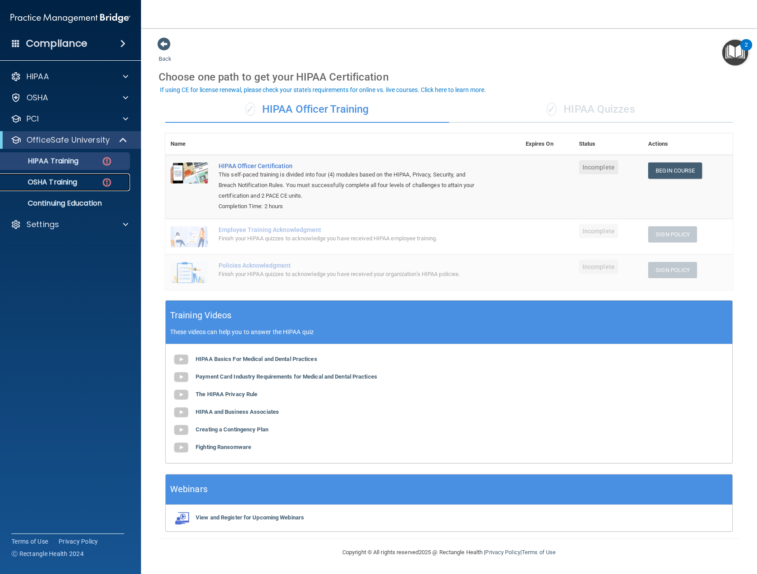
click at [100, 180] on div "OSHA Training" at bounding box center [66, 182] width 120 height 9
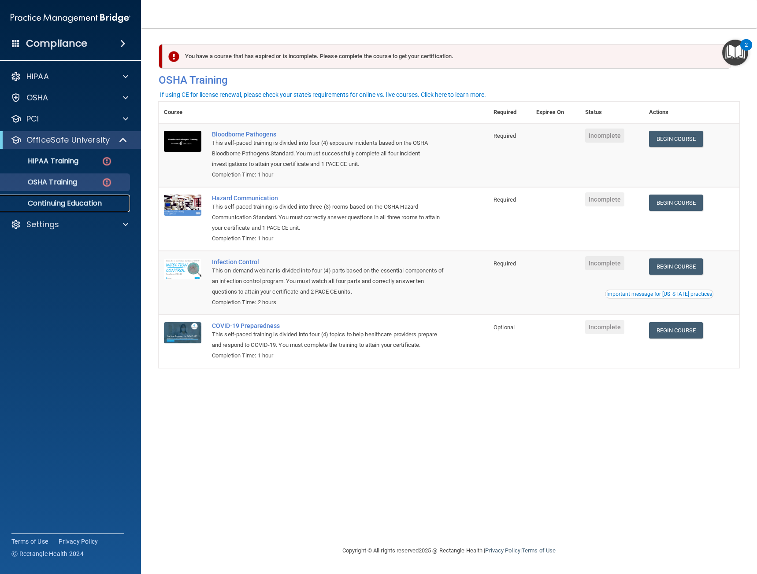
click at [96, 201] on p "Continuing Education" at bounding box center [66, 203] width 120 height 9
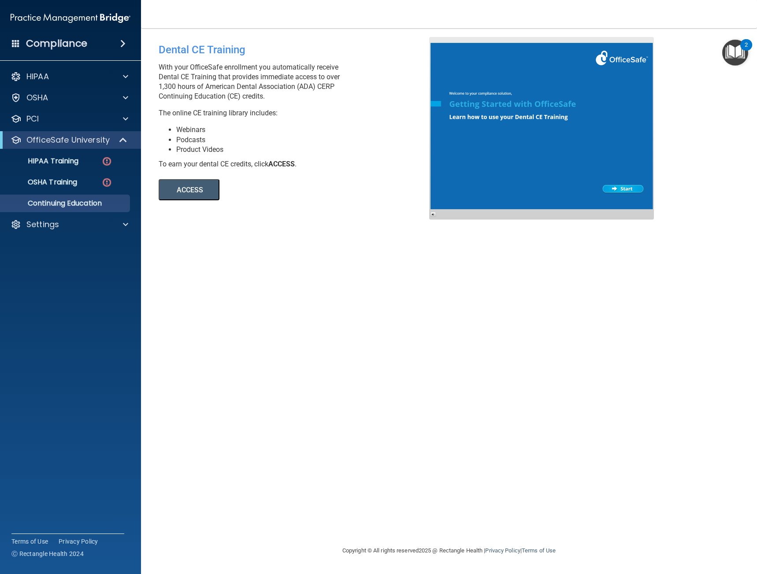
click at [197, 190] on button "ACCESS" at bounding box center [189, 189] width 61 height 21
click at [116, 66] on div "HIPAA Documents and Policies Report an Incident Business Associates Emergency P…" at bounding box center [70, 152] width 141 height 176
click at [119, 73] on div at bounding box center [124, 76] width 22 height 11
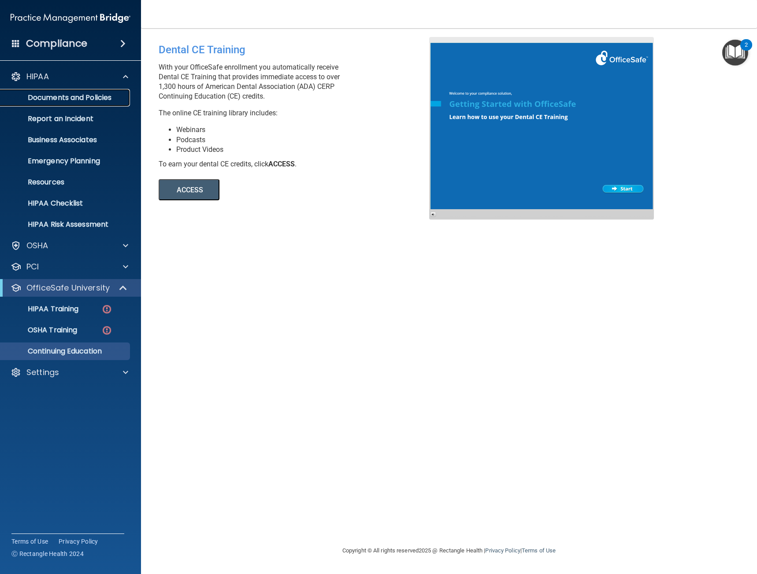
click at [115, 94] on p "Documents and Policies" at bounding box center [66, 97] width 120 height 9
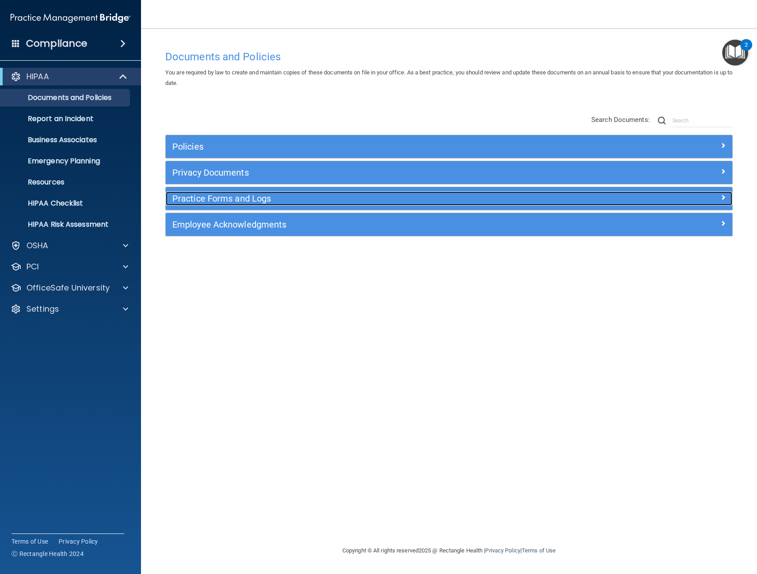
click at [233, 196] on h5 "Practice Forms and Logs" at bounding box center [378, 199] width 412 height 10
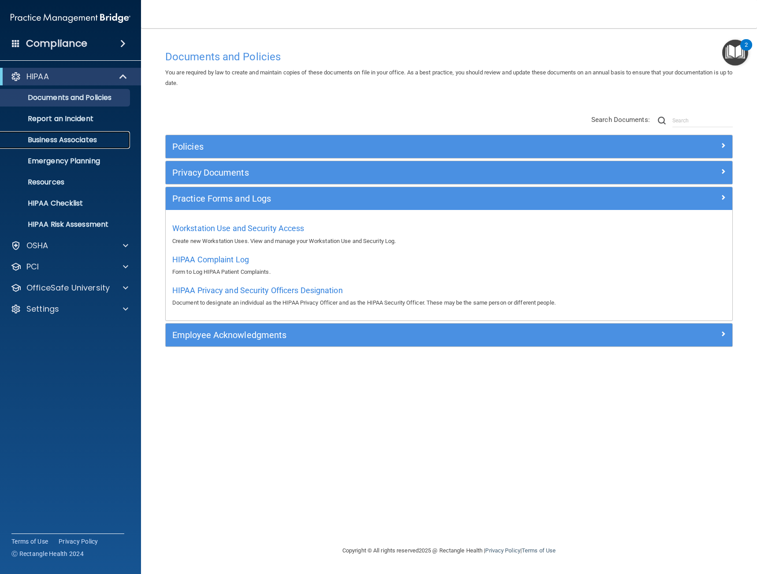
click at [65, 142] on p "Business Associates" at bounding box center [66, 140] width 120 height 9
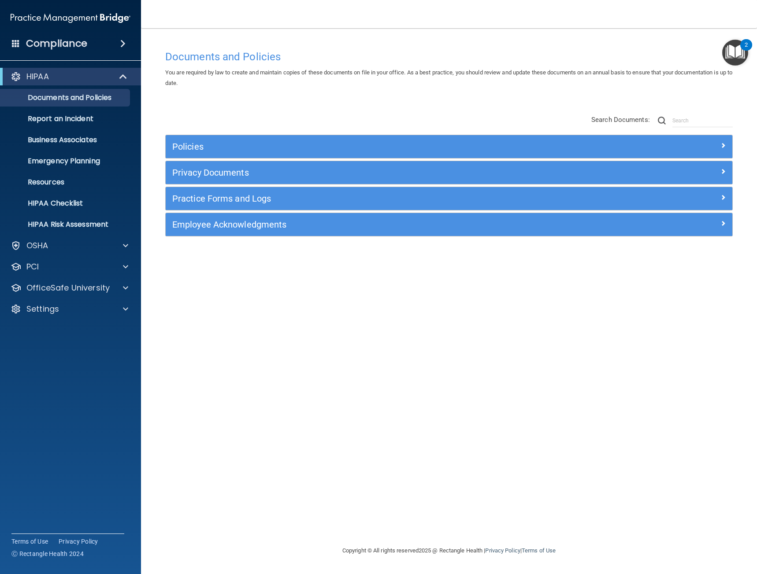
click at [120, 43] on span at bounding box center [122, 43] width 5 height 11
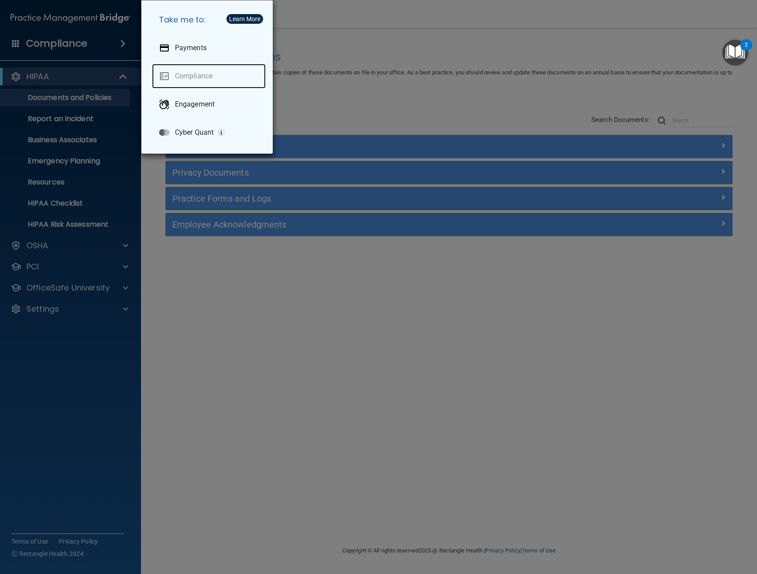
click at [206, 72] on link "Compliance" at bounding box center [209, 76] width 114 height 25
click at [240, 311] on div "Take me to: Payments Compliance Engagement Cyber Quant" at bounding box center [378, 287] width 757 height 574
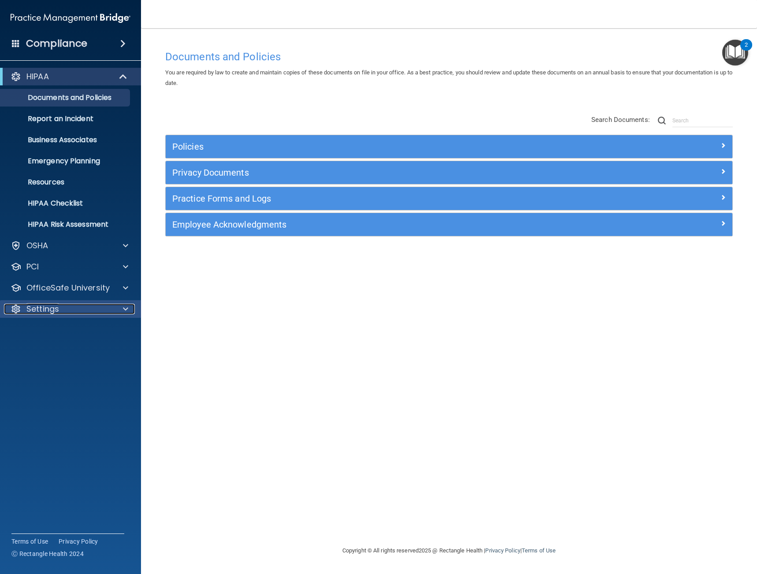
click at [123, 306] on span at bounding box center [125, 309] width 5 height 11
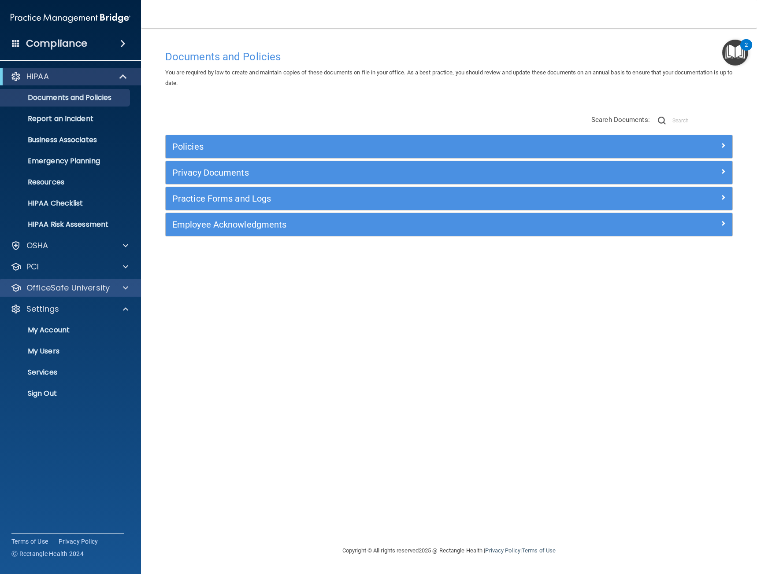
click at [119, 279] on div "OfficeSafe University" at bounding box center [70, 288] width 141 height 18
click at [121, 284] on div at bounding box center [124, 288] width 22 height 11
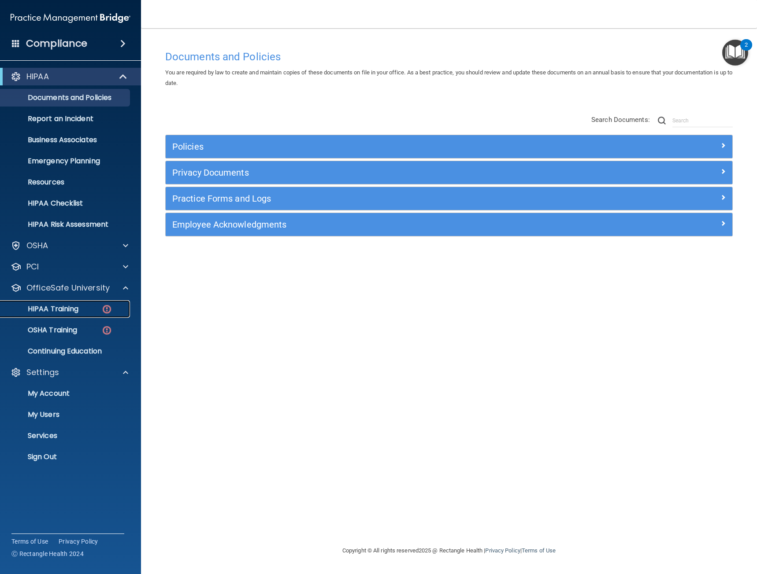
click at [106, 315] on img at bounding box center [106, 309] width 11 height 11
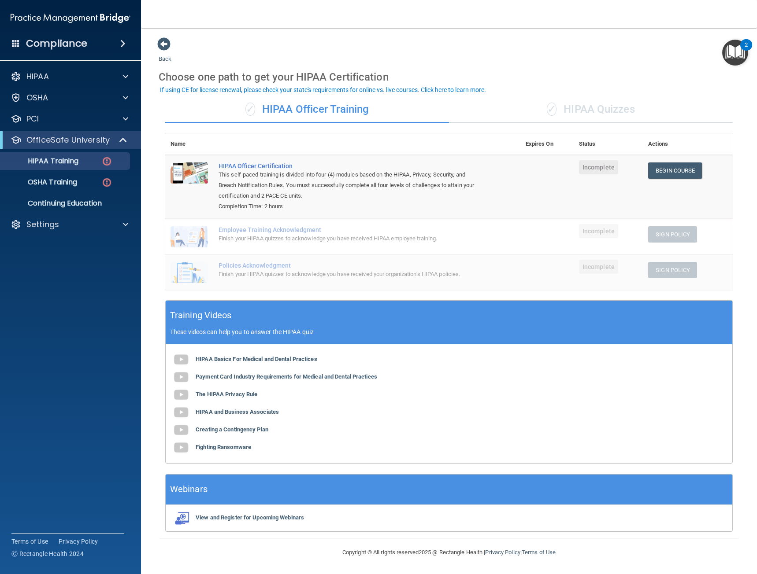
click at [612, 113] on div "✓ HIPAA Quizzes" at bounding box center [591, 109] width 284 height 26
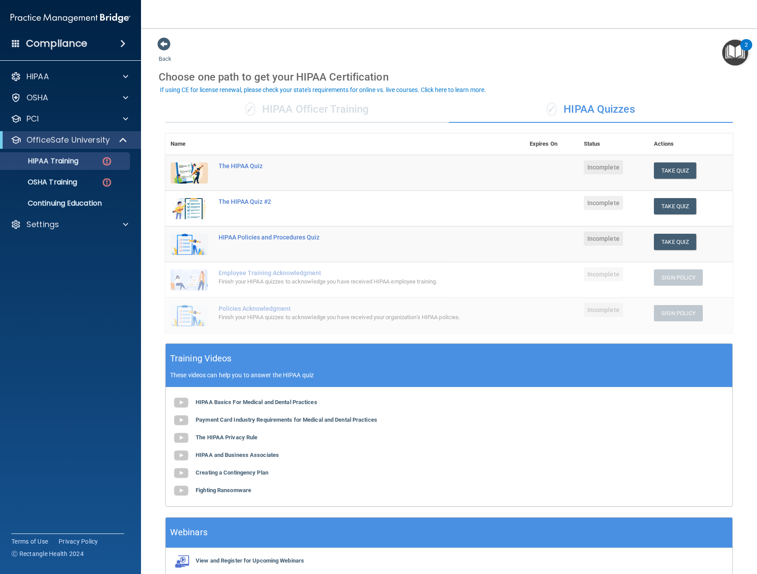
click at [310, 109] on div "✓ HIPAA Officer Training" at bounding box center [307, 109] width 284 height 26
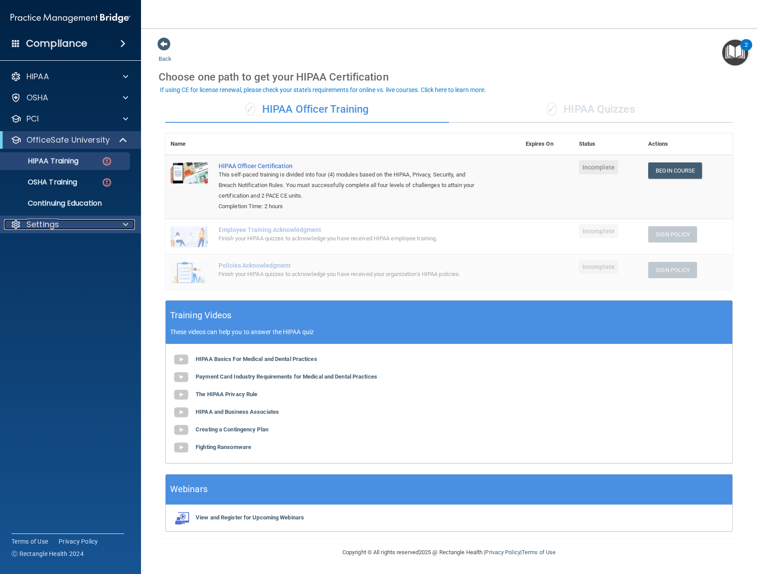
click at [52, 221] on p "Settings" at bounding box center [42, 224] width 33 height 11
click at [56, 277] on ul "My Account My Users Services Sign Out" at bounding box center [70, 275] width 159 height 85
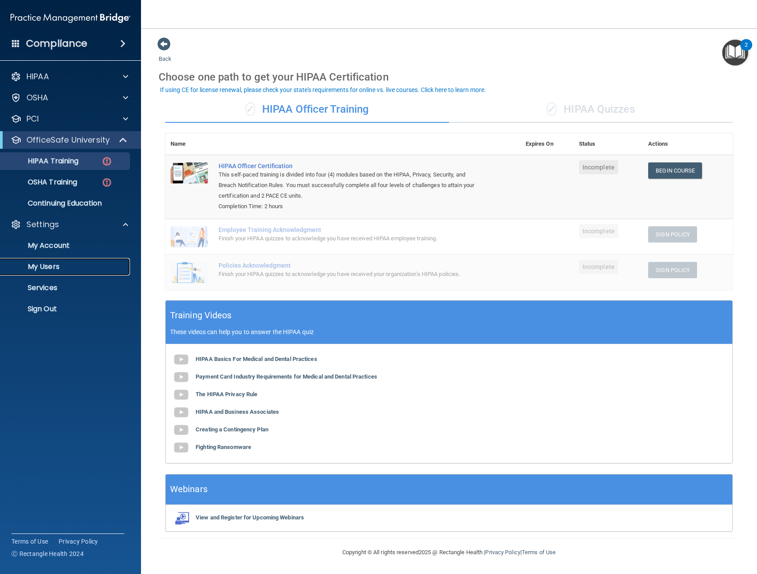
click at [51, 272] on link "My Users" at bounding box center [60, 267] width 139 height 18
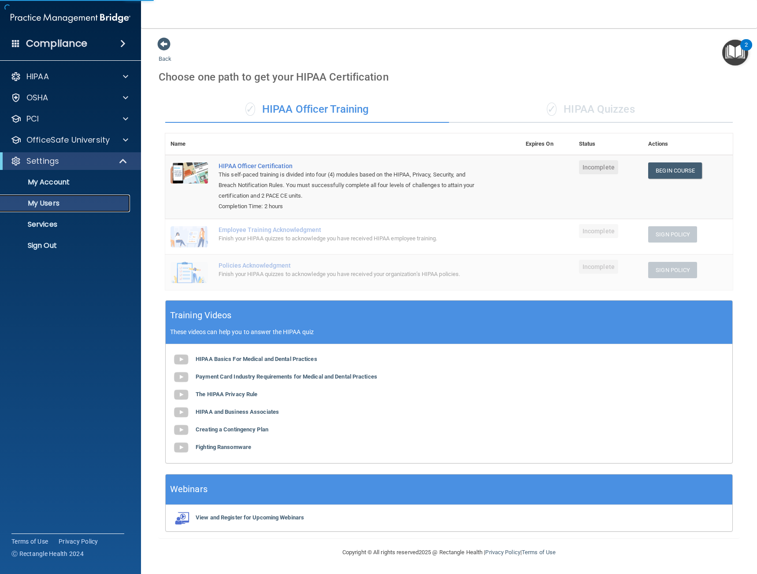
select select "20"
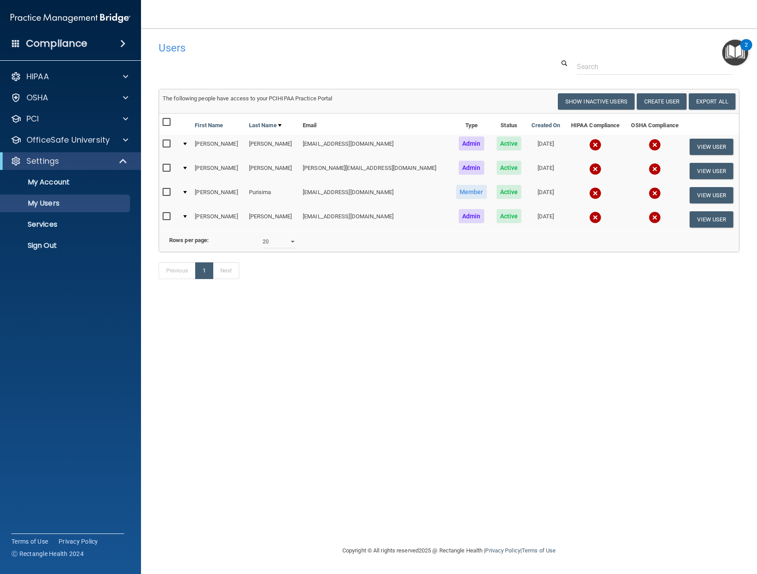
click at [185, 193] on td at bounding box center [184, 195] width 13 height 24
click at [187, 193] on div at bounding box center [185, 192] width 4 height 3
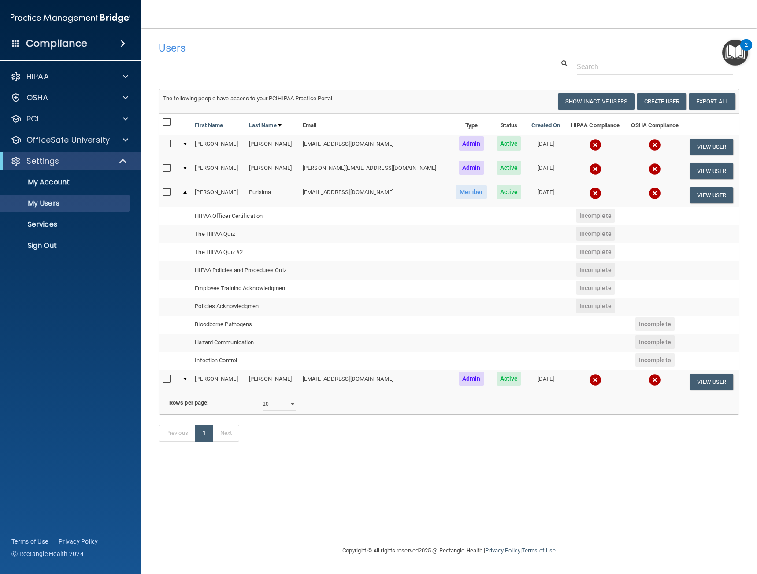
click at [167, 193] on input "checkbox" at bounding box center [168, 192] width 10 height 7
checkbox input "true"
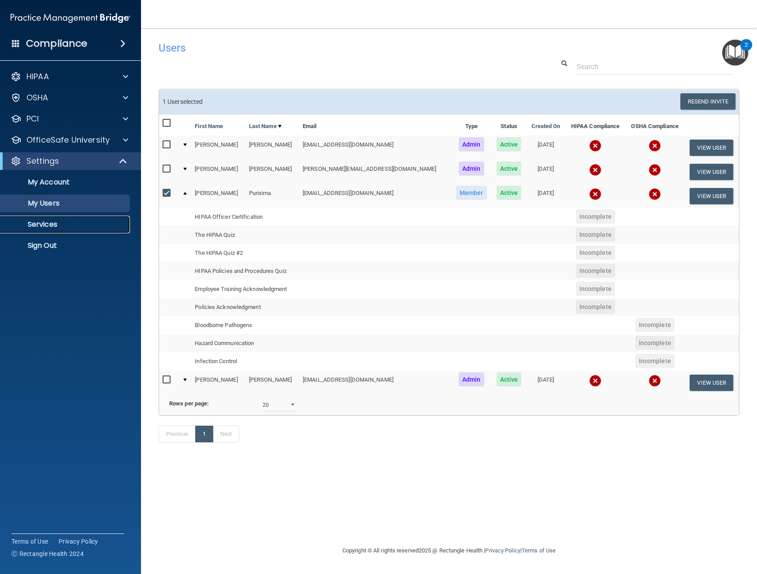
click at [61, 229] on p "Services" at bounding box center [66, 224] width 120 height 9
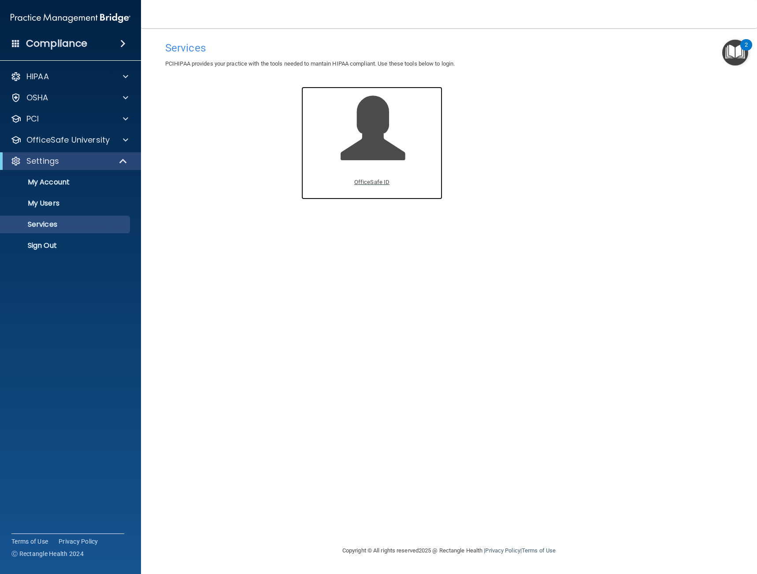
click at [378, 186] on p "OfficeSafe ID" at bounding box center [371, 182] width 35 height 11
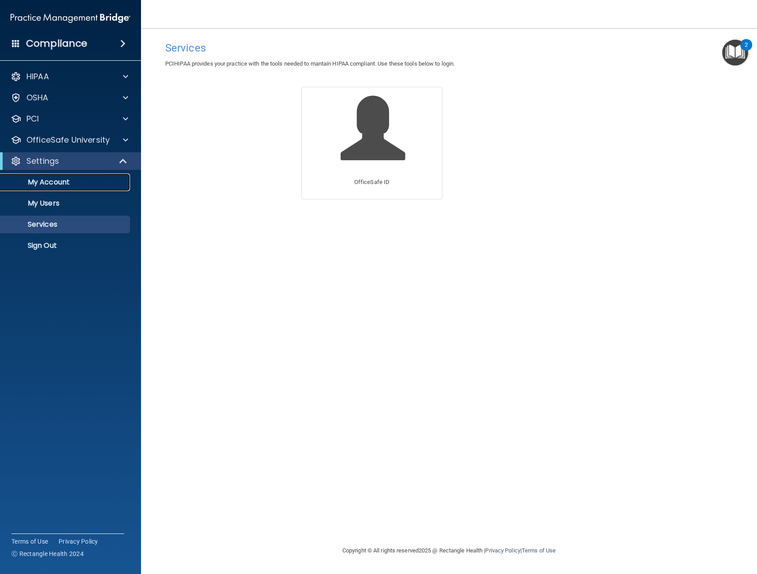
click at [61, 178] on p "My Account" at bounding box center [66, 182] width 120 height 9
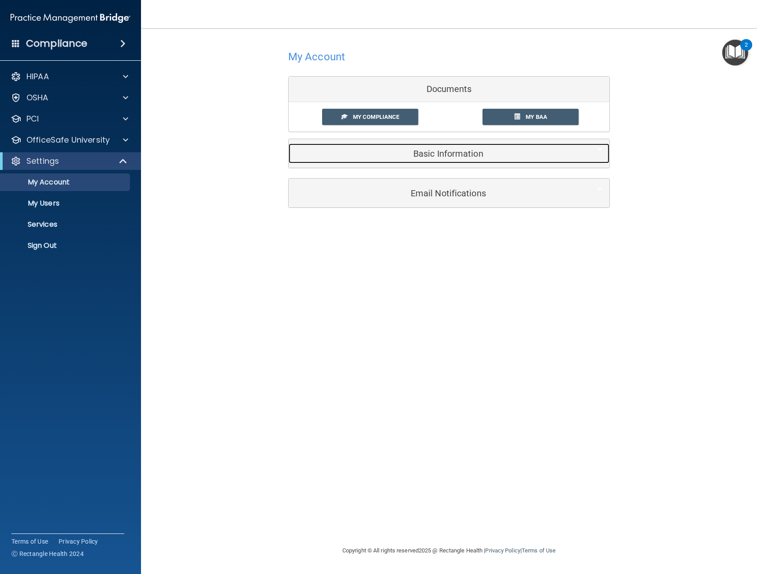
click at [452, 151] on h5 "Basic Information" at bounding box center [435, 154] width 281 height 10
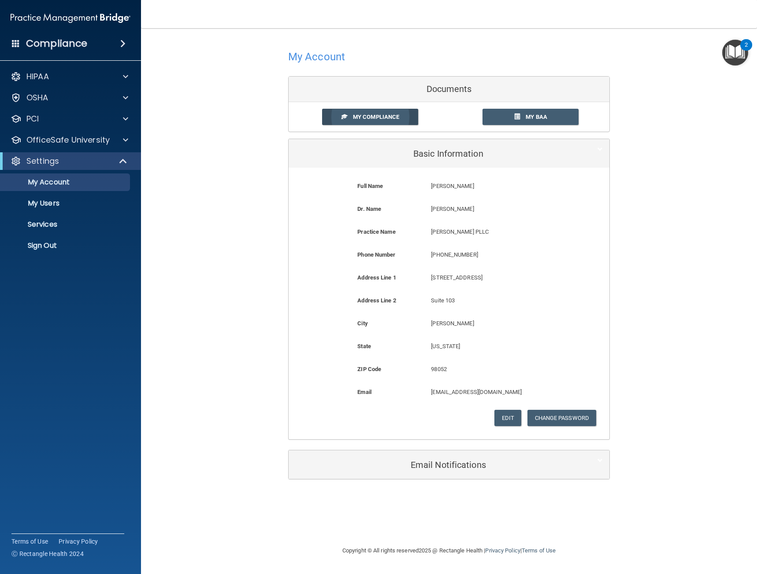
click at [381, 114] on span "My Compliance" at bounding box center [376, 117] width 46 height 7
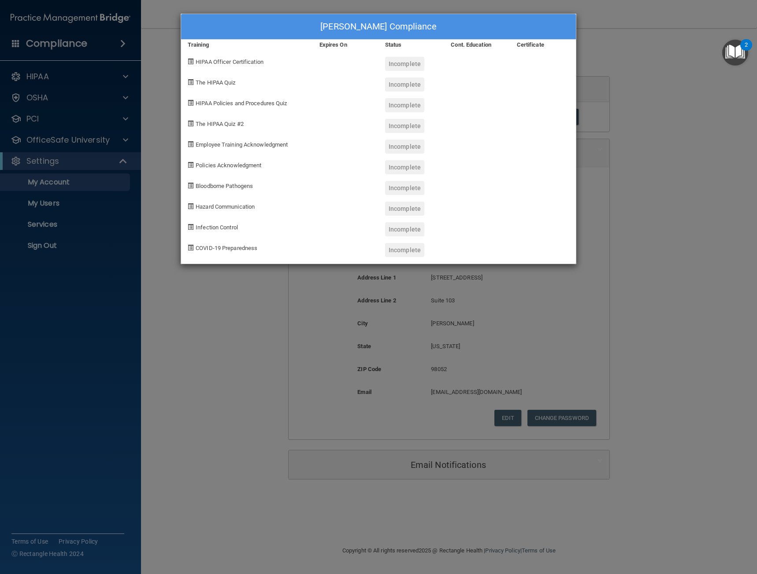
click at [361, 22] on div "Isela Farfan's Compliance" at bounding box center [378, 27] width 395 height 26
click at [244, 362] on div "Isela Farfan's Compliance Training Expires On Status Cont. Education Certificat…" at bounding box center [378, 287] width 757 height 574
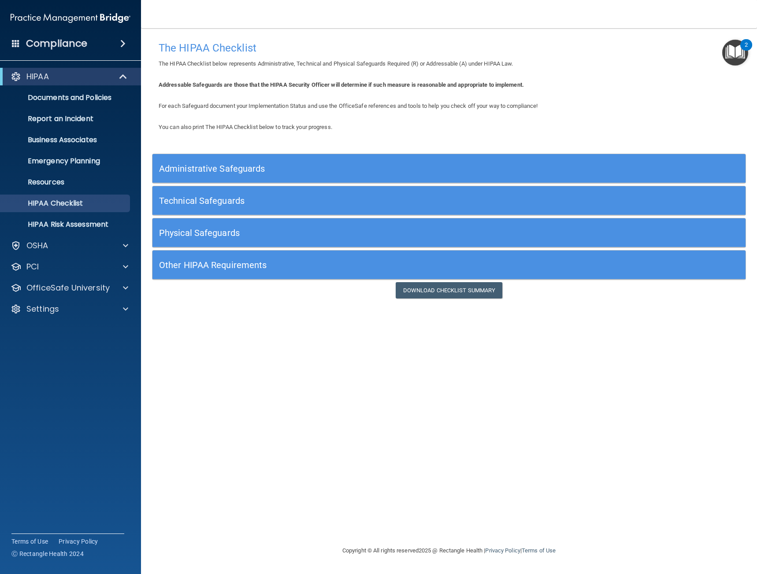
click at [239, 170] on h5 "Administrative Safeguards" at bounding box center [375, 169] width 432 height 10
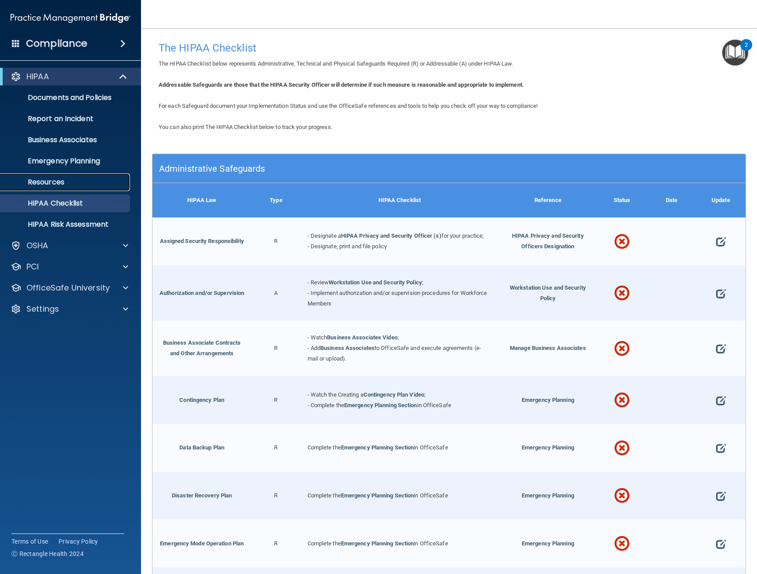
click at [82, 178] on p "Resources" at bounding box center [66, 182] width 120 height 9
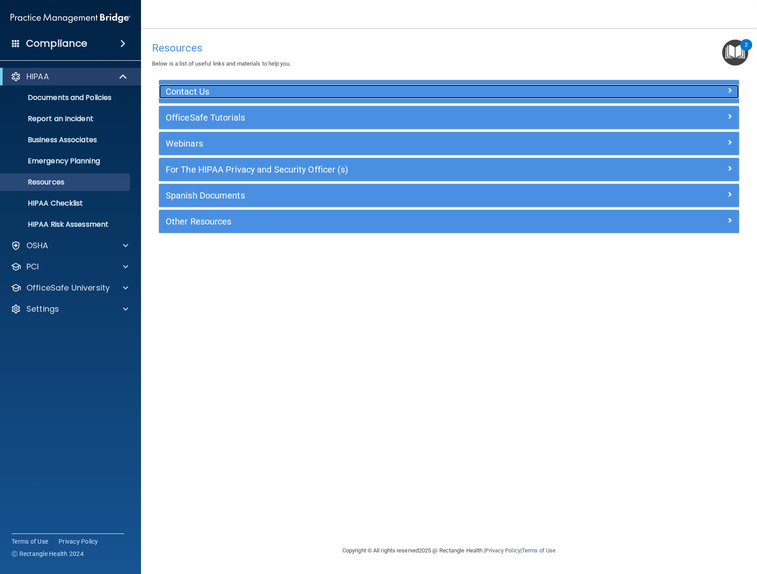
click at [229, 91] on h5 "Contact Us" at bounding box center [377, 92] width 422 height 10
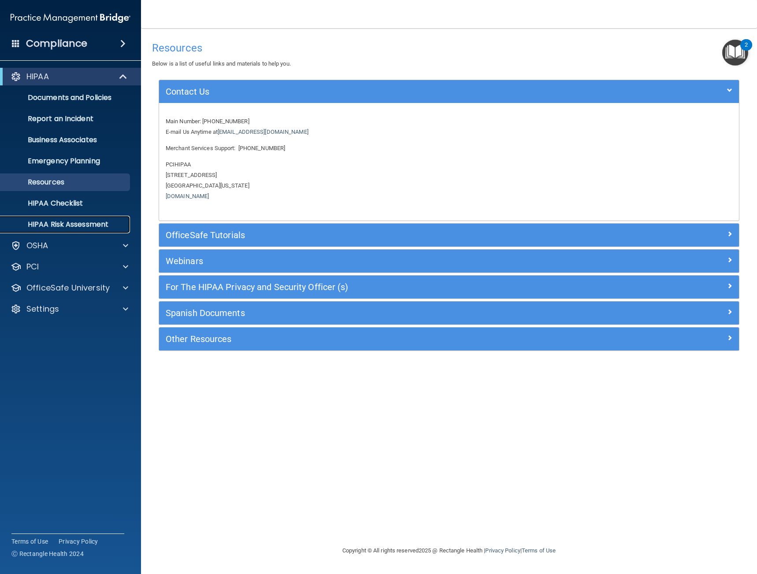
click at [91, 233] on link "HIPAA Risk Assessment" at bounding box center [60, 225] width 139 height 18
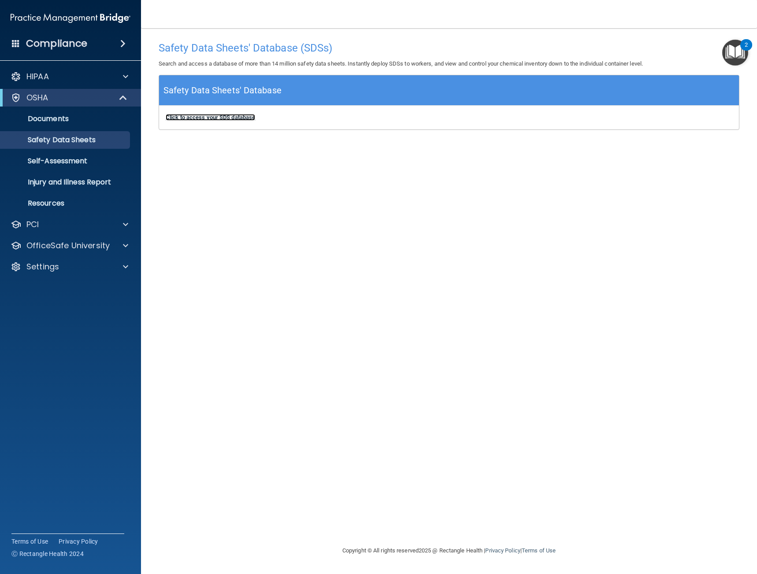
click at [207, 116] on b "Click to access your SDS database" at bounding box center [210, 117] width 89 height 7
click at [81, 169] on link "Self-Assessment" at bounding box center [60, 161] width 139 height 18
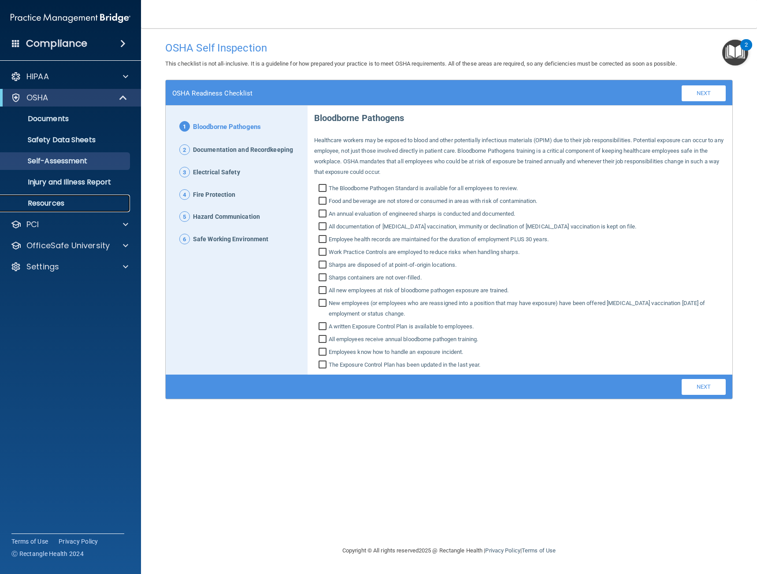
click at [49, 200] on p "Resources" at bounding box center [66, 203] width 120 height 9
